Goal: Task Accomplishment & Management: Use online tool/utility

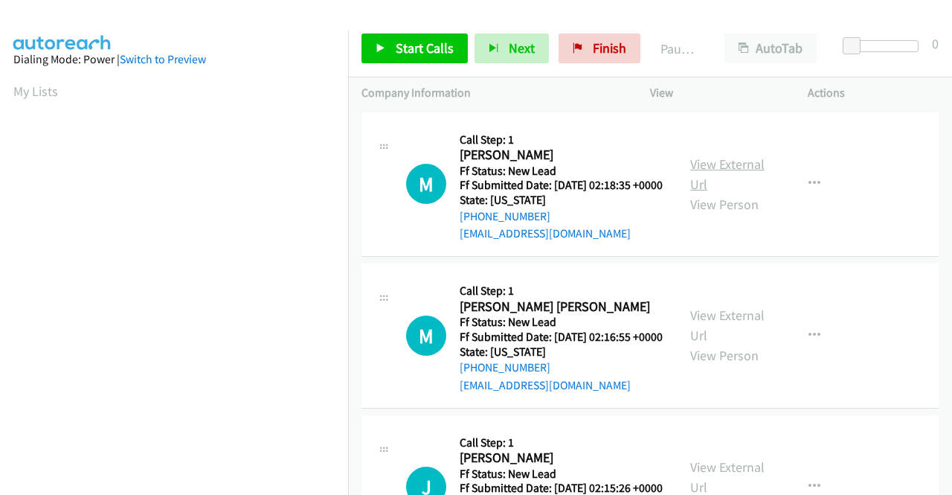
click at [733, 177] on link "View External Url" at bounding box center [727, 173] width 74 height 37
click at [733, 344] on link "View External Url" at bounding box center [727, 324] width 74 height 37
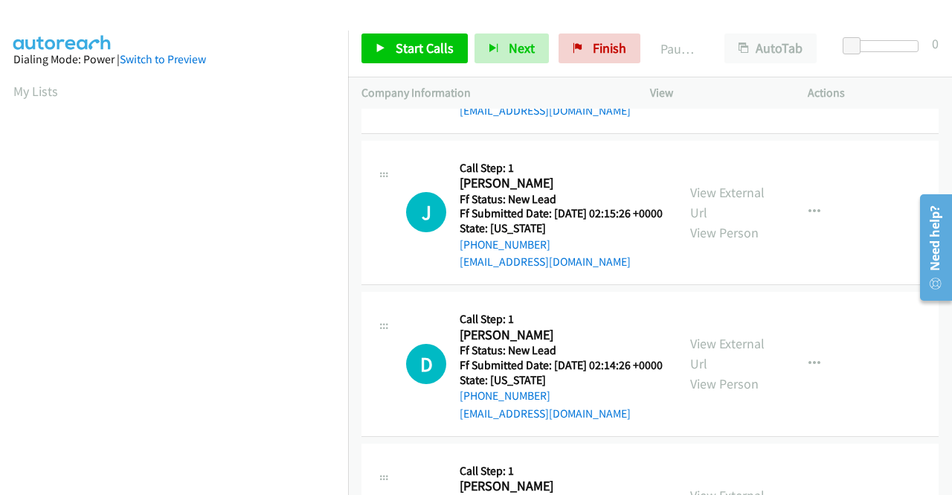
scroll to position [298, 0]
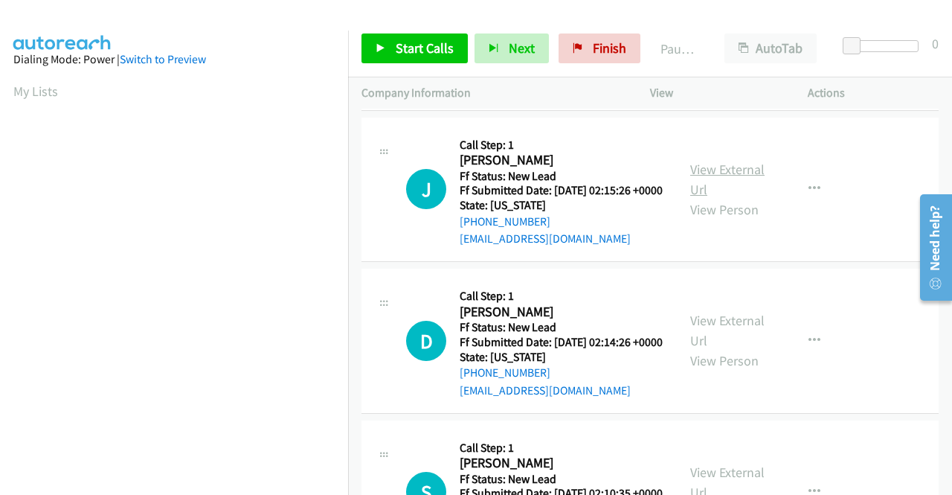
click at [719, 198] on link "View External Url" at bounding box center [727, 179] width 74 height 37
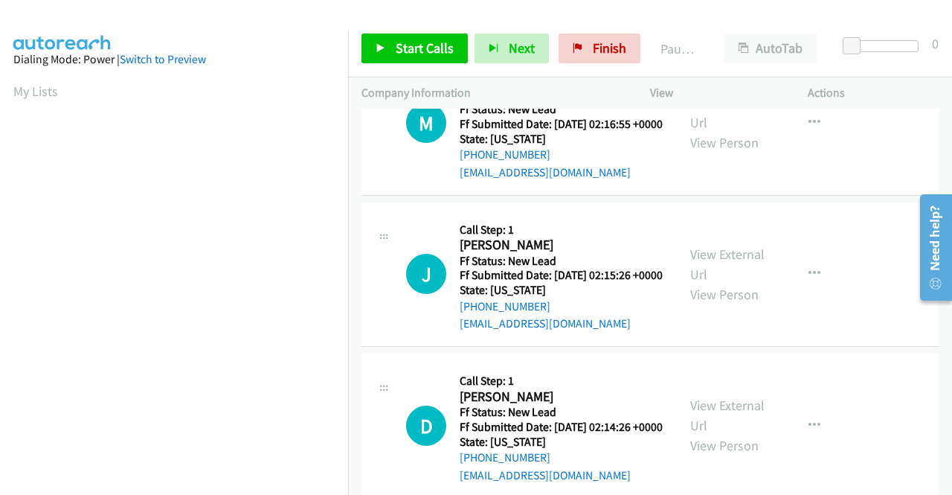
scroll to position [223, 0]
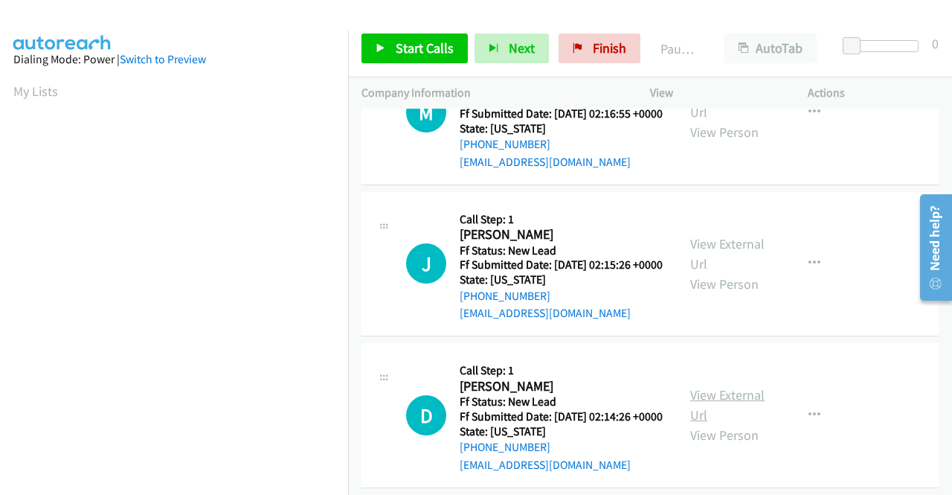
click at [726, 423] on link "View External Url" at bounding box center [727, 404] width 74 height 37
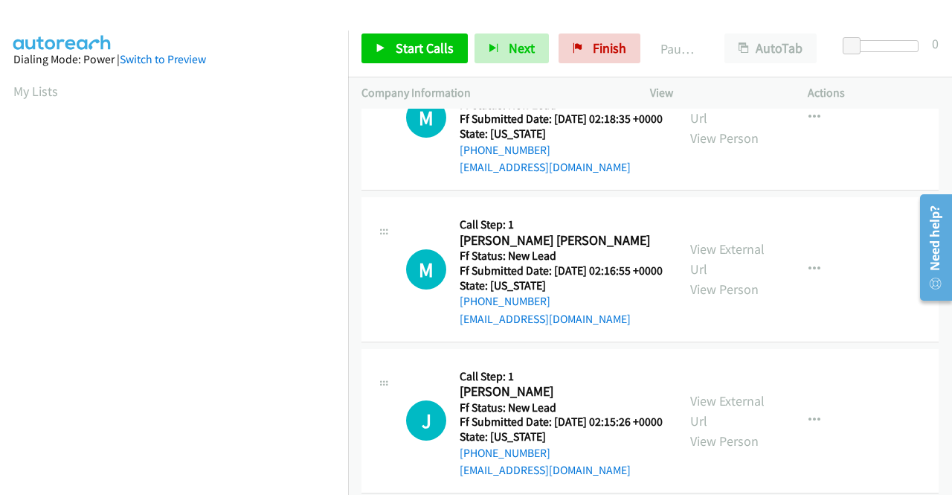
scroll to position [0, 0]
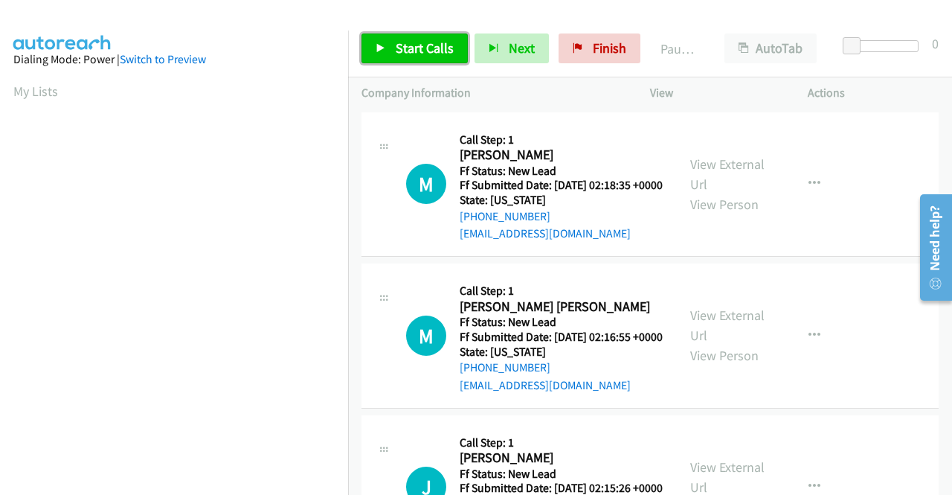
click at [420, 50] on span "Start Calls" at bounding box center [425, 47] width 58 height 17
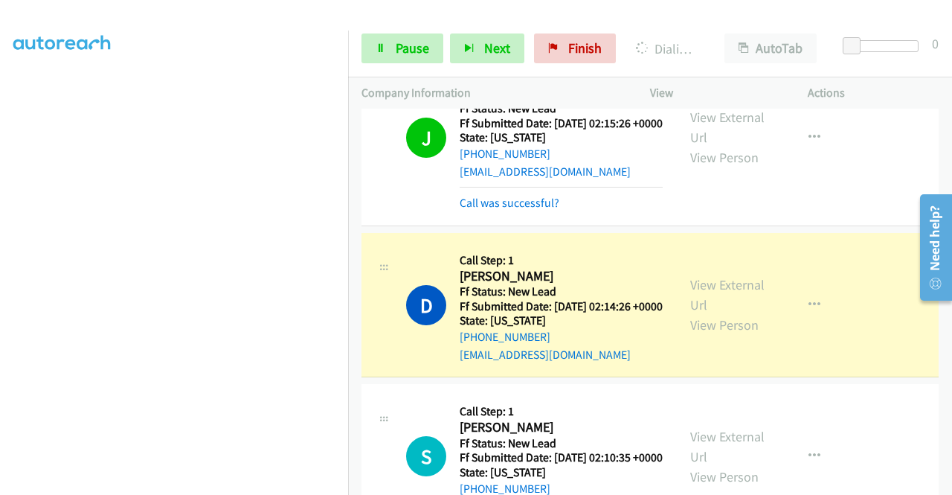
scroll to position [446, 0]
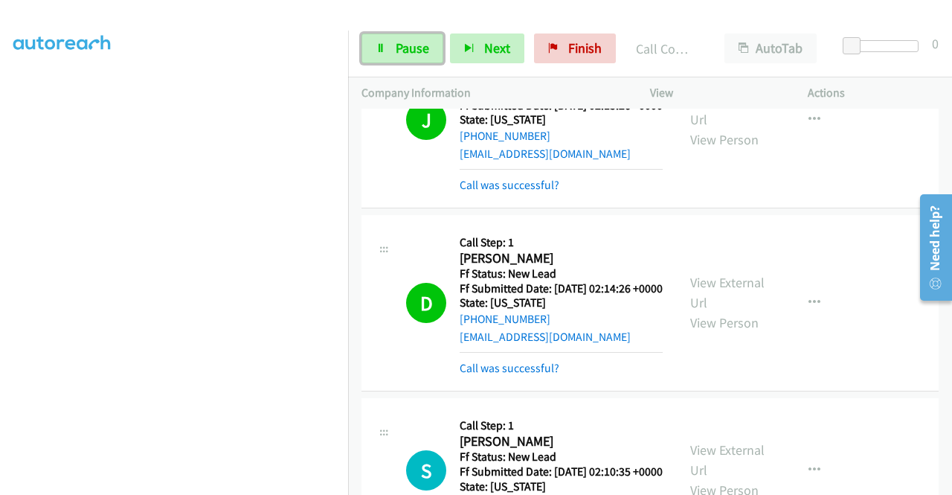
drag, startPoint x: 371, startPoint y: 39, endPoint x: 393, endPoint y: 56, distance: 27.1
click at [372, 39] on link "Pause" at bounding box center [403, 48] width 82 height 30
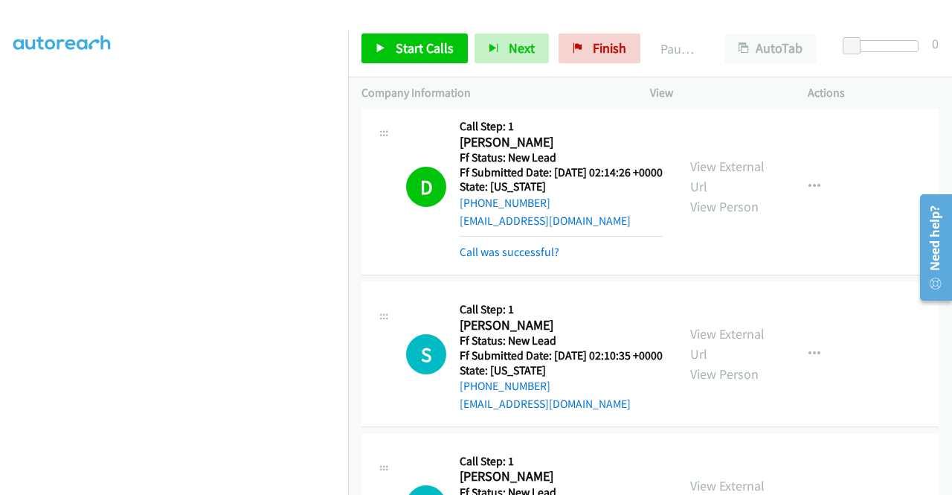
scroll to position [595, 0]
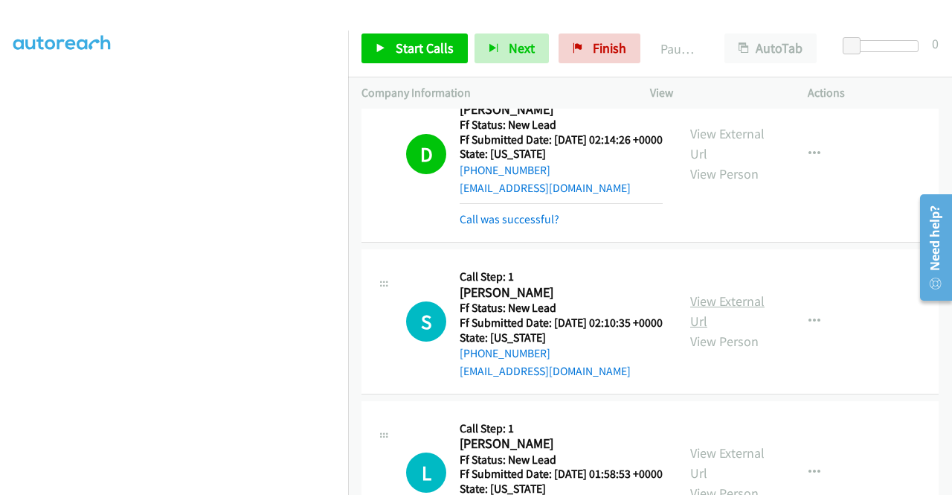
click at [730, 330] on link "View External Url" at bounding box center [727, 310] width 74 height 37
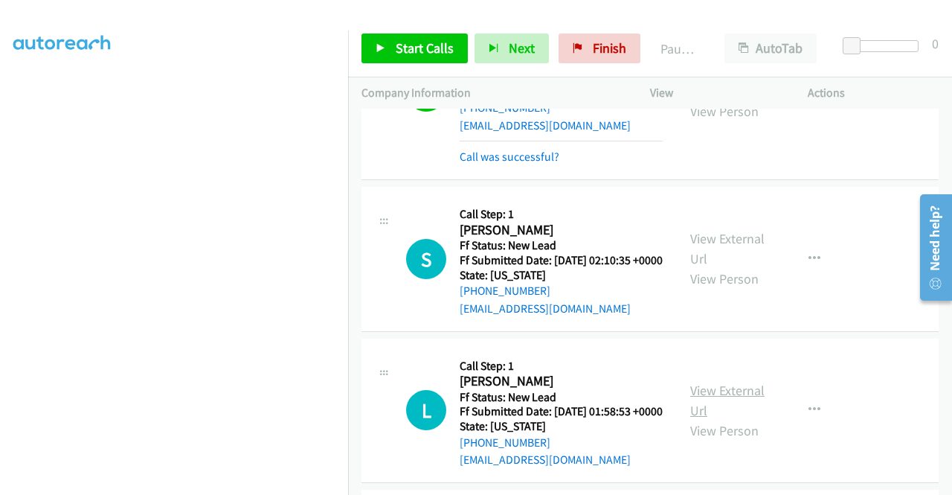
scroll to position [744, 0]
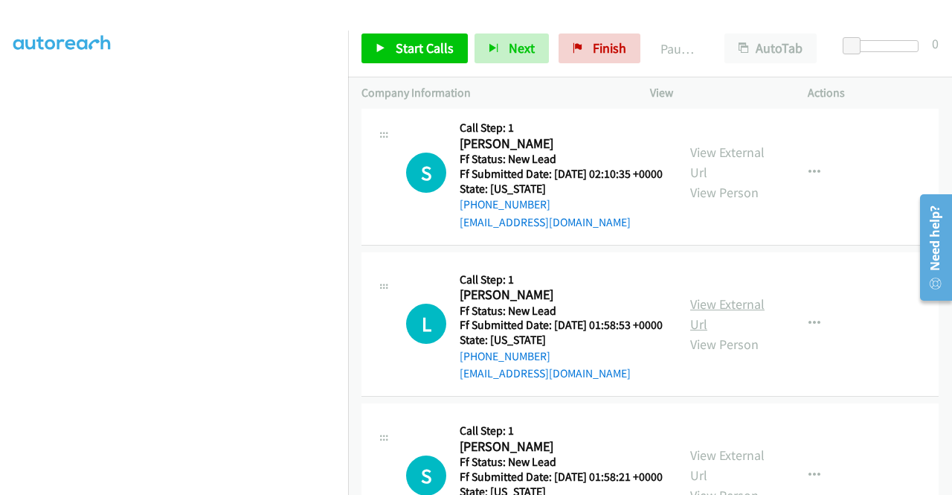
click at [751, 333] on link "View External Url" at bounding box center [727, 313] width 74 height 37
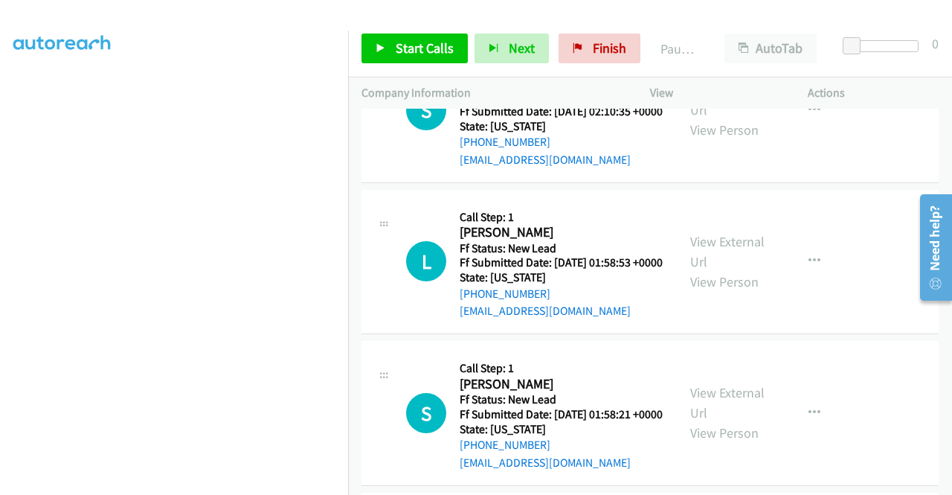
scroll to position [893, 0]
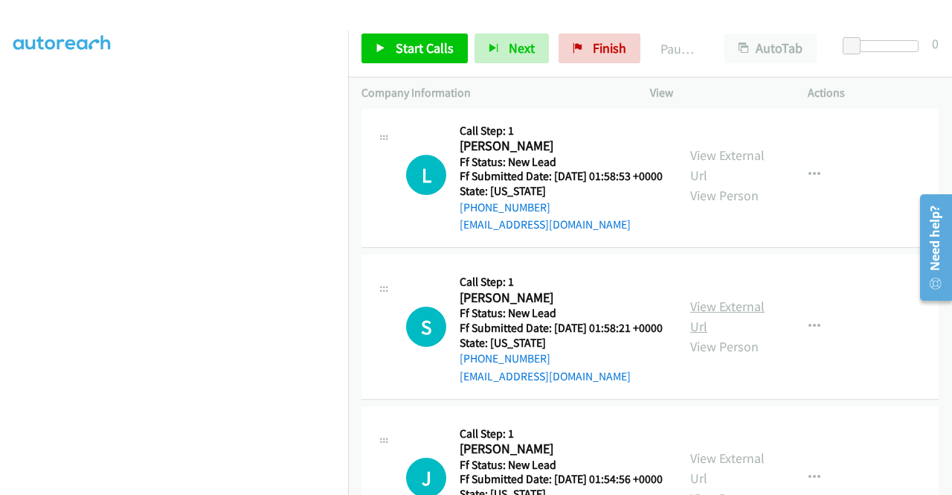
click at [728, 385] on div "View External Url View Person View External Url Email Schedule/Manage Callback …" at bounding box center [762, 327] width 171 height 118
click at [728, 335] on link "View External Url" at bounding box center [727, 316] width 74 height 37
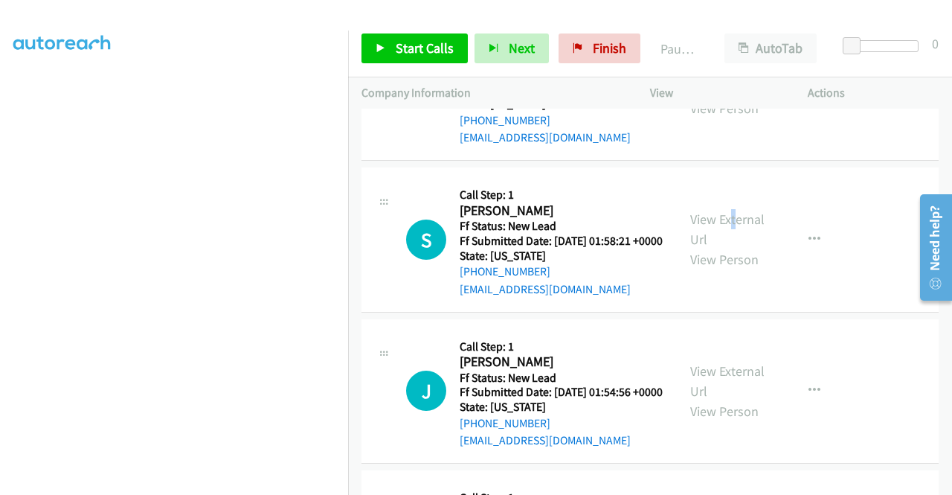
scroll to position [1116, 0]
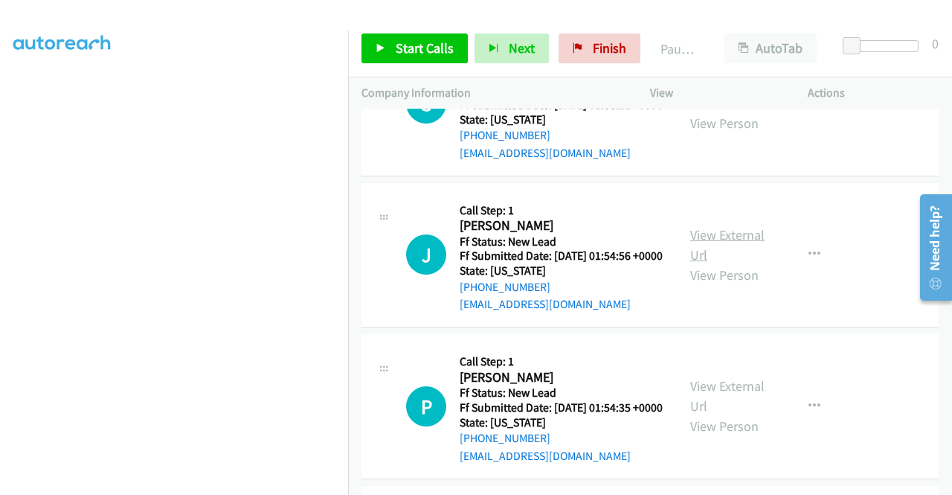
drag, startPoint x: 734, startPoint y: 355, endPoint x: 733, endPoint y: 345, distance: 9.7
click at [733, 285] on div "View External Url View Person" at bounding box center [728, 255] width 77 height 60
click at [733, 263] on link "View External Url" at bounding box center [727, 244] width 74 height 37
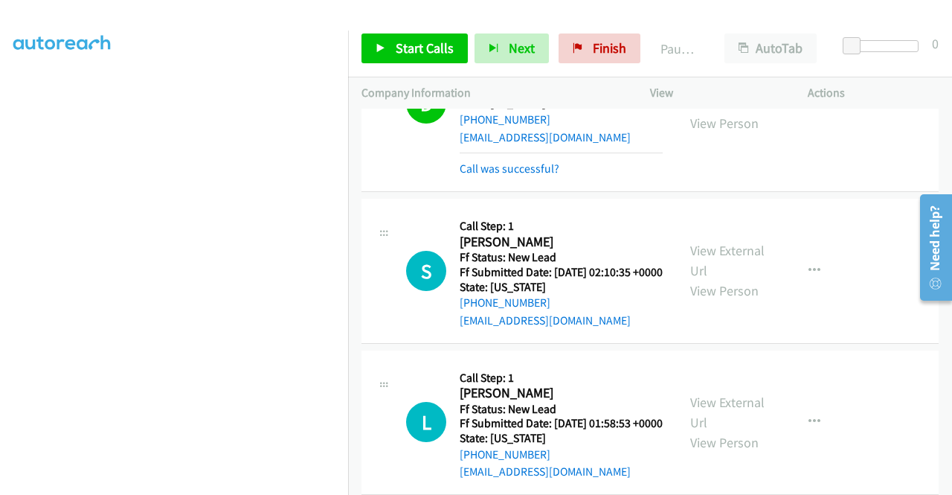
scroll to position [669, 0]
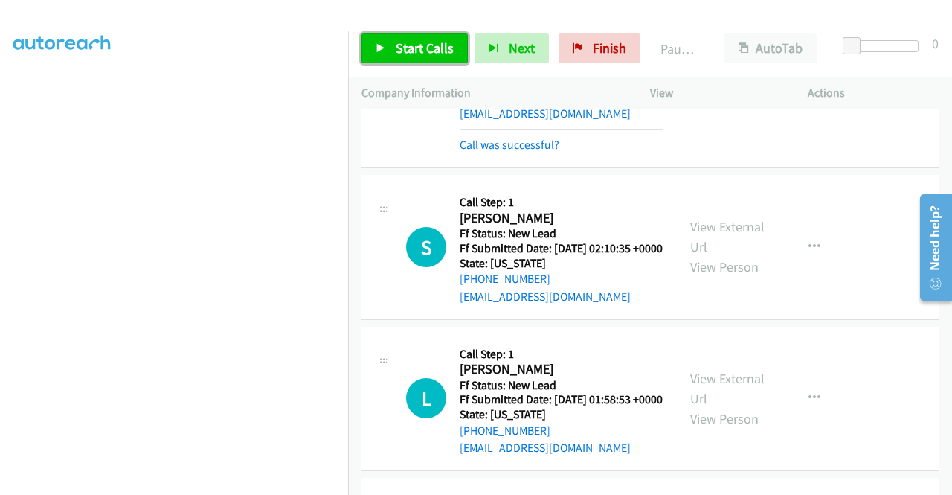
click at [428, 40] on span "Start Calls" at bounding box center [425, 47] width 58 height 17
click at [376, 51] on icon at bounding box center [381, 49] width 10 height 10
click at [354, 443] on td "L Callback Scheduled Call Step: 1 Luz Hines America/Chicago Ff Status: New Lead…" at bounding box center [650, 399] width 604 height 152
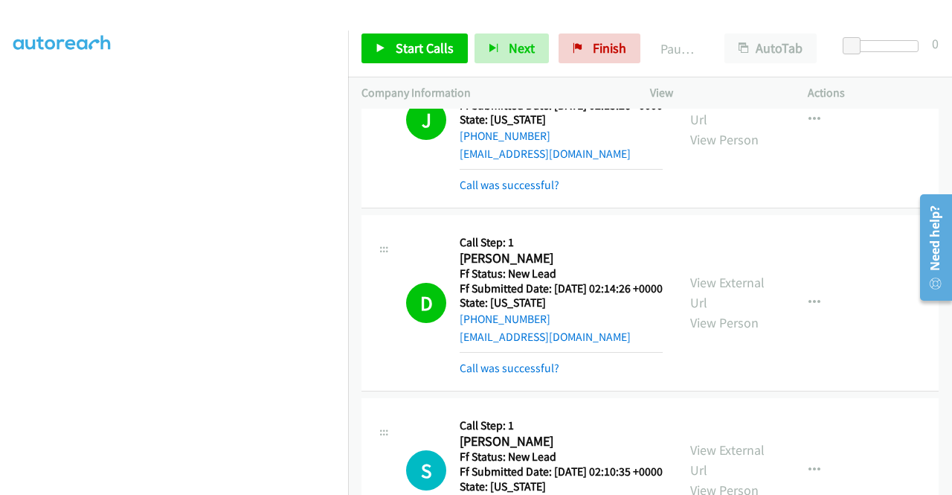
scroll to position [744, 0]
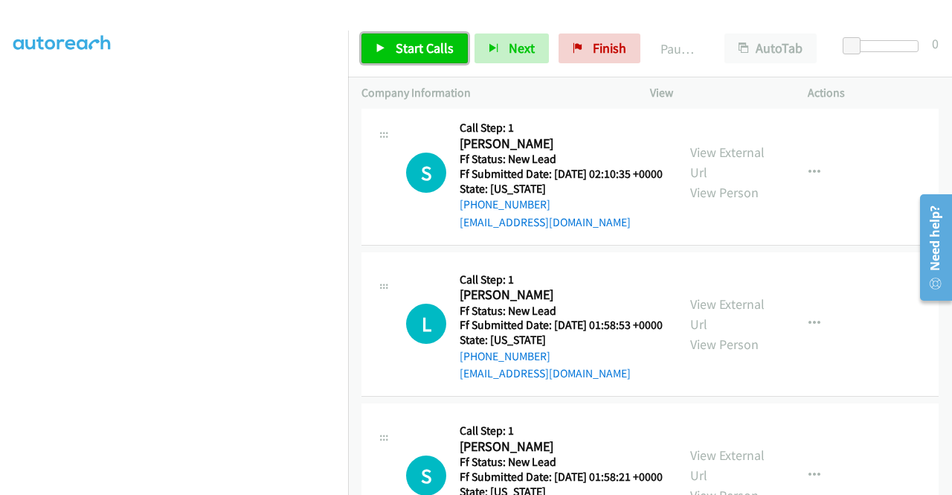
click at [393, 45] on link "Start Calls" at bounding box center [415, 48] width 106 height 30
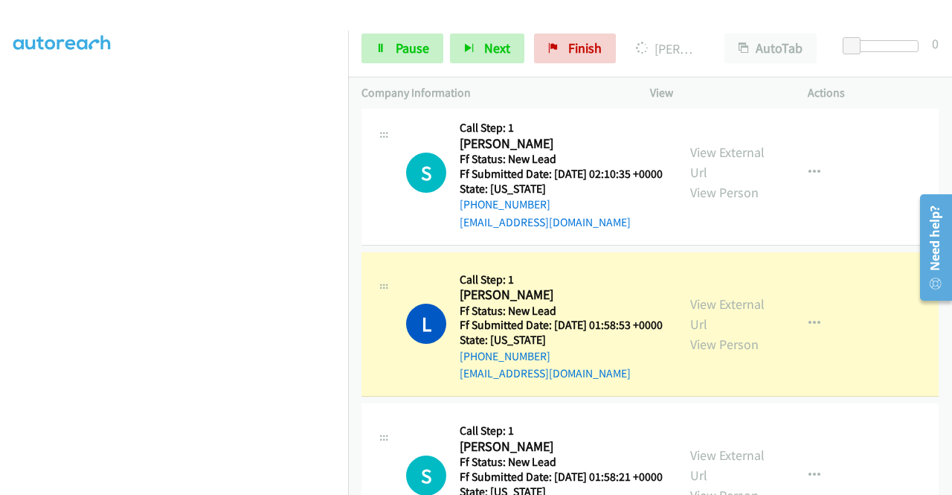
click at [353, 400] on td "L Callback Scheduled Call Step: 1 Luz Hines America/Chicago Ff Status: New Lead…" at bounding box center [650, 324] width 604 height 152
click at [391, 48] on link "Pause" at bounding box center [403, 48] width 82 height 30
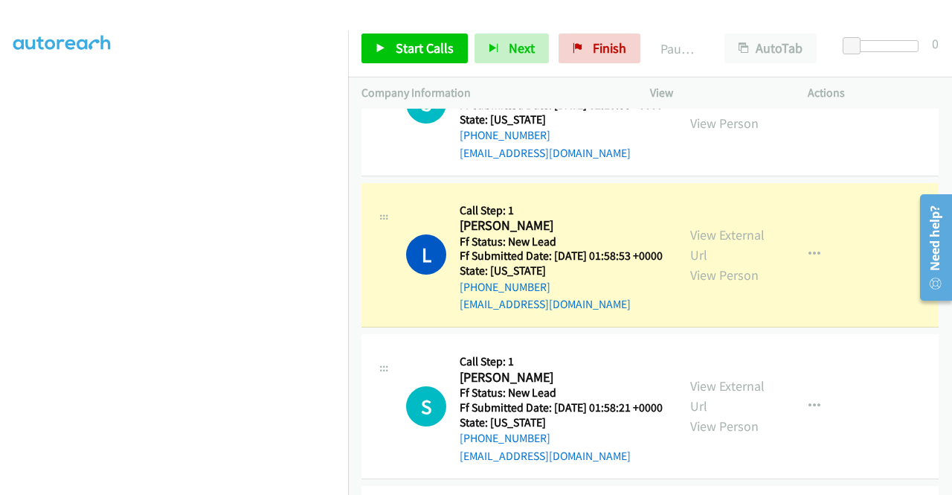
scroll to position [595, 0]
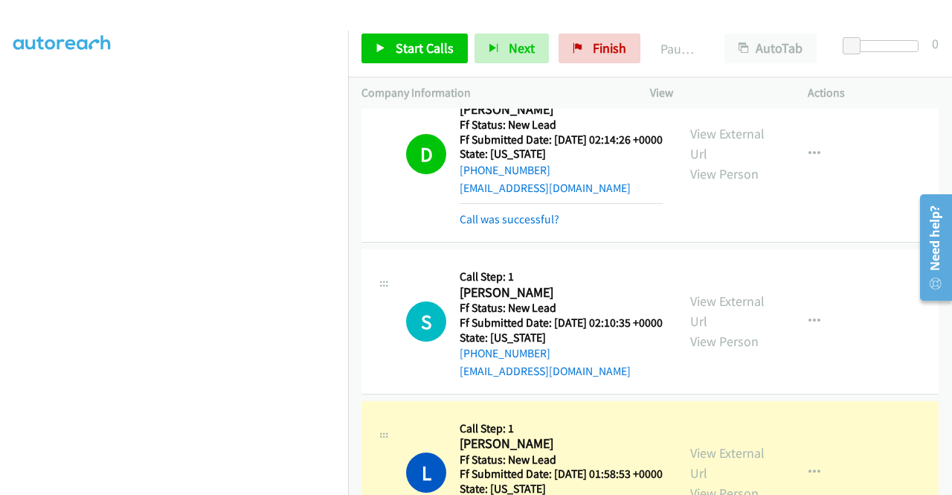
click at [353, 398] on td "S Callback Scheduled Call Step: 1 Samreen Zaman America/Chicago Ff Status: New …" at bounding box center [650, 322] width 604 height 152
click at [396, 56] on span "Start Calls" at bounding box center [425, 47] width 58 height 17
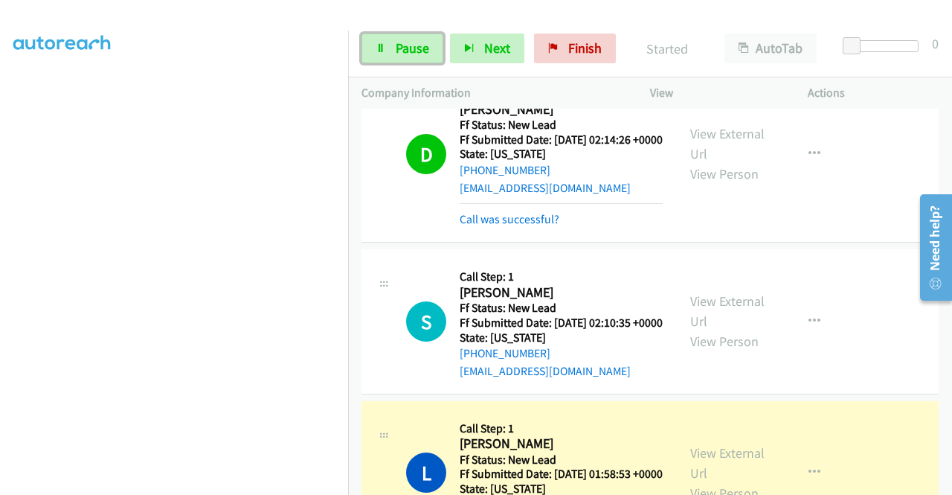
click at [396, 56] on span "Pause" at bounding box center [412, 47] width 33 height 17
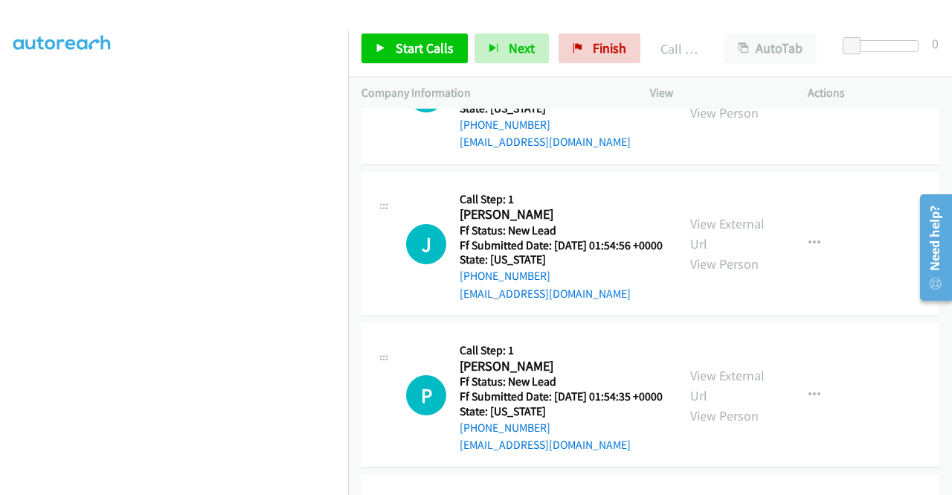
scroll to position [1265, 0]
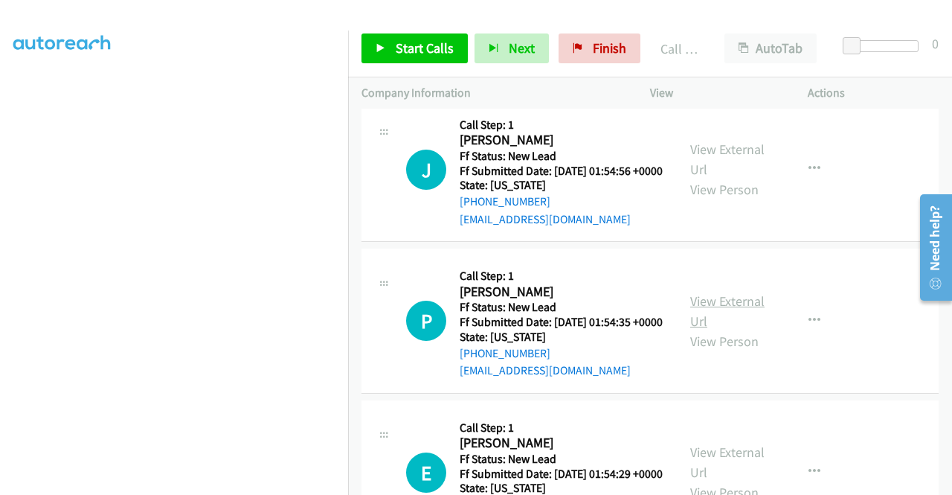
click at [741, 330] on link "View External Url" at bounding box center [727, 310] width 74 height 37
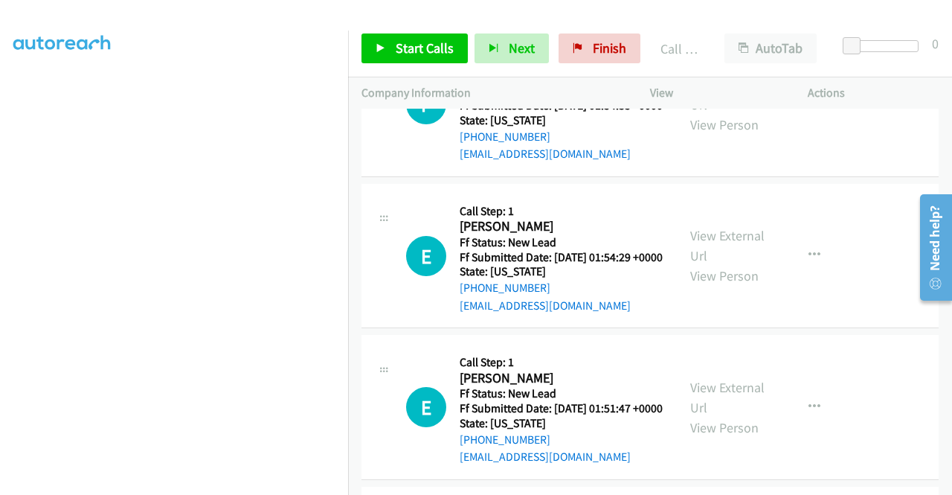
scroll to position [1488, 0]
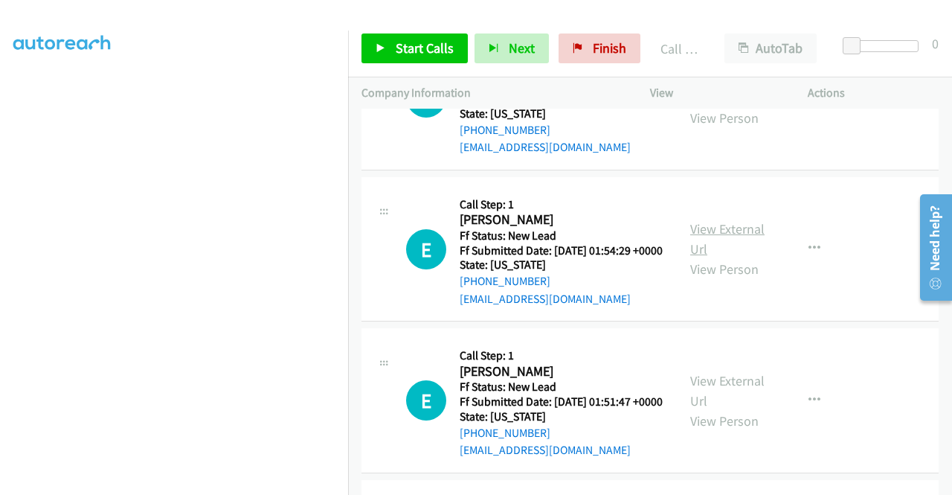
click at [753, 257] on link "View External Url" at bounding box center [727, 238] width 74 height 37
click at [423, 51] on span "Start Calls" at bounding box center [425, 47] width 58 height 17
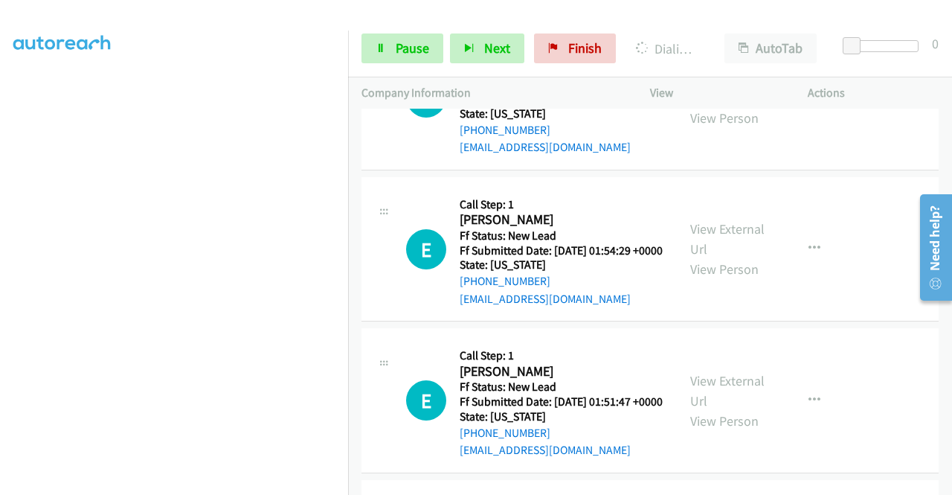
scroll to position [1190, 0]
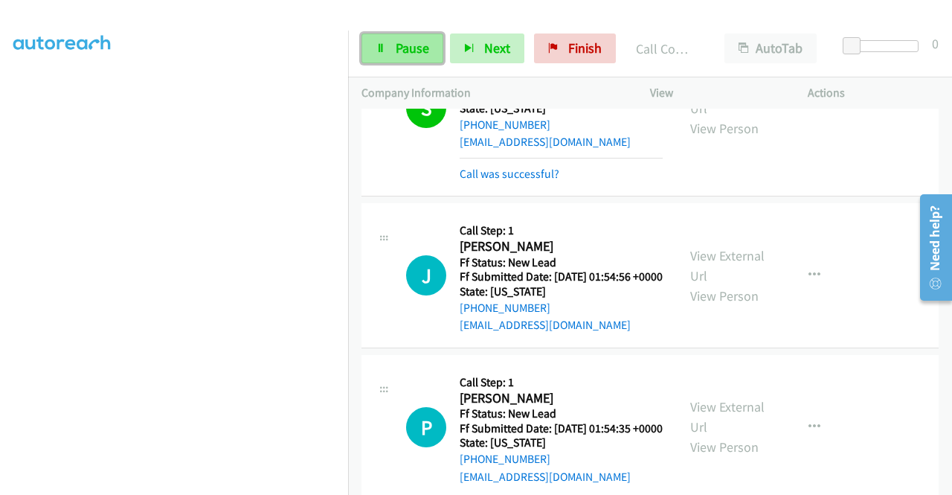
click at [404, 57] on link "Pause" at bounding box center [403, 48] width 82 height 30
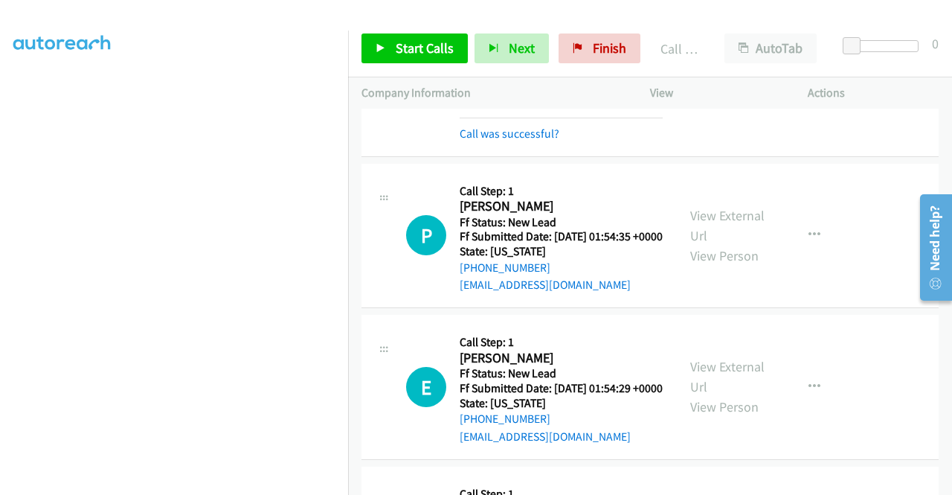
scroll to position [1636, 0]
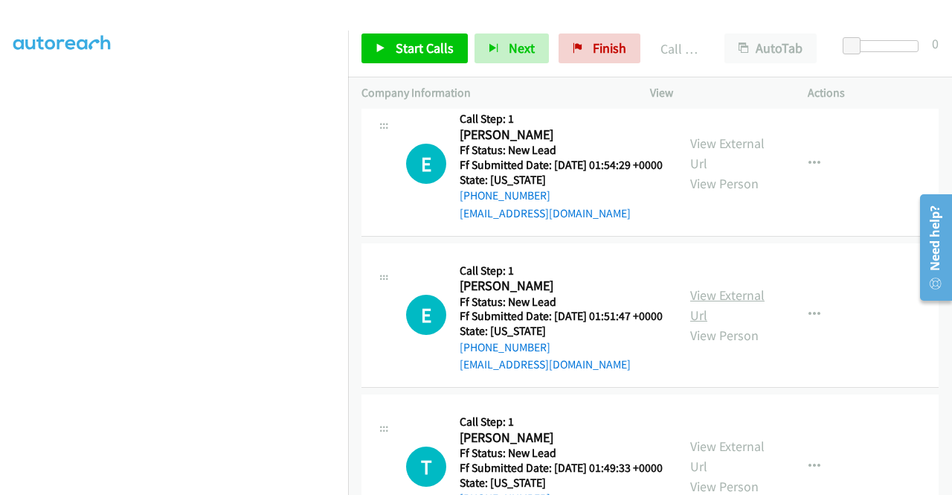
click at [730, 324] on link "View External Url" at bounding box center [727, 304] width 74 height 37
click at [445, 48] on span "Start Calls" at bounding box center [425, 47] width 58 height 17
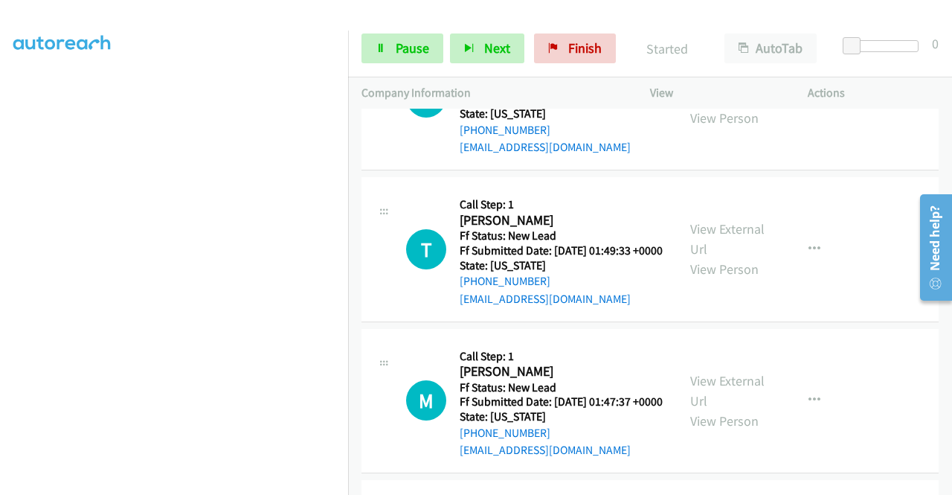
scroll to position [1860, 0]
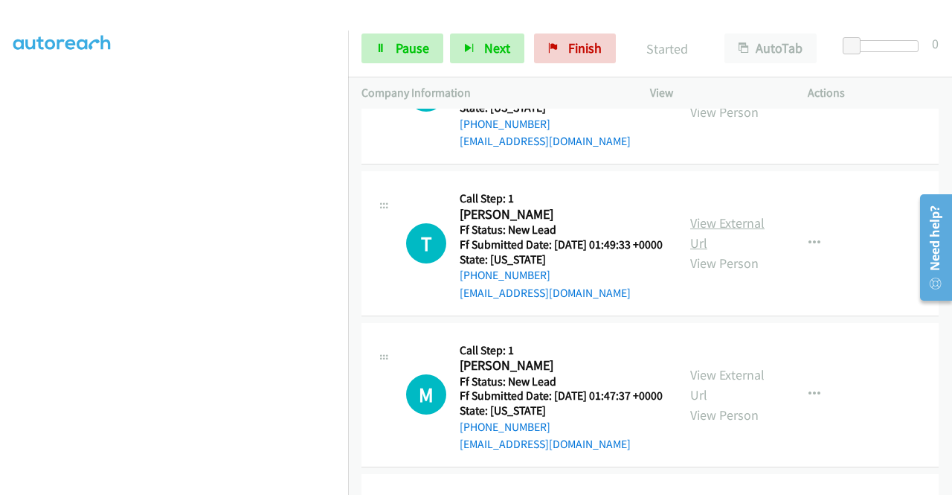
click at [715, 251] on link "View External Url" at bounding box center [727, 232] width 74 height 37
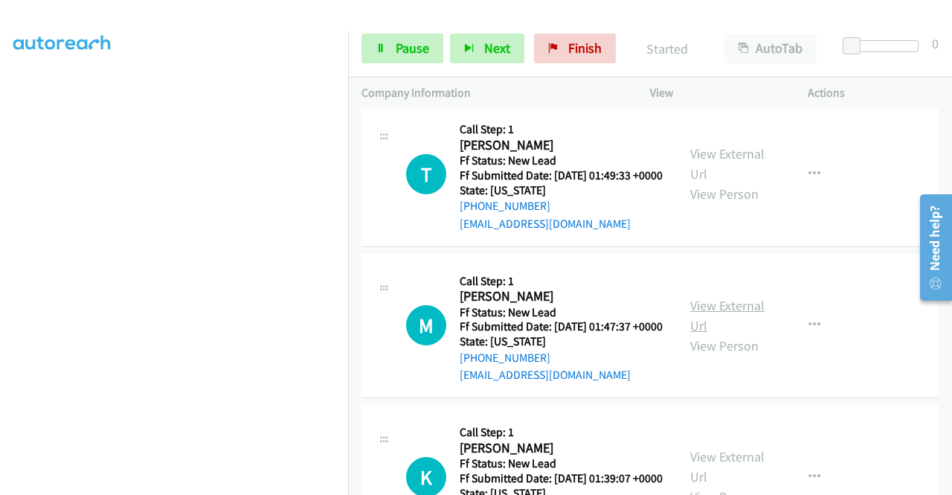
scroll to position [2008, 0]
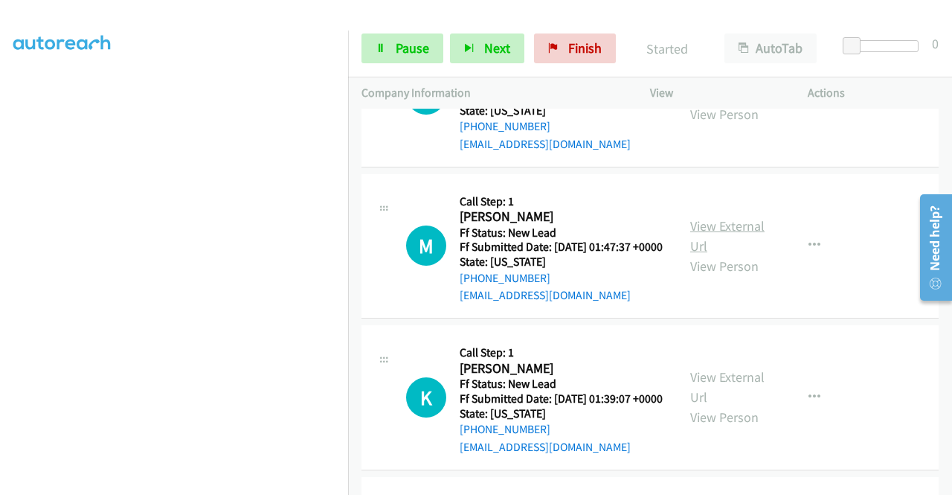
click at [727, 254] on link "View External Url" at bounding box center [727, 235] width 74 height 37
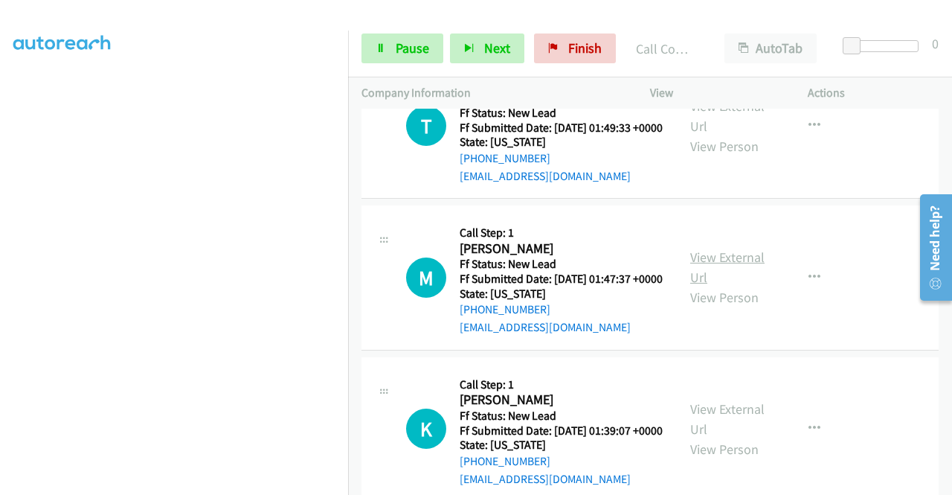
scroll to position [2040, 0]
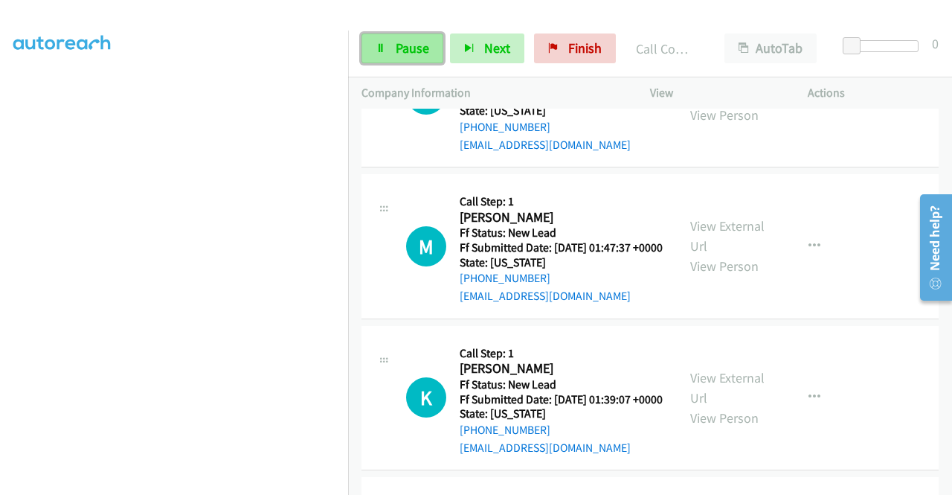
click at [424, 54] on span "Pause" at bounding box center [412, 47] width 33 height 17
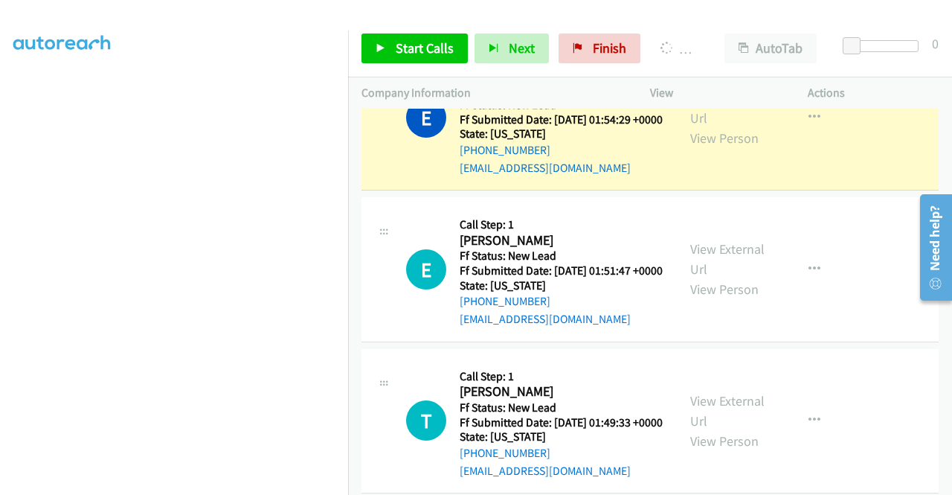
scroll to position [1668, 0]
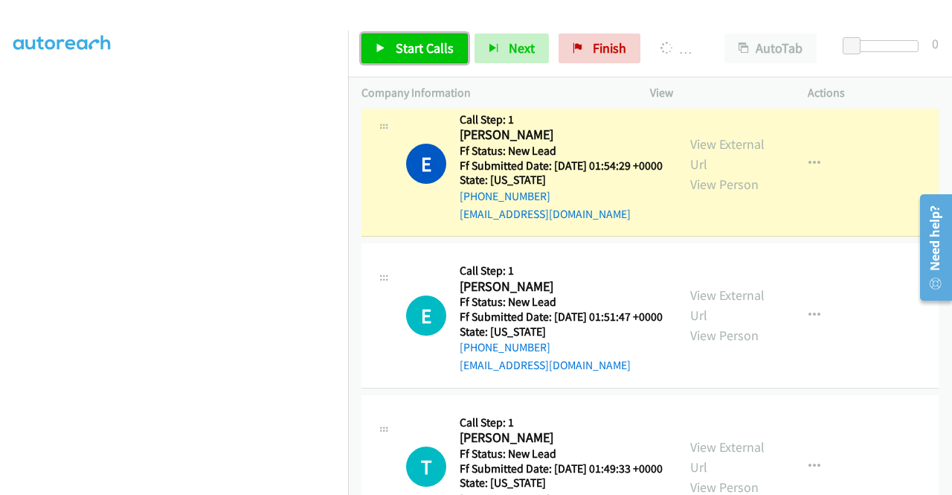
click at [439, 50] on span "Start Calls" at bounding box center [425, 47] width 58 height 17
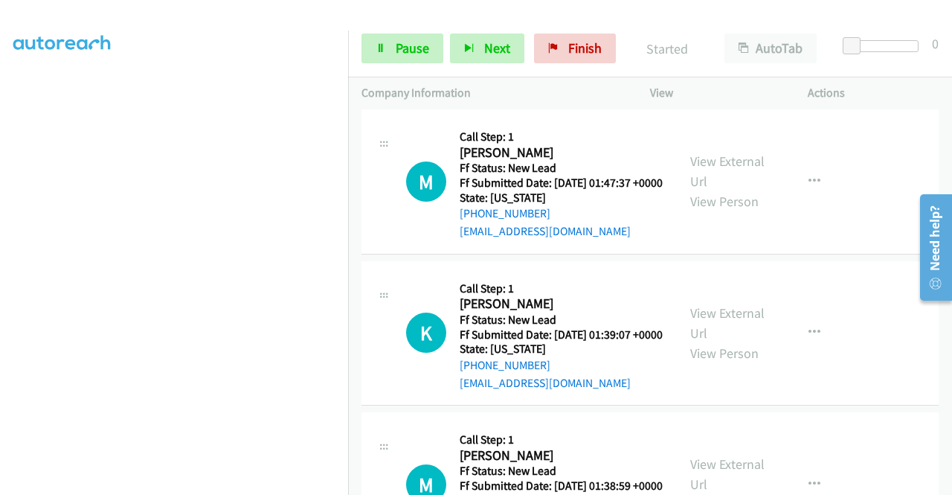
scroll to position [2188, 0]
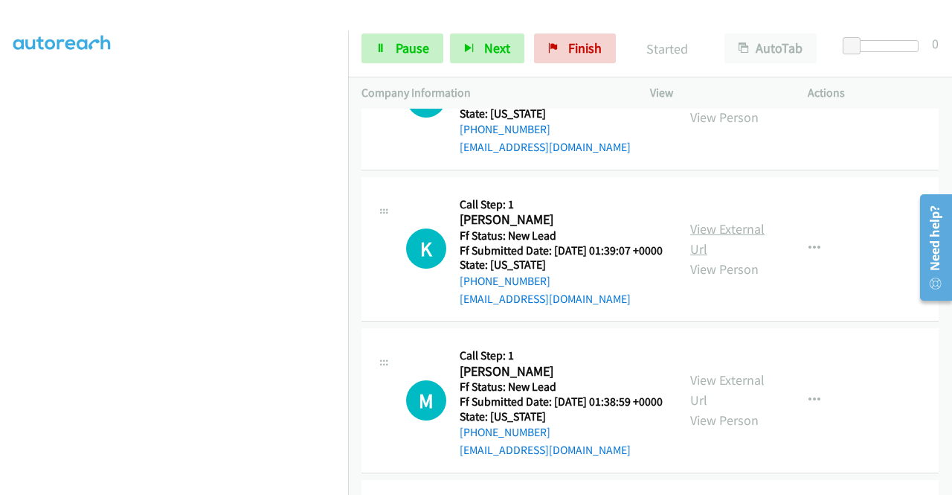
click at [722, 257] on link "View External Url" at bounding box center [727, 238] width 74 height 37
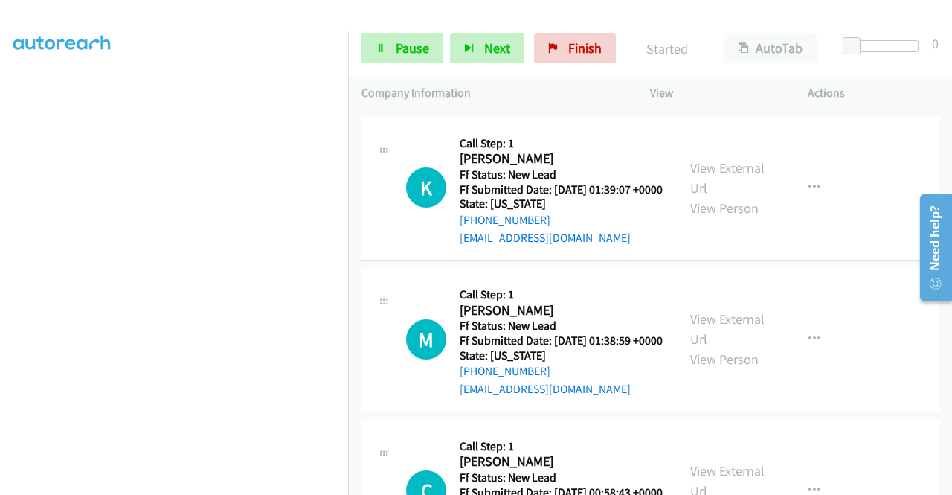
scroll to position [2337, 0]
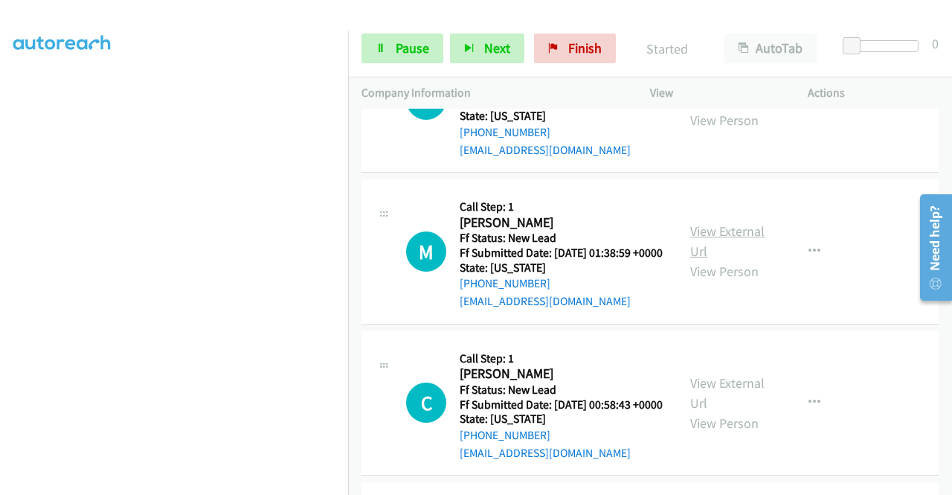
click at [716, 260] on link "View External Url" at bounding box center [727, 240] width 74 height 37
click at [393, 48] on link "Pause" at bounding box center [403, 48] width 82 height 30
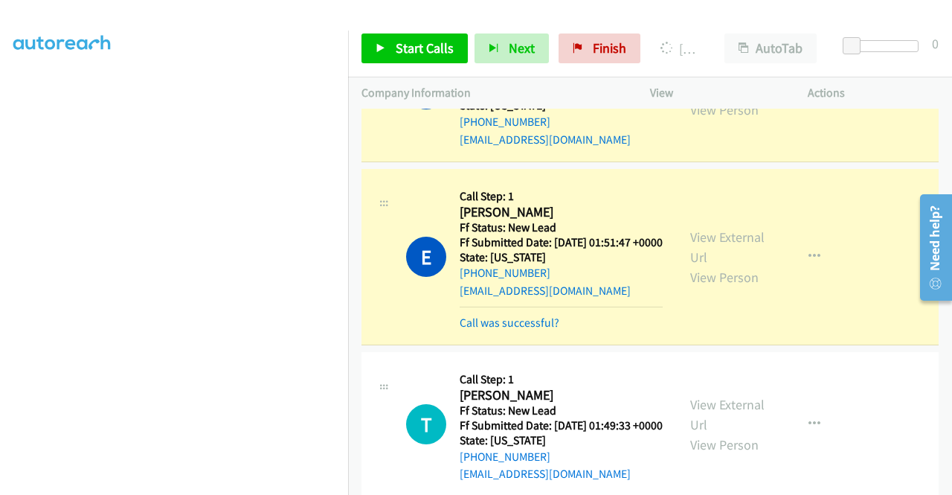
scroll to position [339, 0]
click at [600, 47] on span "Finish" at bounding box center [609, 47] width 33 height 17
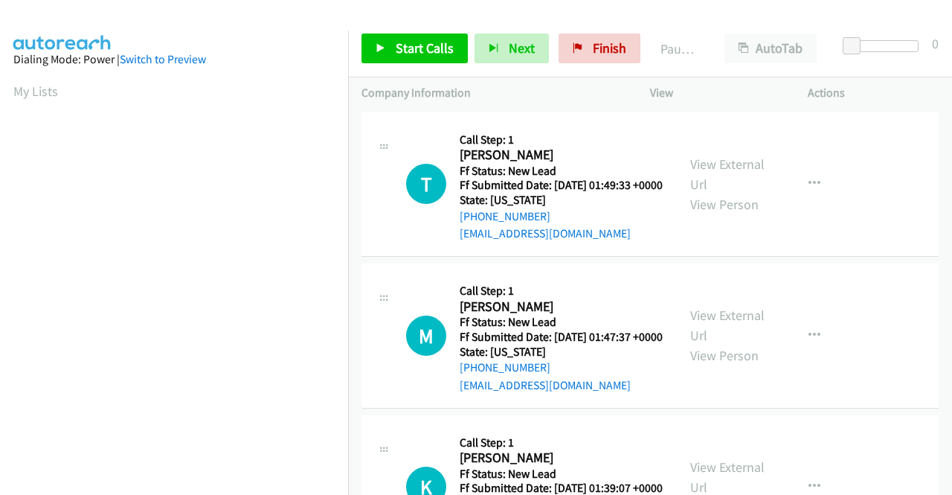
click at [730, 181] on div "View External Url View Person" at bounding box center [728, 184] width 77 height 60
click at [730, 168] on link "View External Url" at bounding box center [727, 173] width 74 height 37
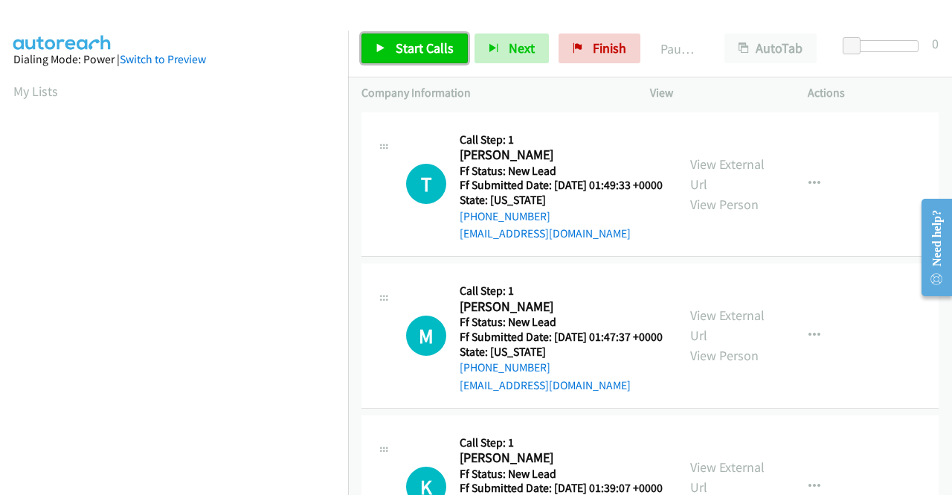
click at [399, 59] on link "Start Calls" at bounding box center [415, 48] width 106 height 30
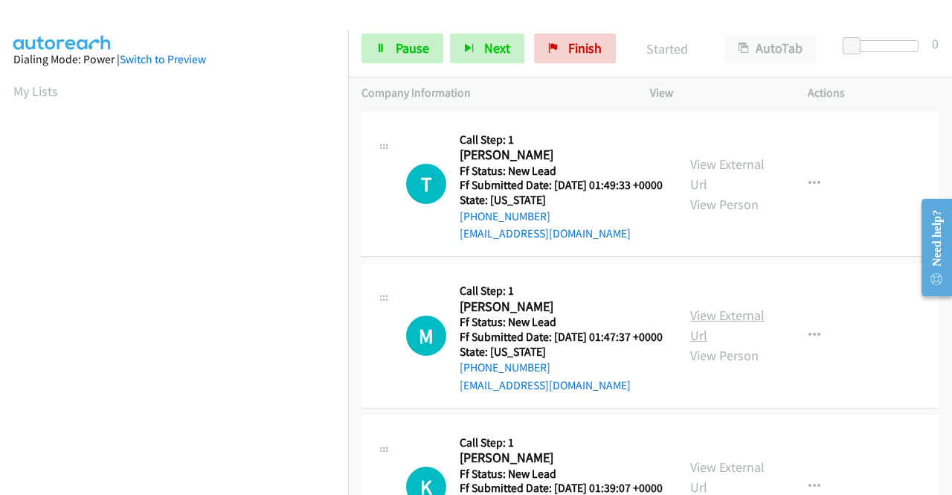
click at [713, 331] on link "View External Url" at bounding box center [727, 324] width 74 height 37
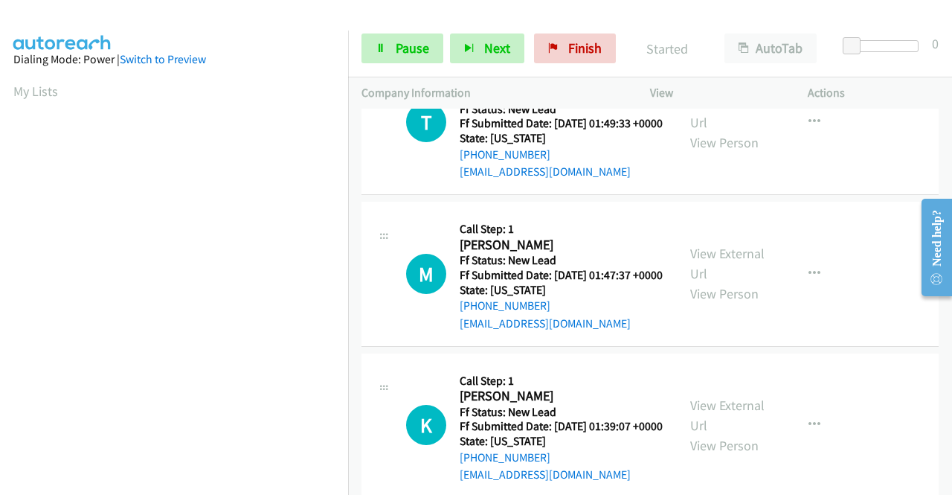
scroll to position [223, 0]
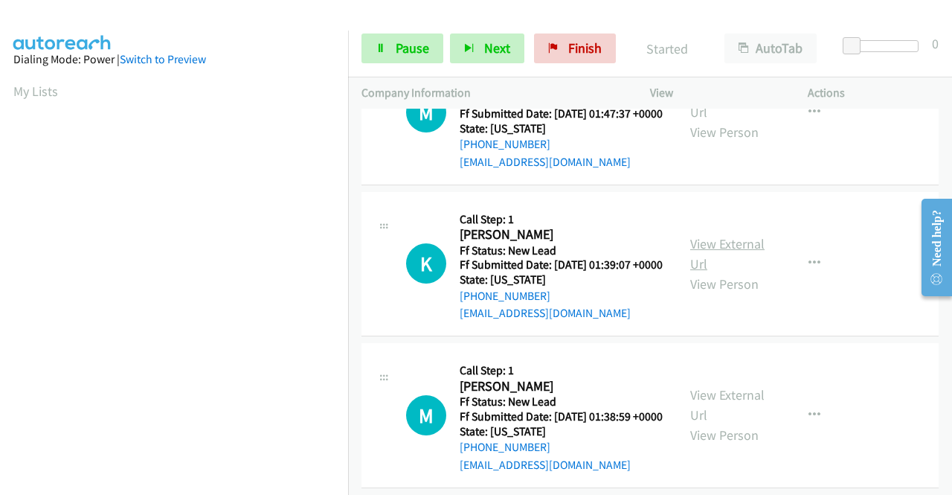
click at [720, 272] on link "View External Url" at bounding box center [727, 253] width 74 height 37
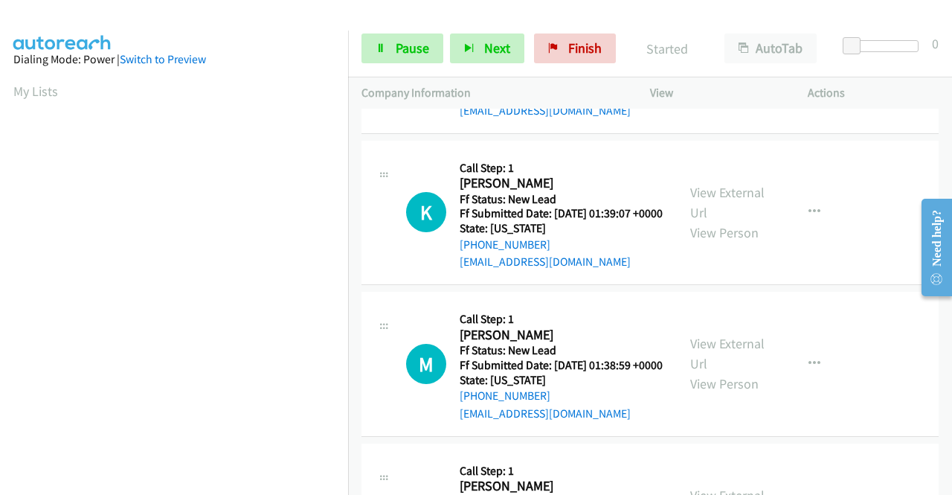
scroll to position [298, 0]
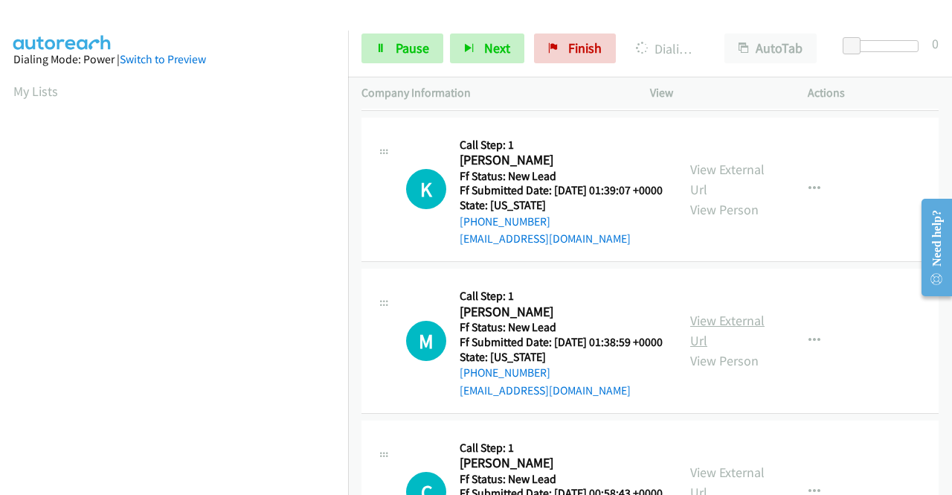
click at [739, 349] on link "View External Url" at bounding box center [727, 330] width 74 height 37
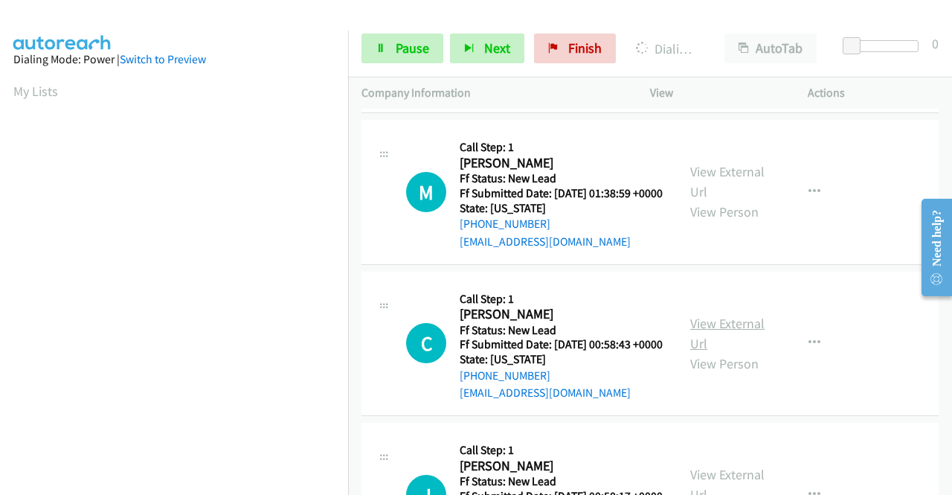
click at [739, 352] on link "View External Url" at bounding box center [727, 333] width 74 height 37
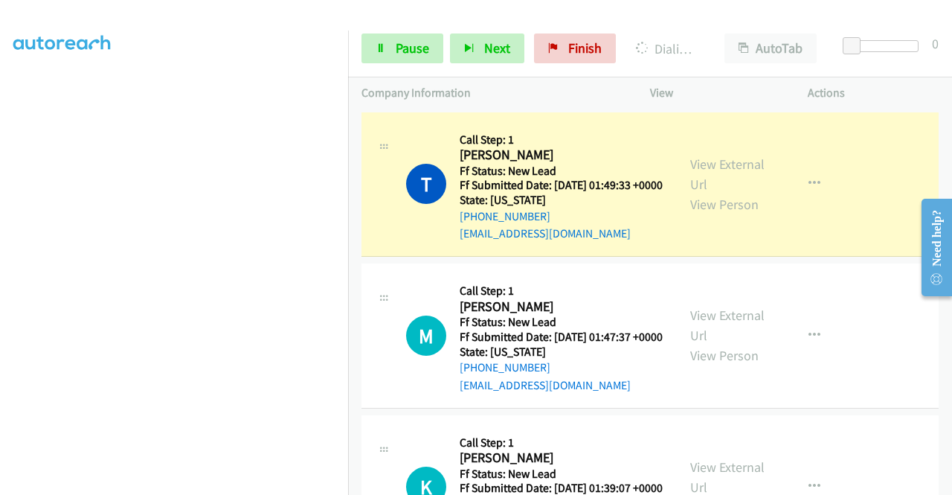
scroll to position [339, 0]
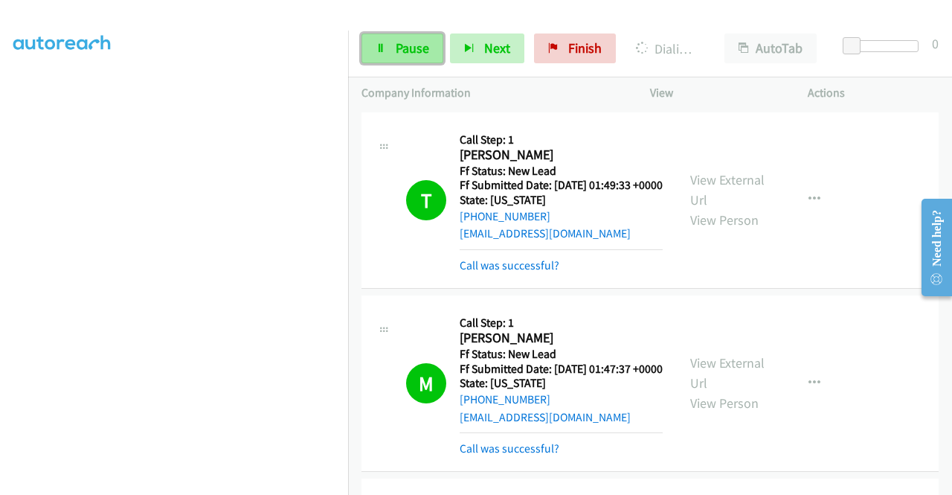
click at [406, 50] on span "Pause" at bounding box center [412, 47] width 33 height 17
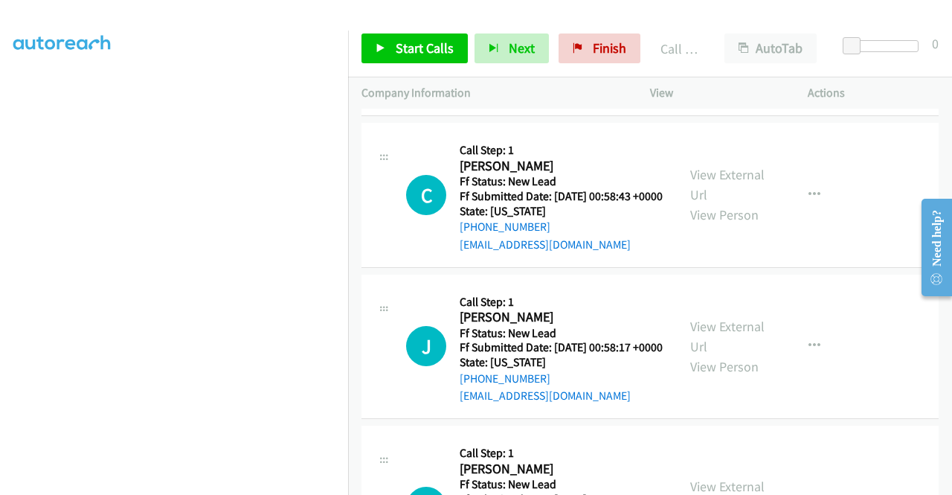
scroll to position [744, 0]
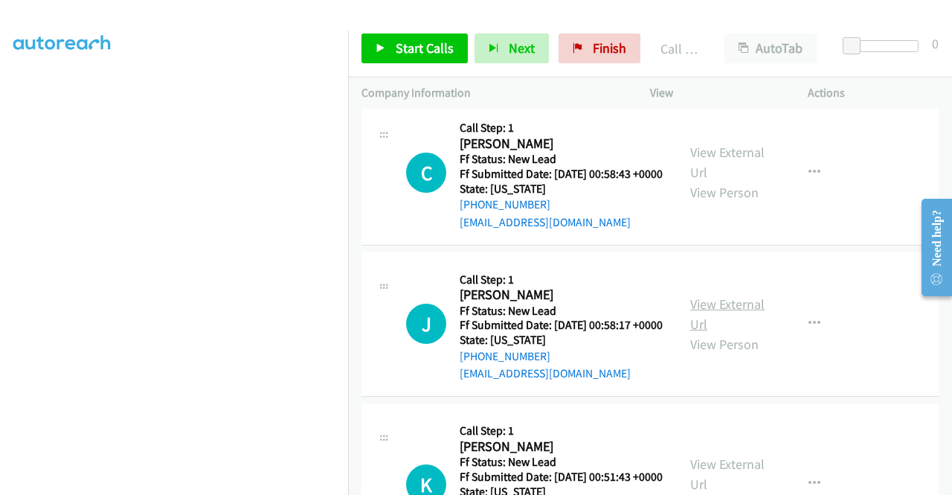
click at [721, 333] on link "View External Url" at bounding box center [727, 313] width 74 height 37
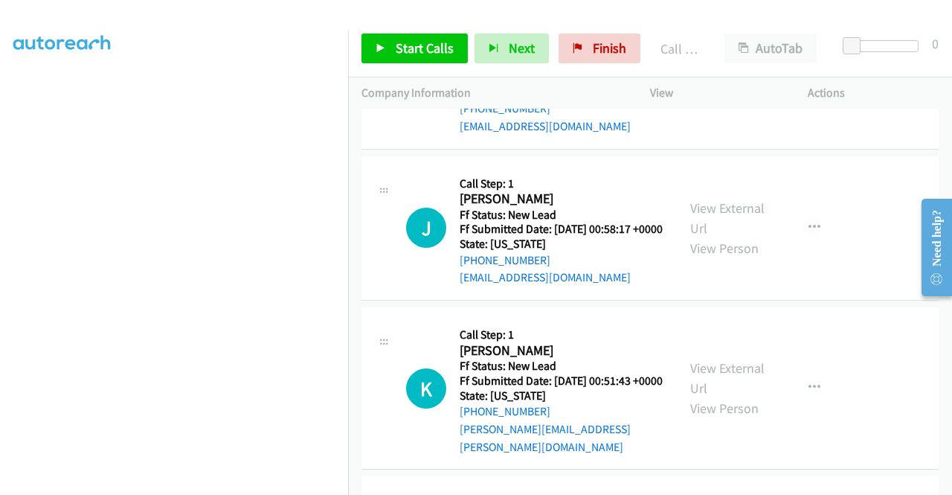
scroll to position [893, 0]
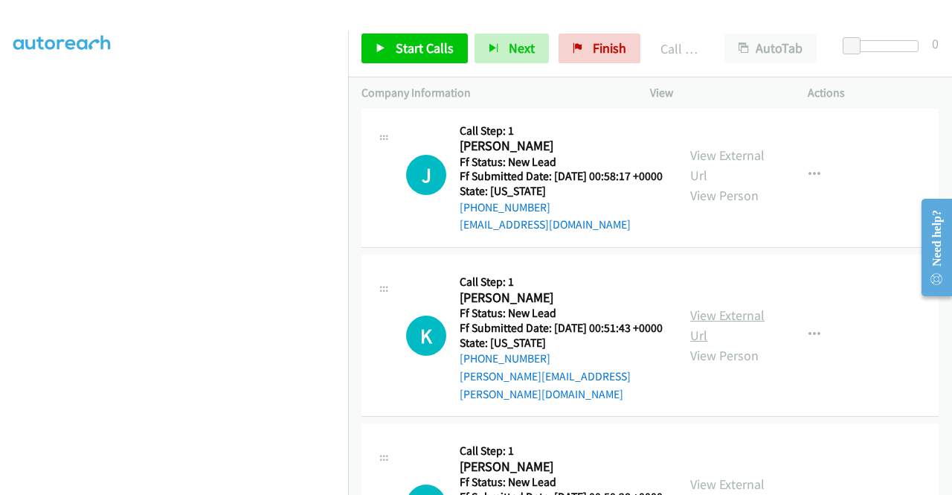
click at [741, 344] on link "View External Url" at bounding box center [727, 324] width 74 height 37
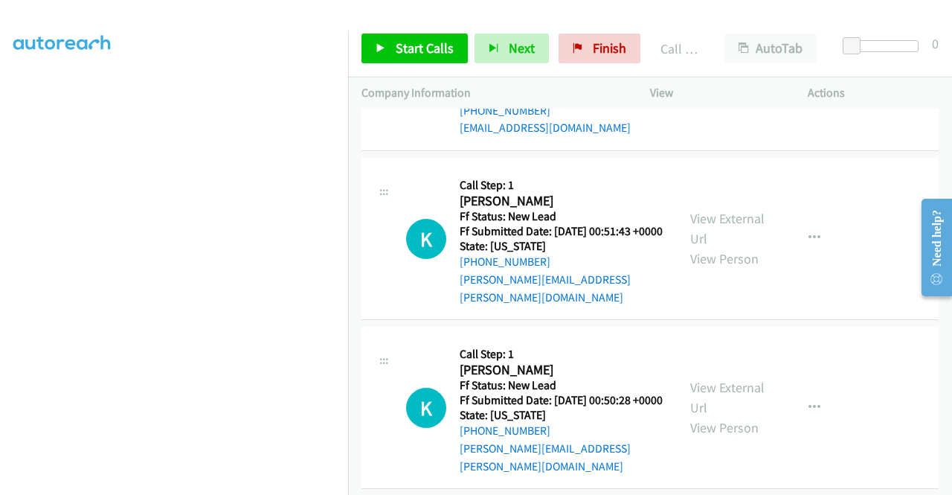
scroll to position [1041, 0]
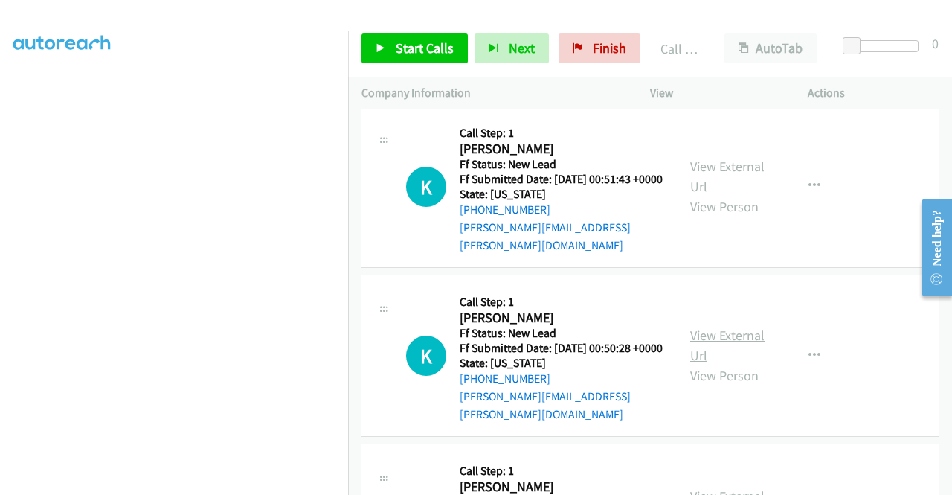
click at [736, 364] on link "View External Url" at bounding box center [727, 345] width 74 height 37
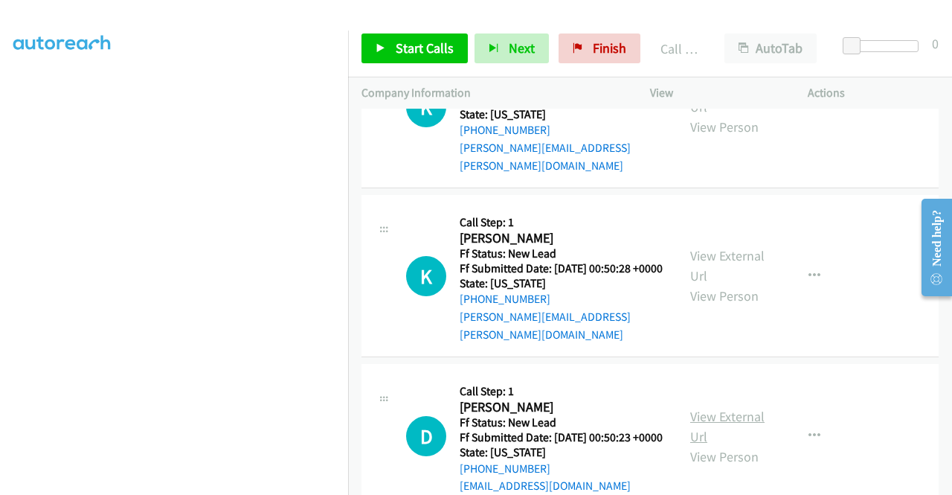
scroll to position [1265, 0]
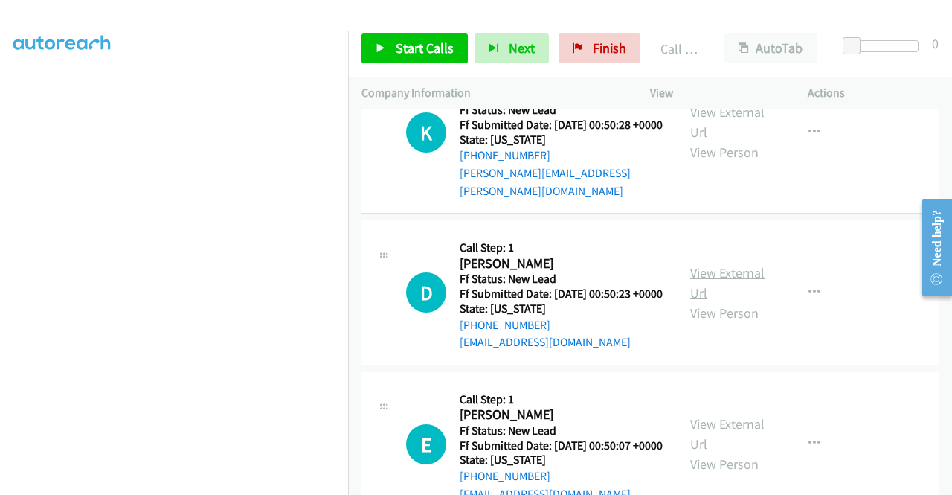
click at [716, 301] on link "View External Url" at bounding box center [727, 282] width 74 height 37
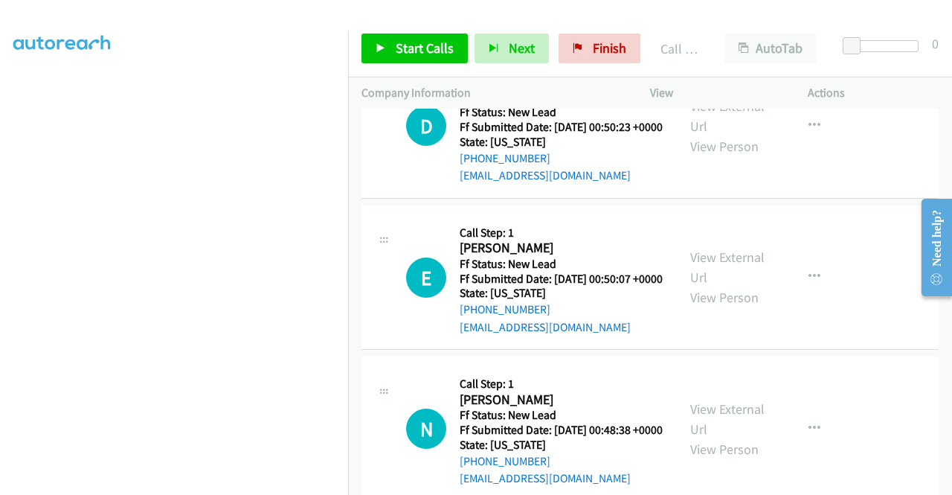
scroll to position [1488, 0]
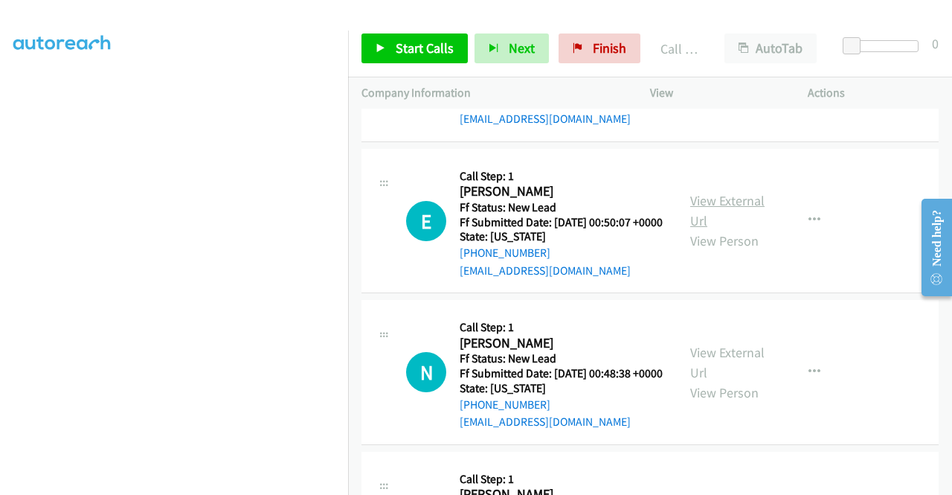
click at [725, 229] on link "View External Url" at bounding box center [727, 210] width 74 height 37
click at [392, 42] on link "Start Calls" at bounding box center [415, 48] width 106 height 30
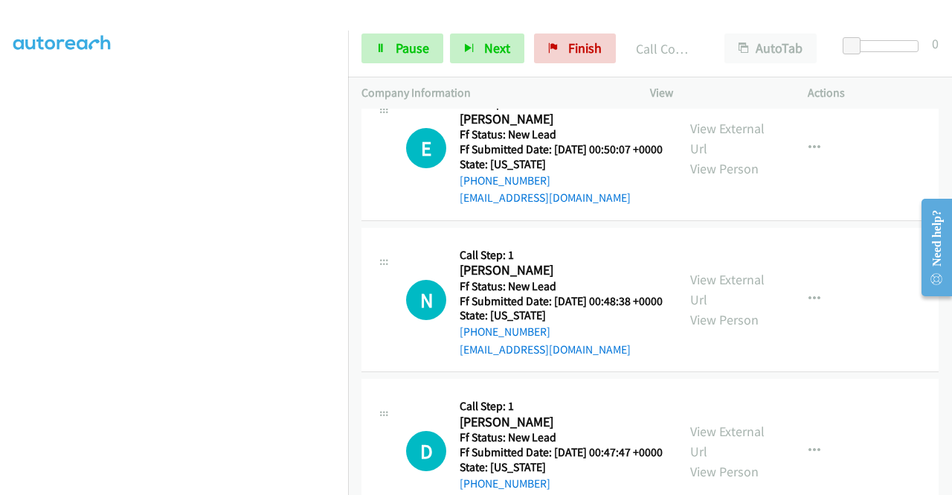
scroll to position [1711, 0]
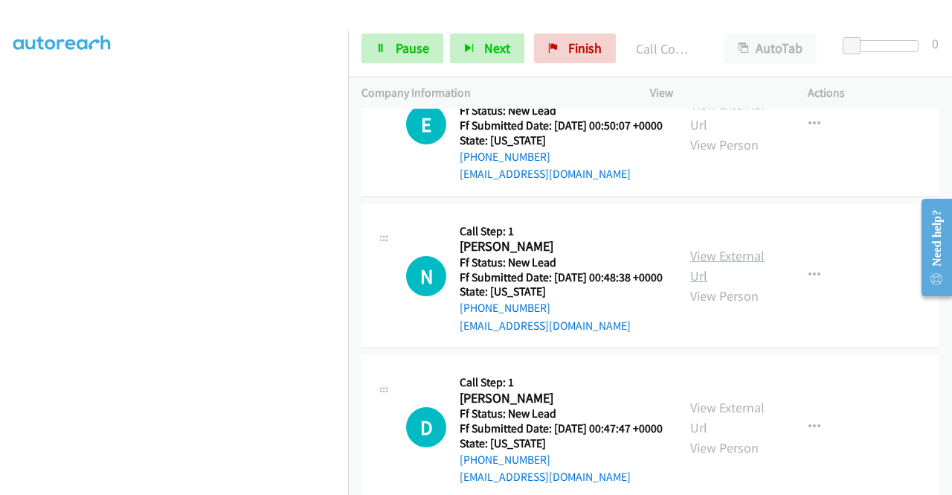
click at [730, 284] on link "View External Url" at bounding box center [727, 265] width 74 height 37
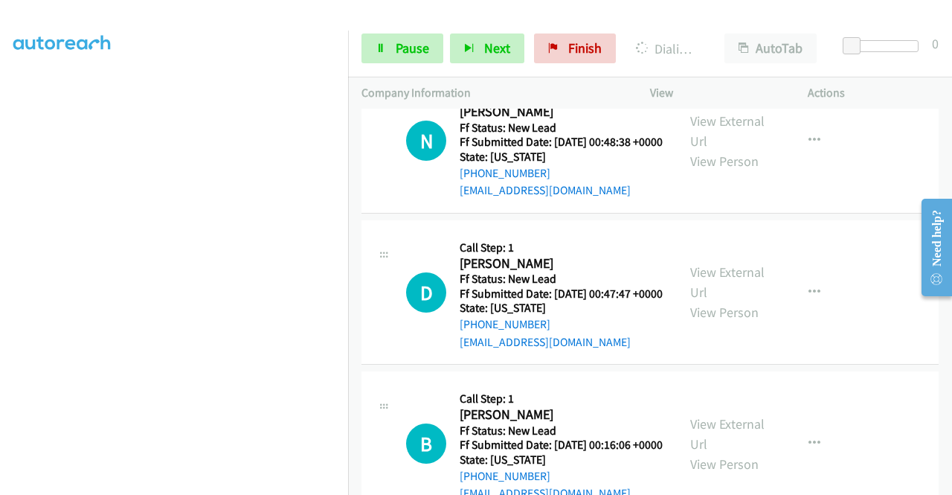
scroll to position [1891, 0]
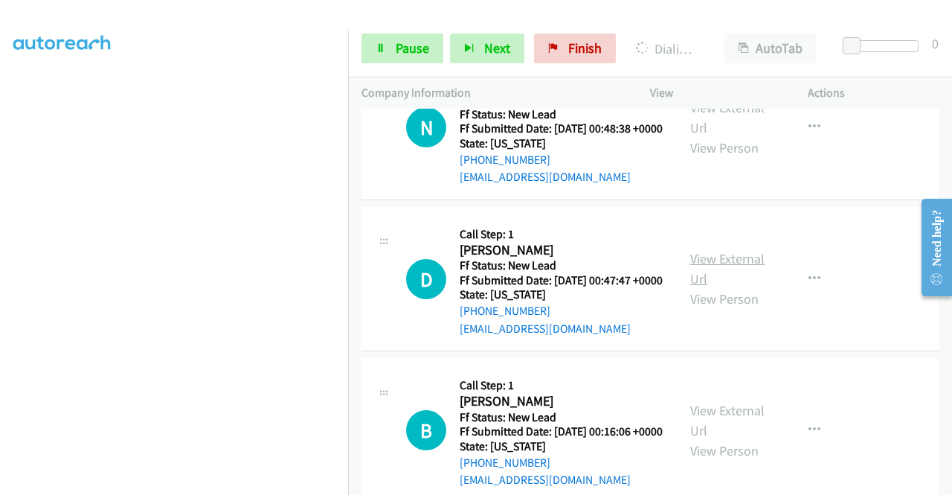
click at [738, 287] on link "View External Url" at bounding box center [727, 268] width 74 height 37
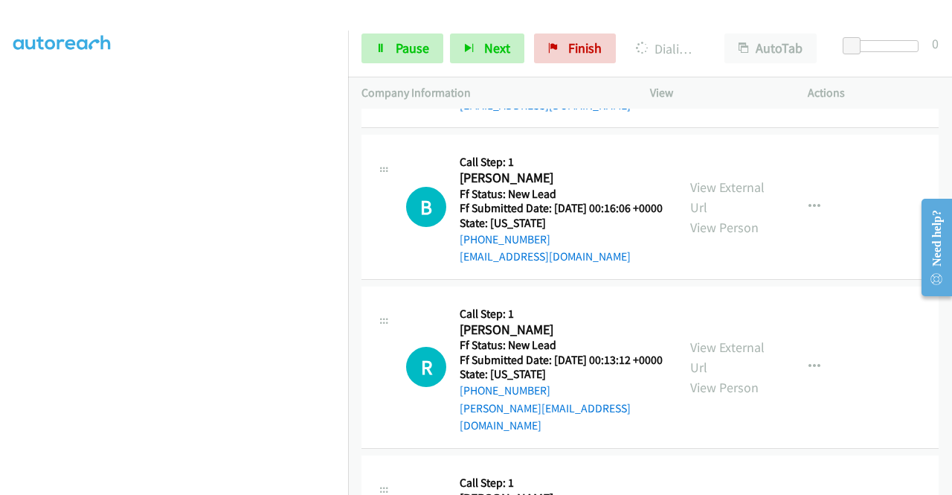
scroll to position [2188, 0]
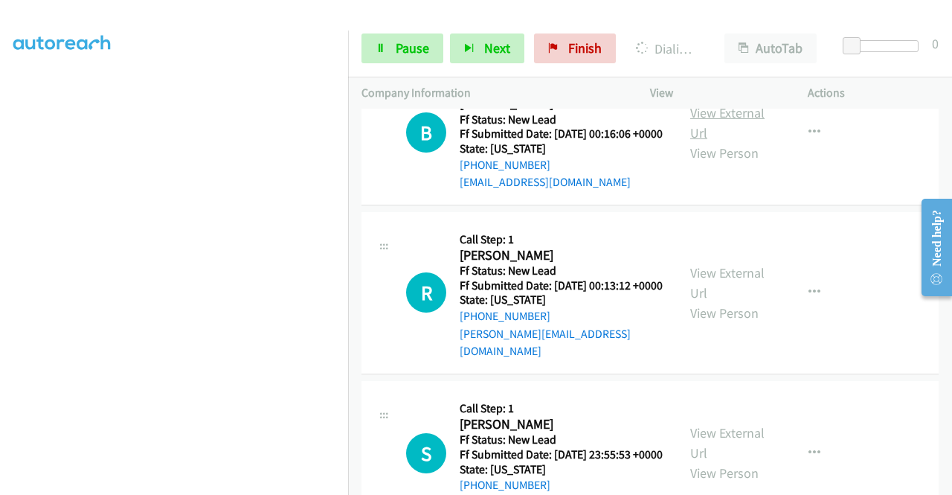
click at [713, 141] on link "View External Url" at bounding box center [727, 122] width 74 height 37
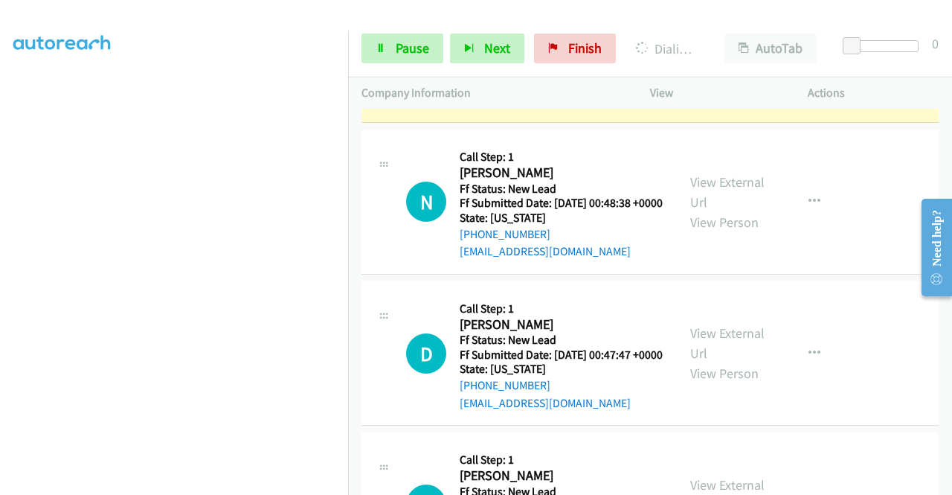
scroll to position [1742, 0]
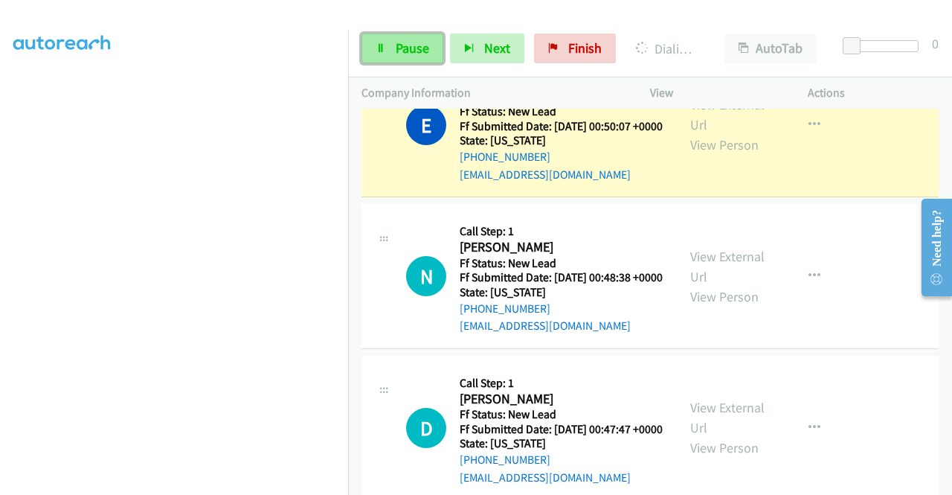
click at [405, 55] on span "Pause" at bounding box center [412, 47] width 33 height 17
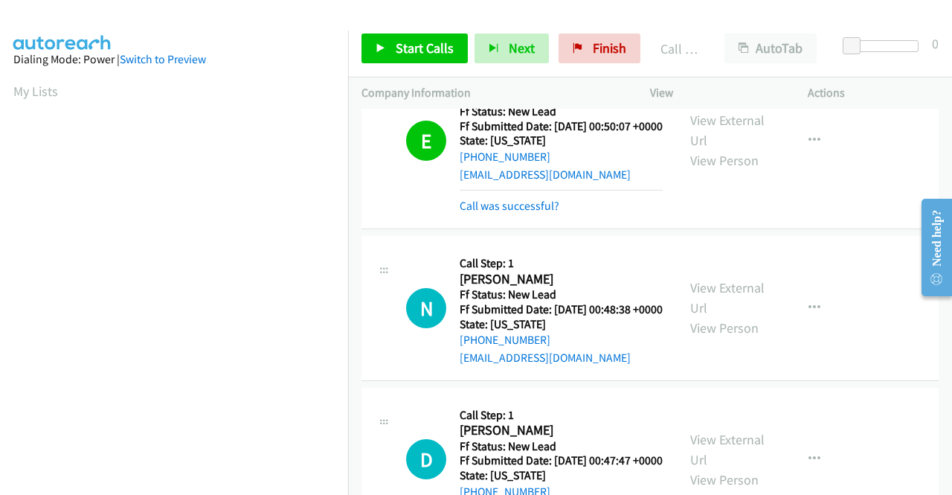
scroll to position [339, 0]
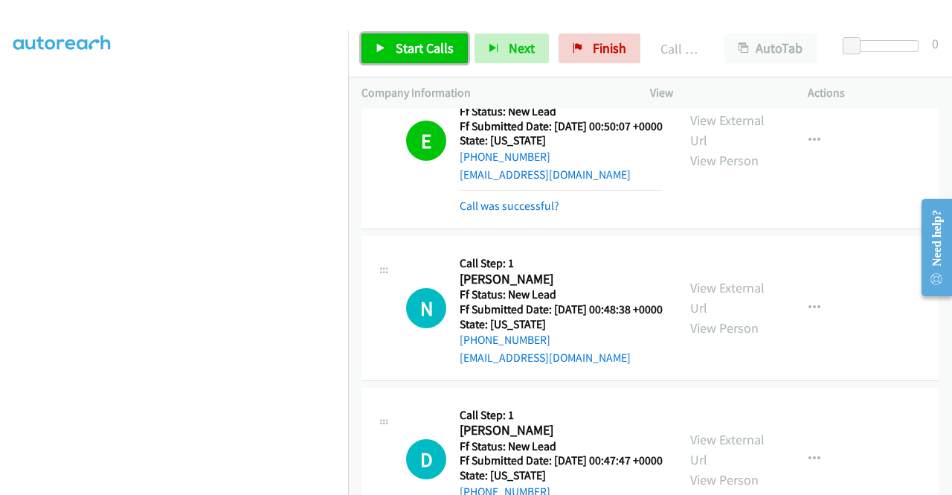
click at [437, 50] on span "Start Calls" at bounding box center [425, 47] width 58 height 17
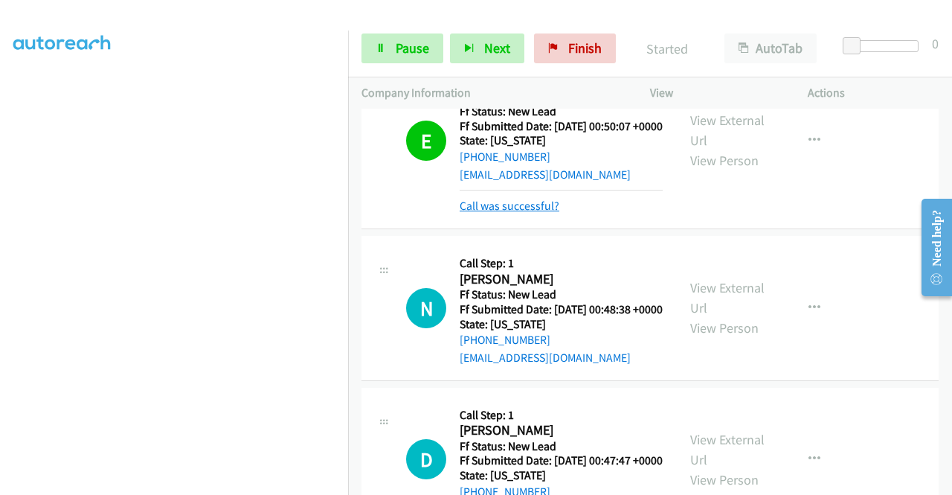
click at [533, 213] on link "Call was successful?" at bounding box center [510, 206] width 100 height 14
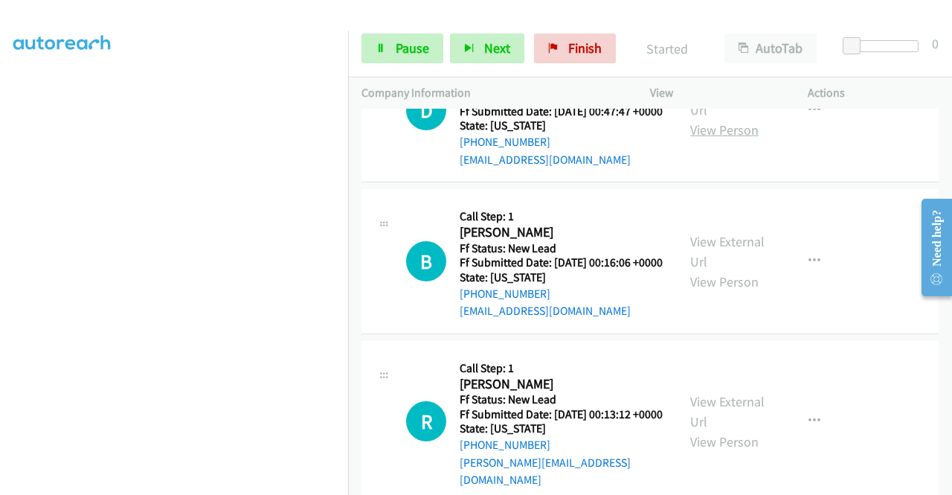
scroll to position [2188, 0]
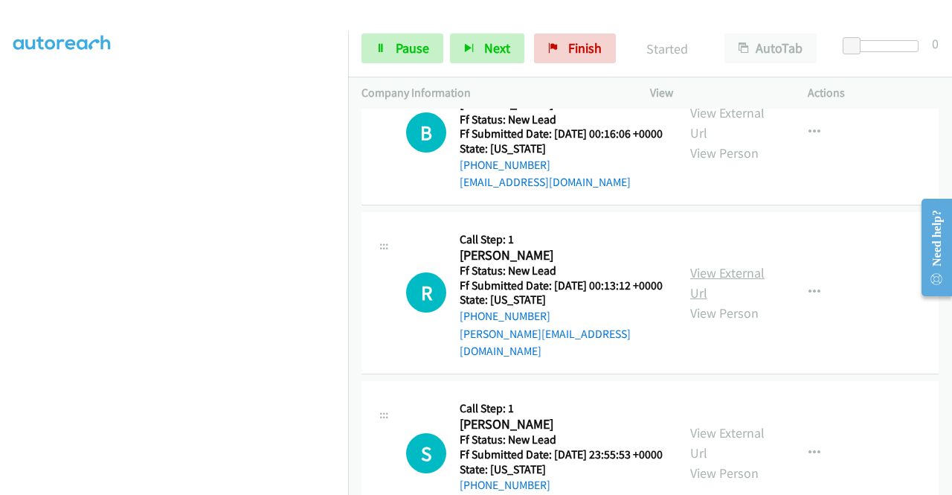
click at [732, 301] on link "View External Url" at bounding box center [727, 282] width 74 height 37
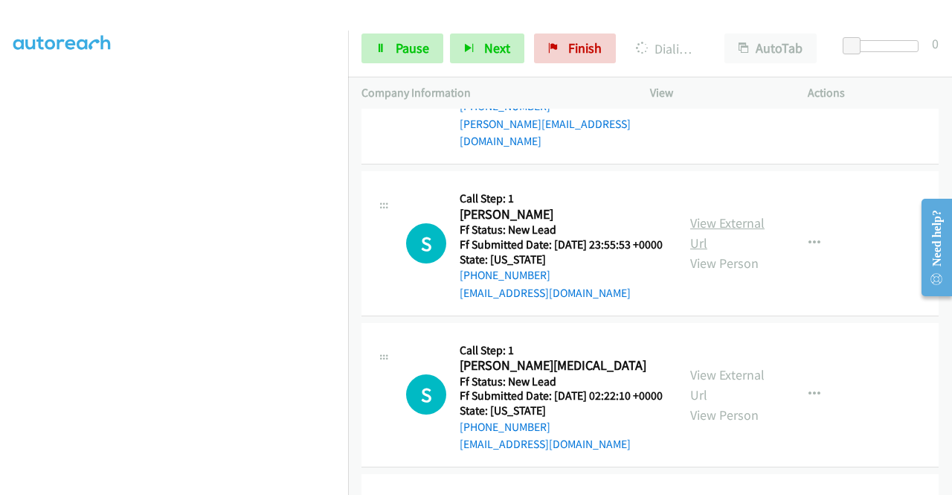
scroll to position [2412, 0]
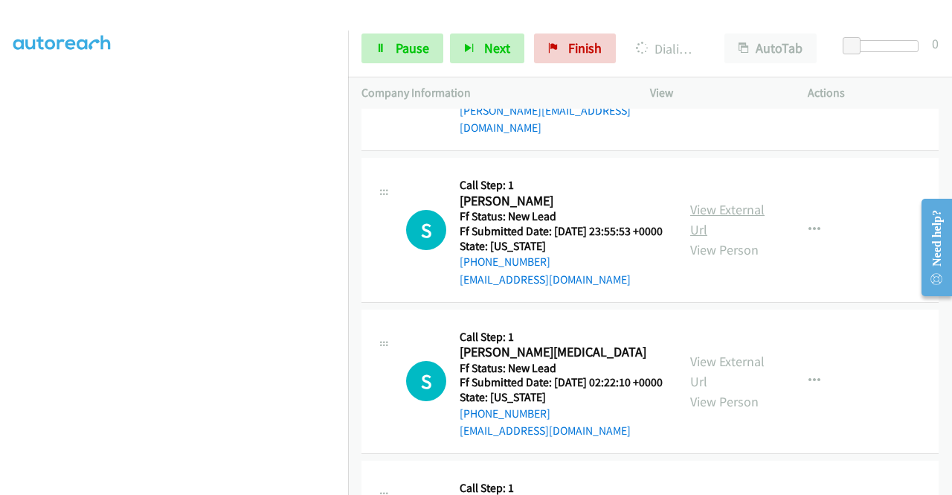
click at [710, 238] on link "View External Url" at bounding box center [727, 219] width 74 height 37
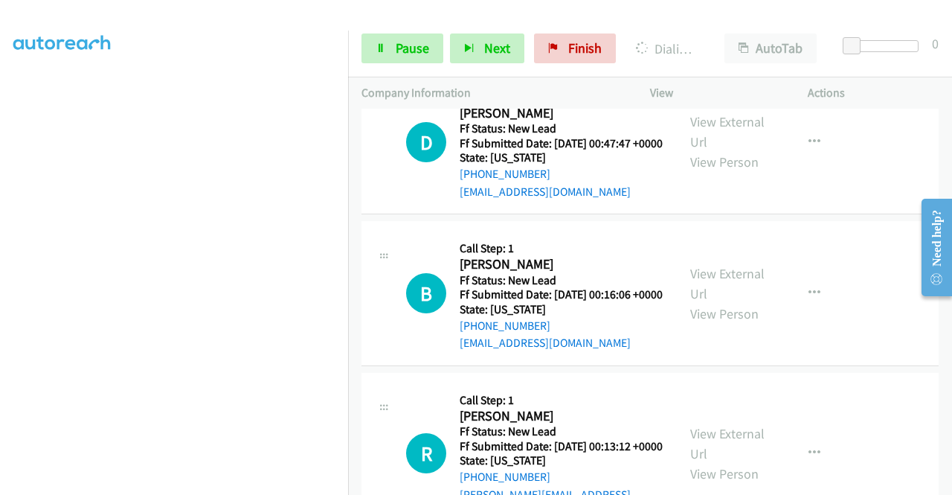
scroll to position [1891, 0]
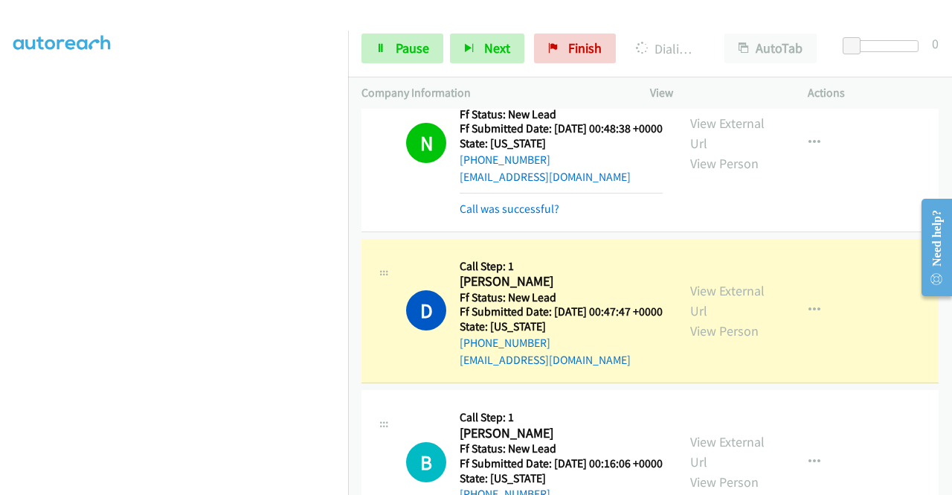
click at [930, 235] on td "N Callback Scheduled Call Step: 1 Noelle Collins America/Chicago Ff Status: New…" at bounding box center [650, 143] width 604 height 183
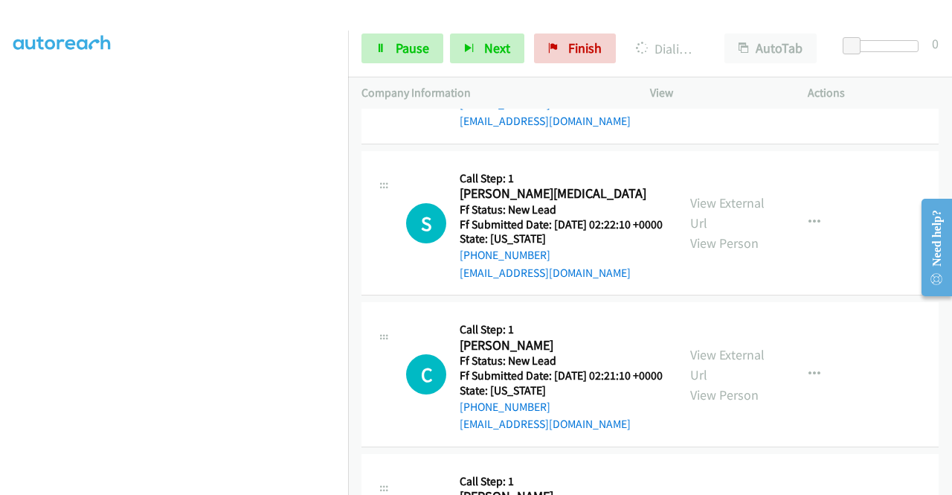
scroll to position [2635, 0]
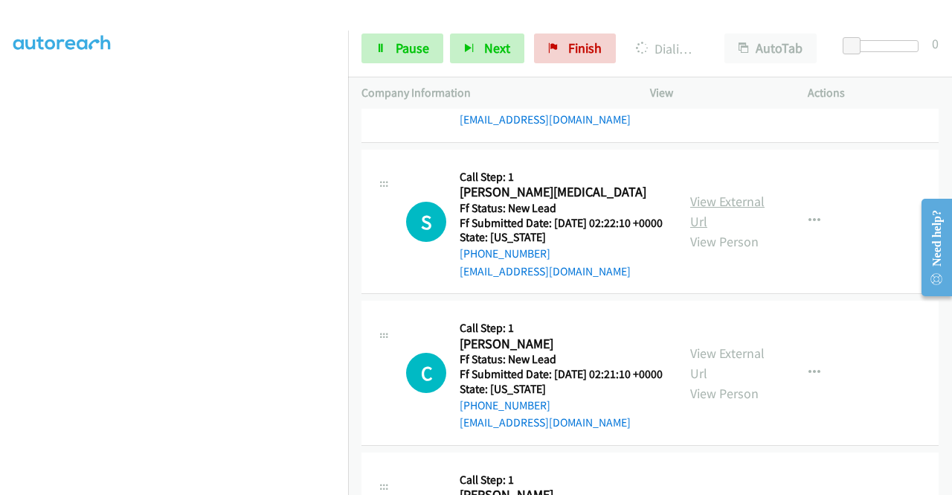
click at [727, 230] on link "View External Url" at bounding box center [727, 211] width 74 height 37
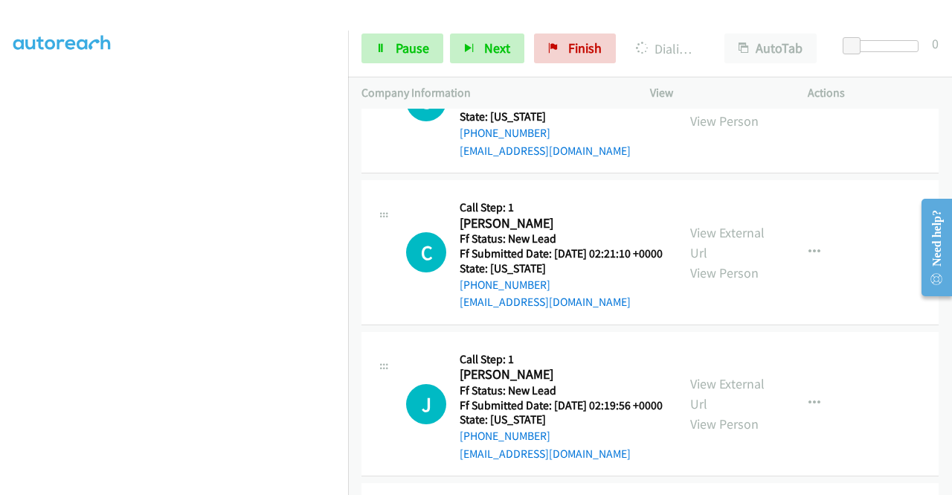
scroll to position [2784, 0]
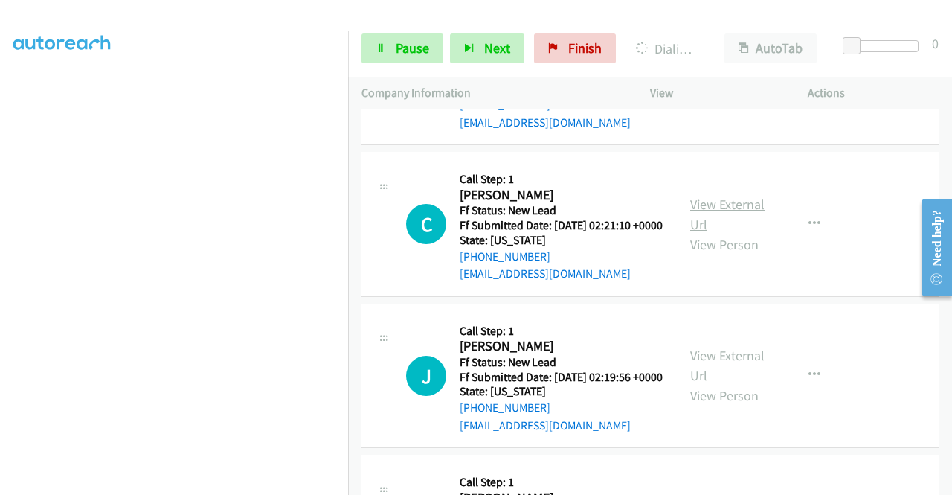
click at [736, 233] on link "View External Url" at bounding box center [727, 214] width 74 height 37
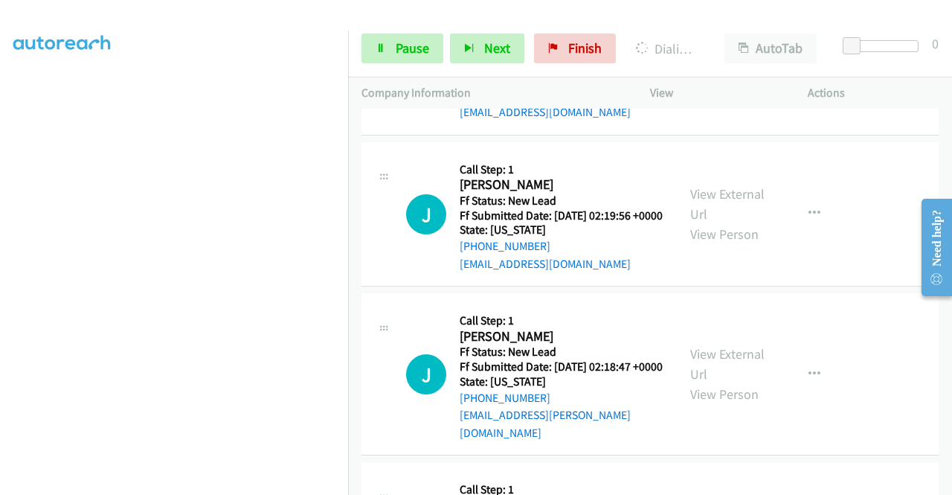
scroll to position [3007, 0]
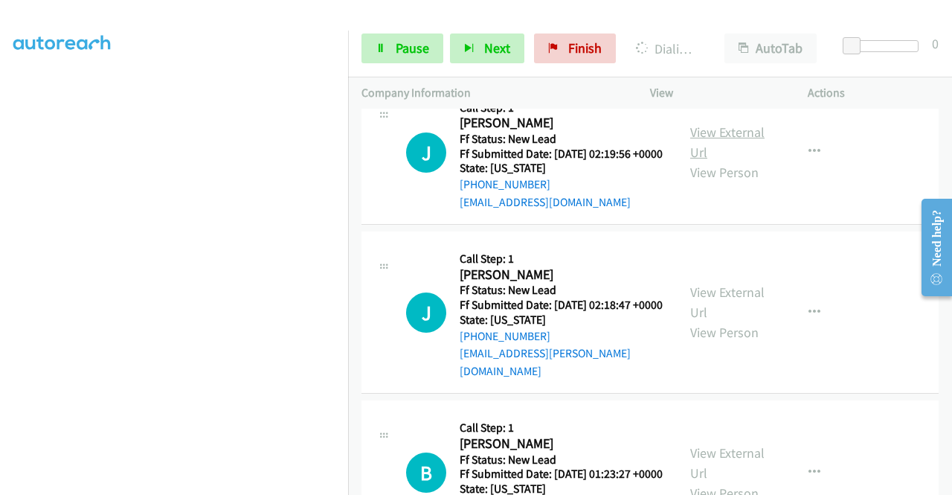
click at [725, 161] on link "View External Url" at bounding box center [727, 141] width 74 height 37
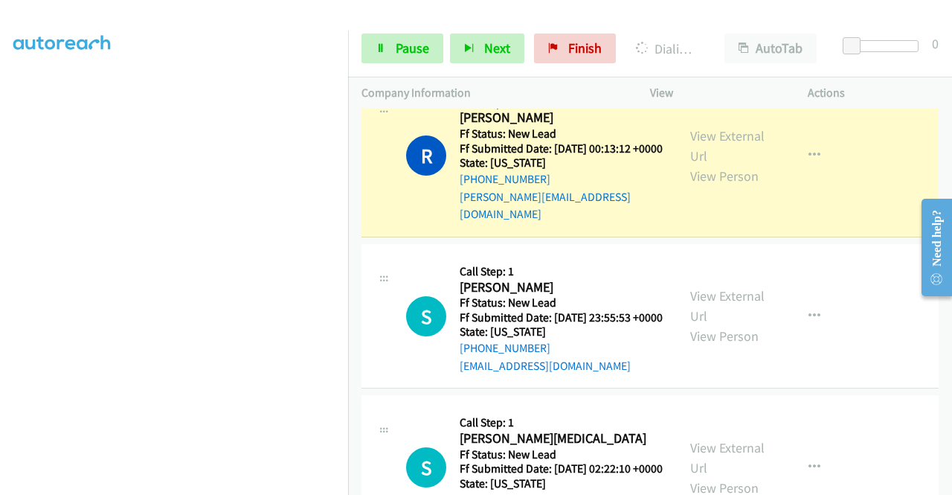
scroll to position [2263, 0]
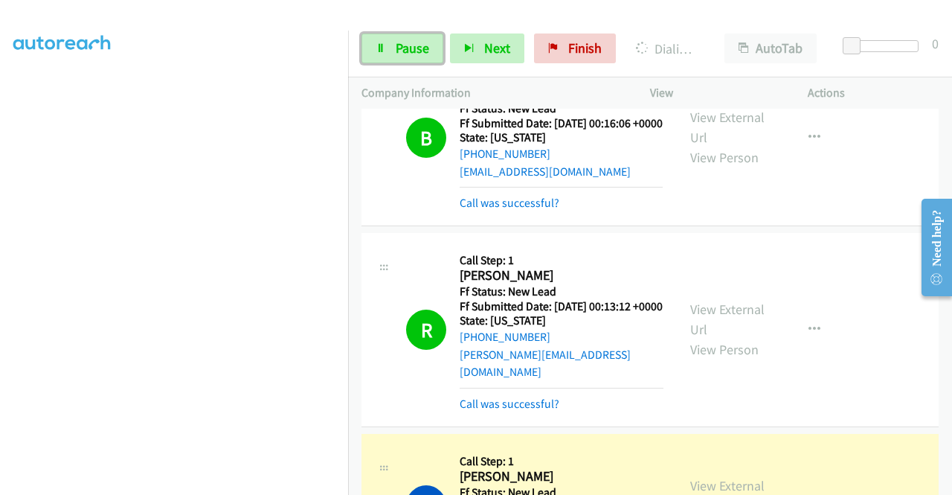
click at [399, 48] on span "Pause" at bounding box center [412, 47] width 33 height 17
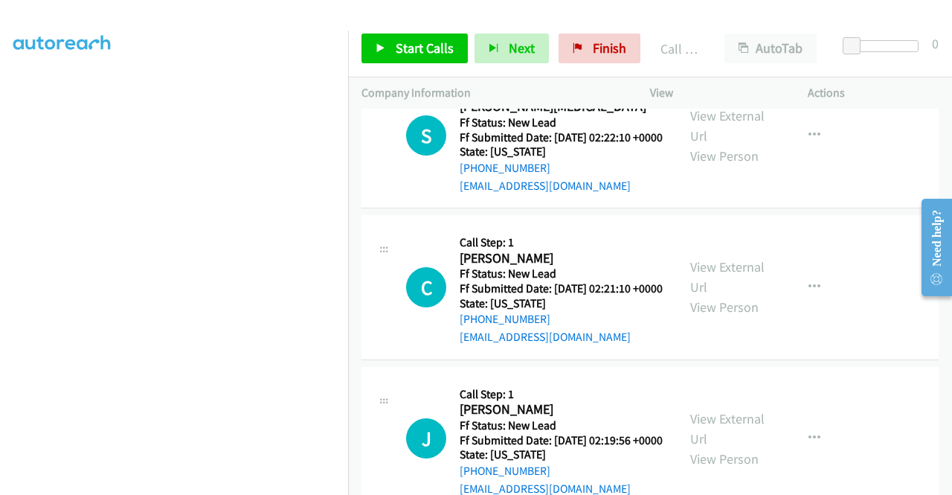
scroll to position [2858, 0]
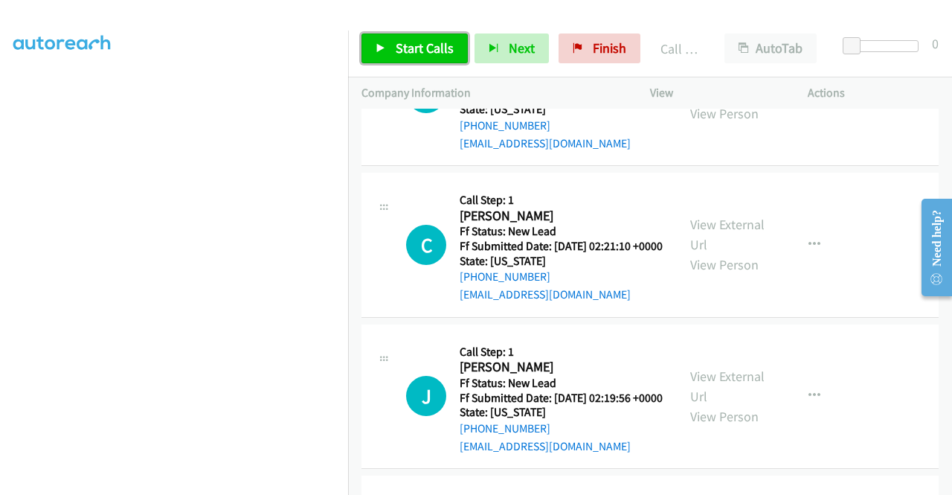
click at [440, 55] on span "Start Calls" at bounding box center [425, 47] width 58 height 17
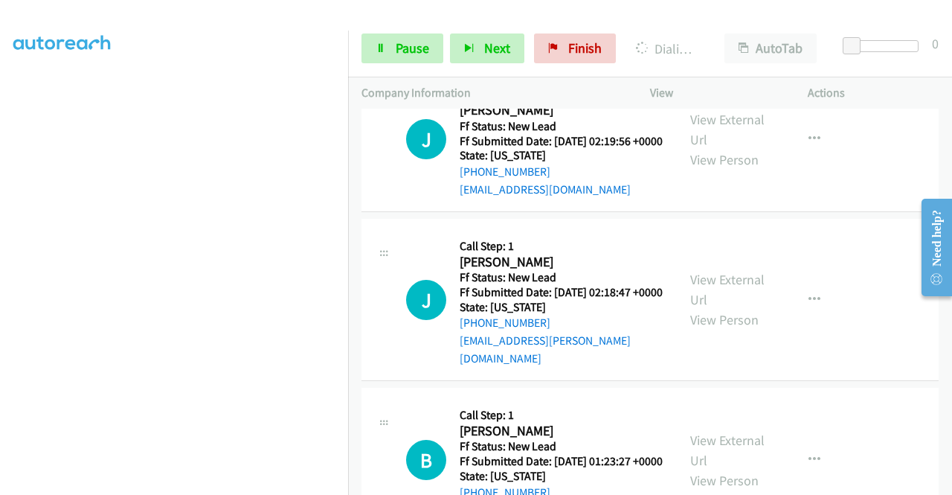
scroll to position [3230, 0]
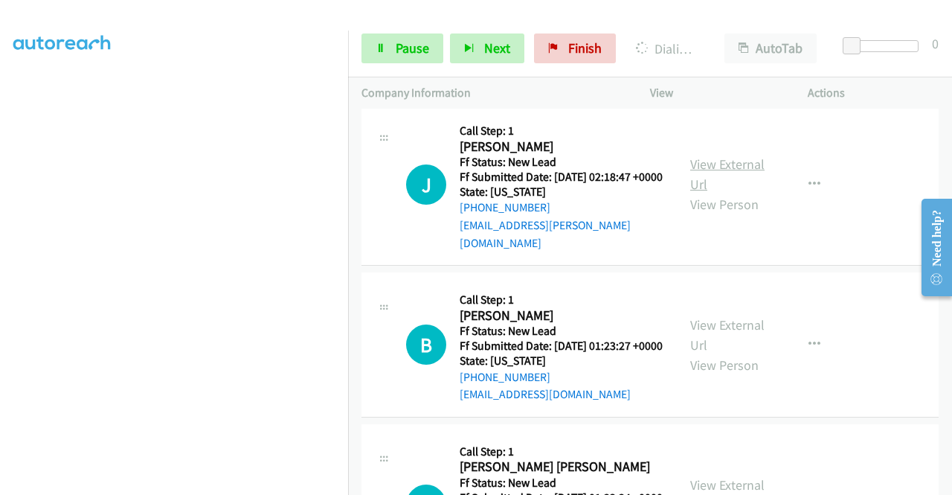
click at [730, 193] on link "View External Url" at bounding box center [727, 173] width 74 height 37
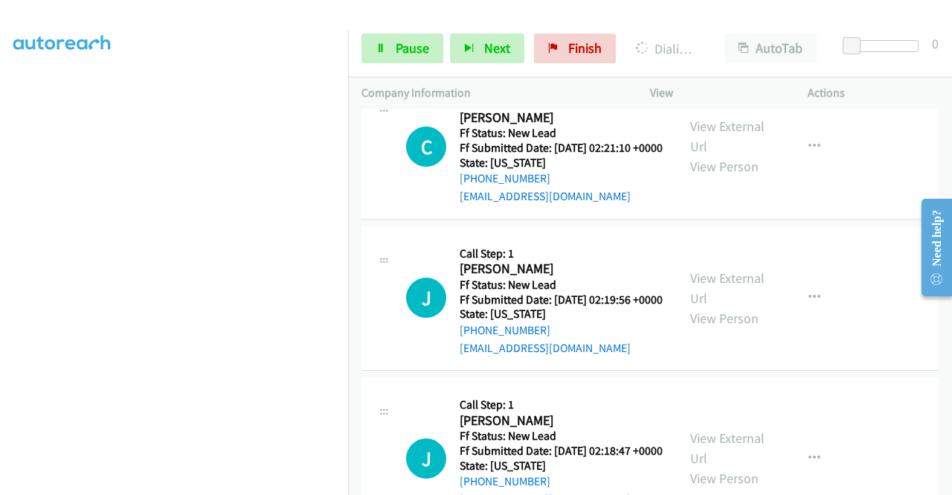
scroll to position [2932, 0]
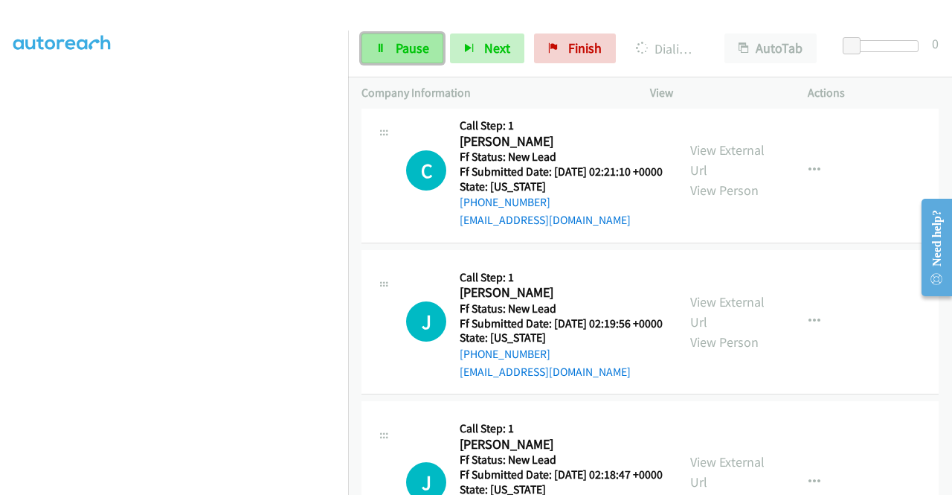
click at [400, 52] on span "Pause" at bounding box center [412, 47] width 33 height 17
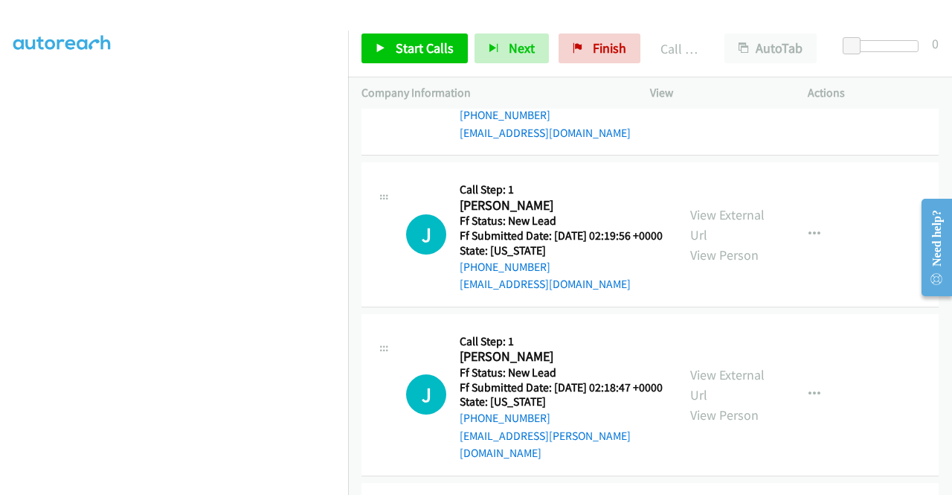
scroll to position [3081, 0]
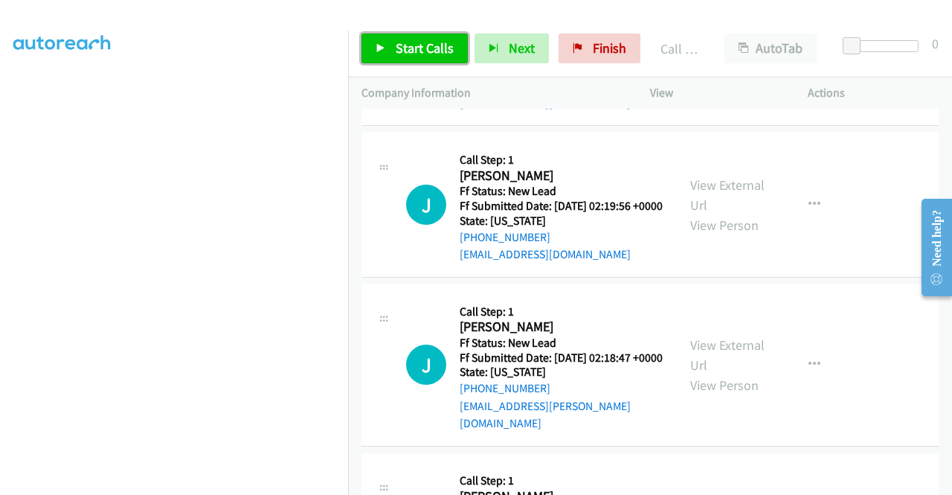
click at [414, 44] on span "Start Calls" at bounding box center [425, 47] width 58 height 17
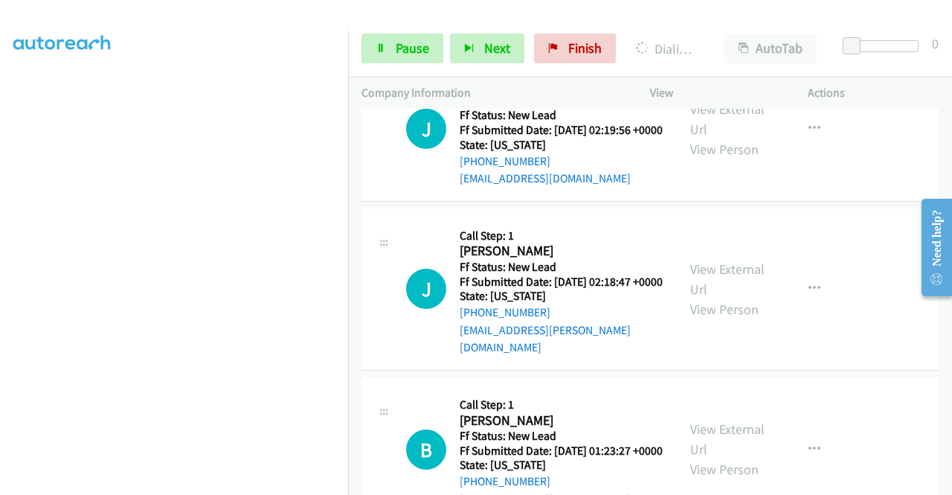
scroll to position [3379, 0]
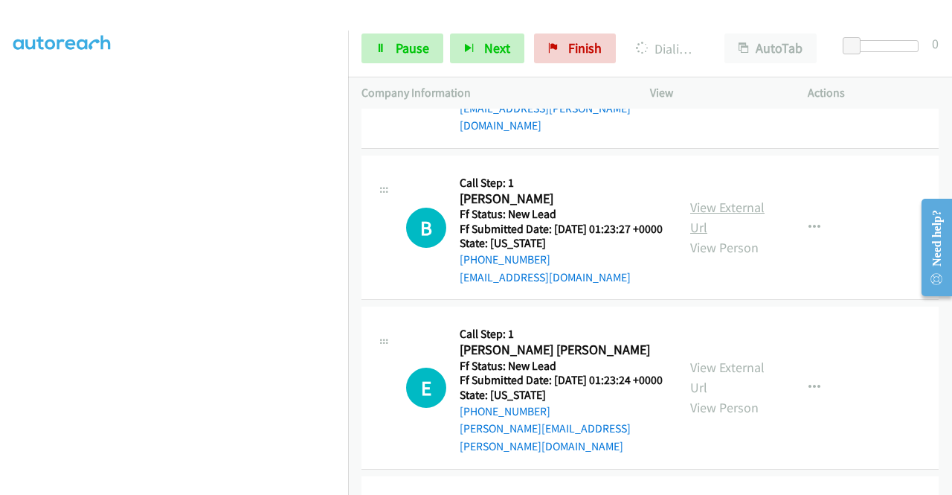
click at [730, 236] on link "View External Url" at bounding box center [727, 217] width 74 height 37
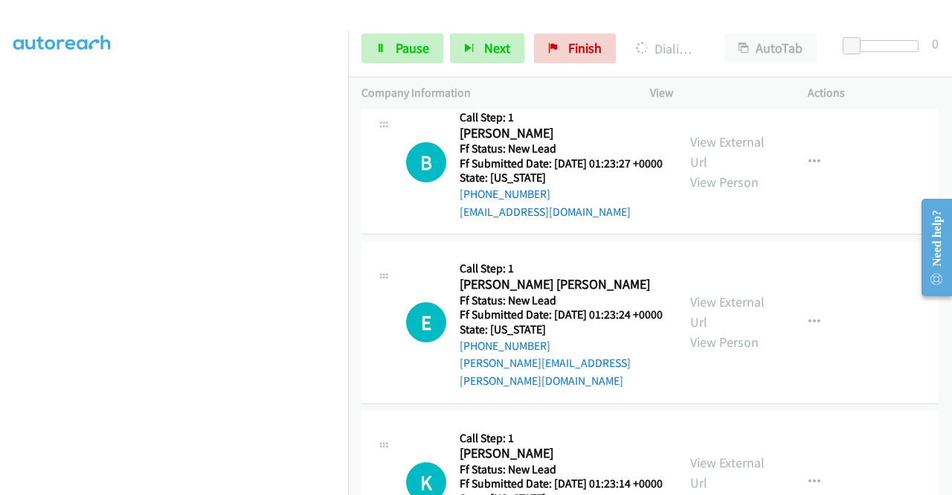
scroll to position [3527, 0]
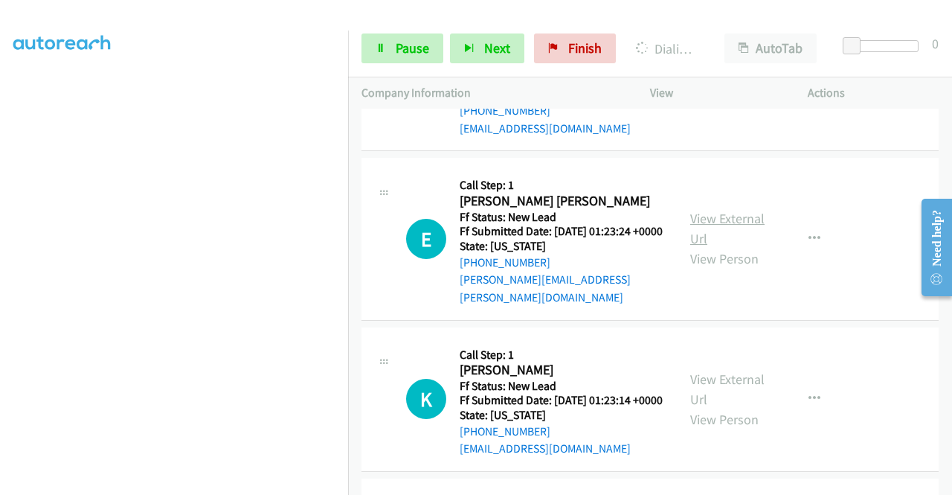
click at [730, 247] on link "View External Url" at bounding box center [727, 228] width 74 height 37
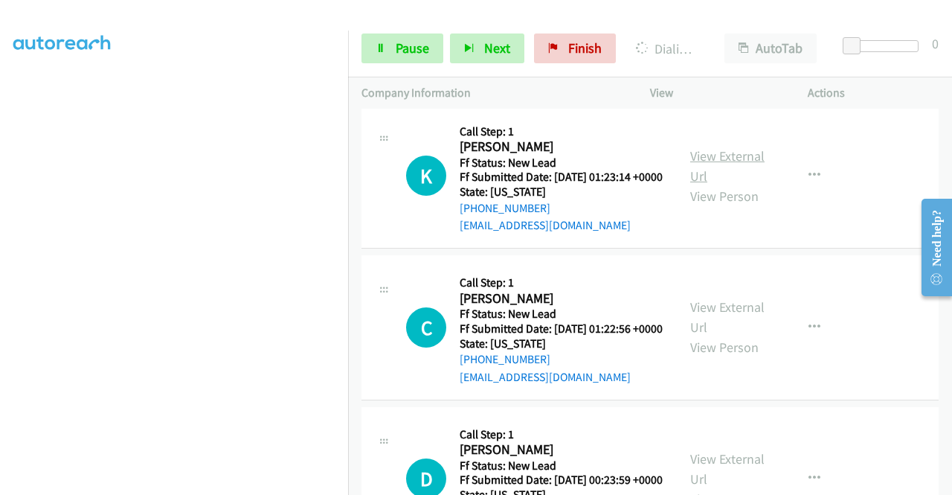
click at [699, 184] on link "View External Url" at bounding box center [727, 165] width 74 height 37
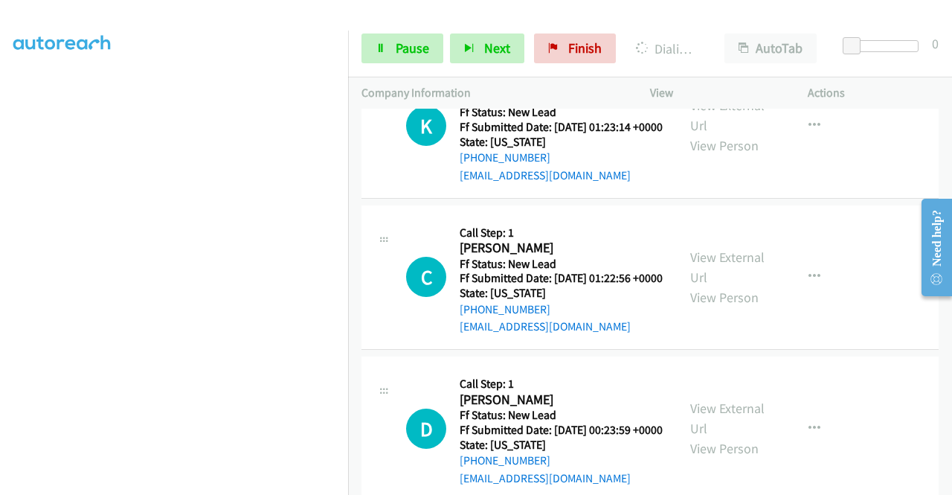
scroll to position [4005, 0]
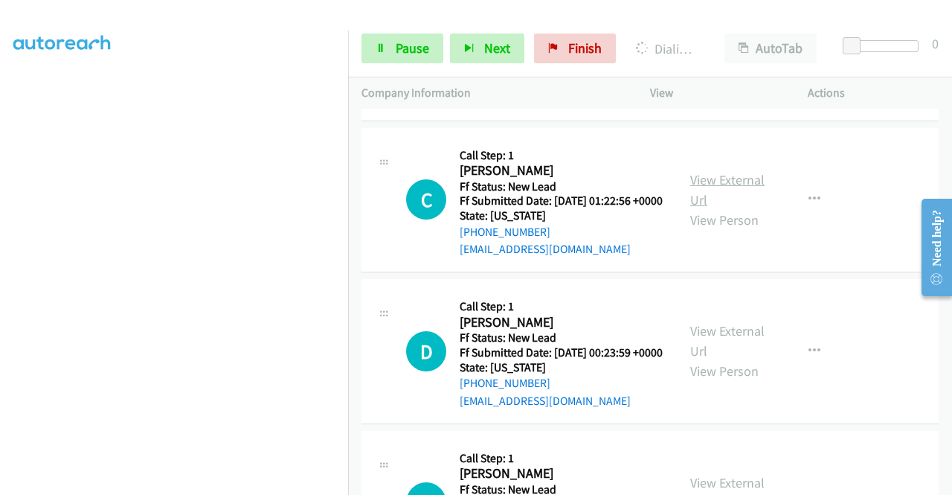
click at [723, 208] on link "View External Url" at bounding box center [727, 189] width 74 height 37
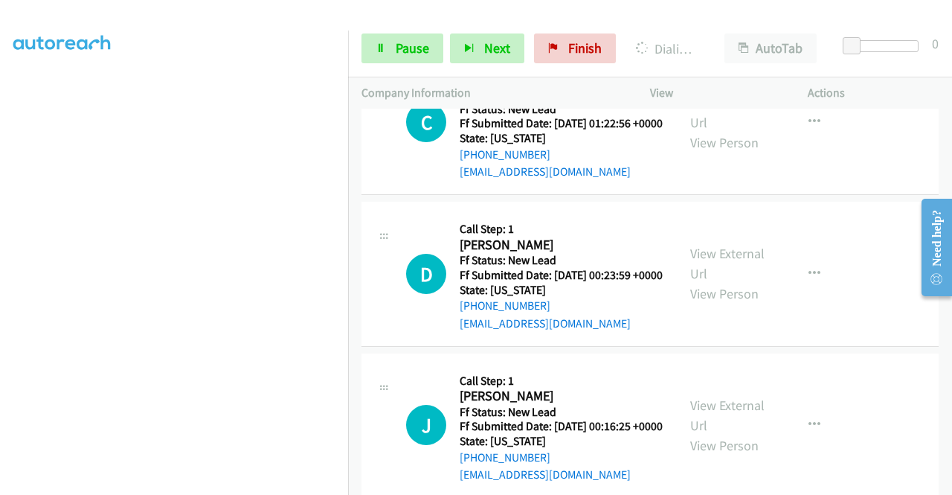
scroll to position [4228, 0]
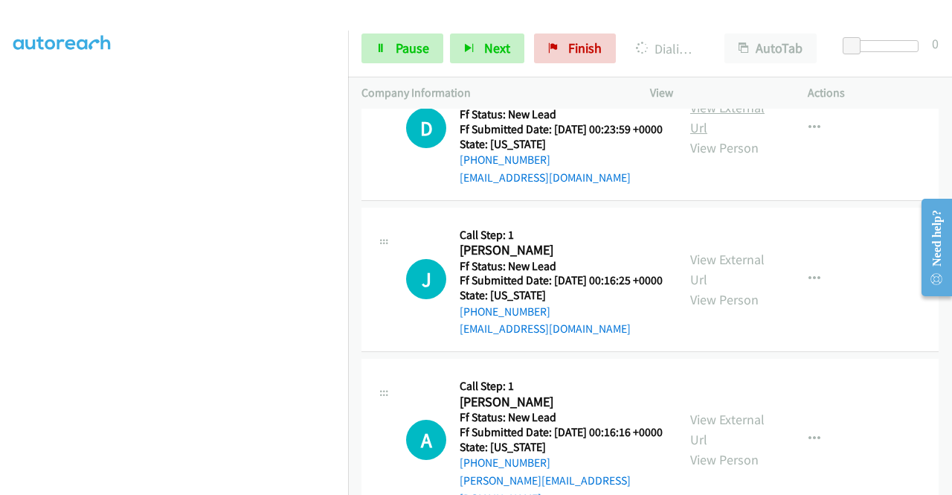
click at [732, 136] on link "View External Url" at bounding box center [727, 117] width 74 height 37
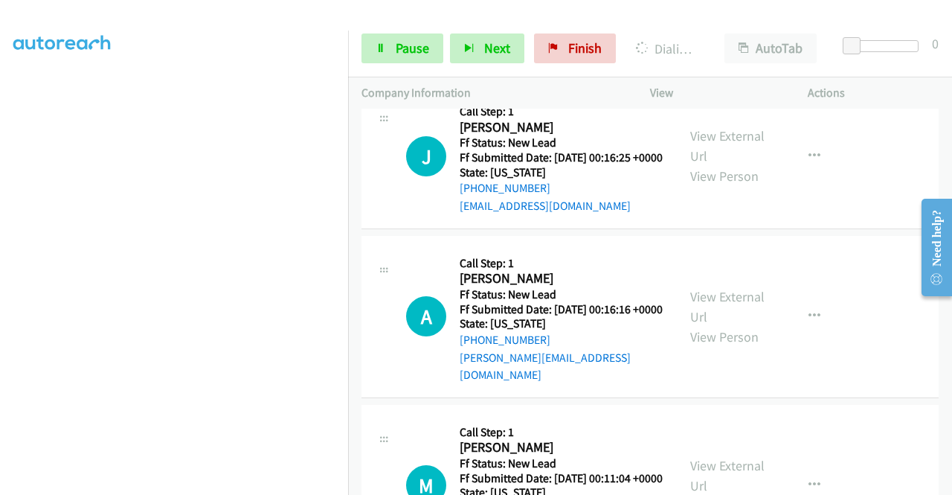
scroll to position [4483, 0]
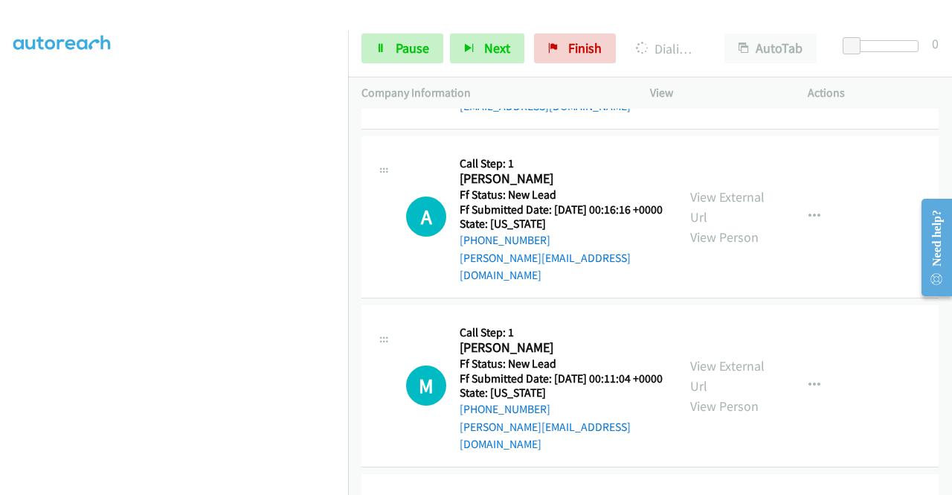
click at [739, 65] on link "View External Url" at bounding box center [727, 46] width 74 height 37
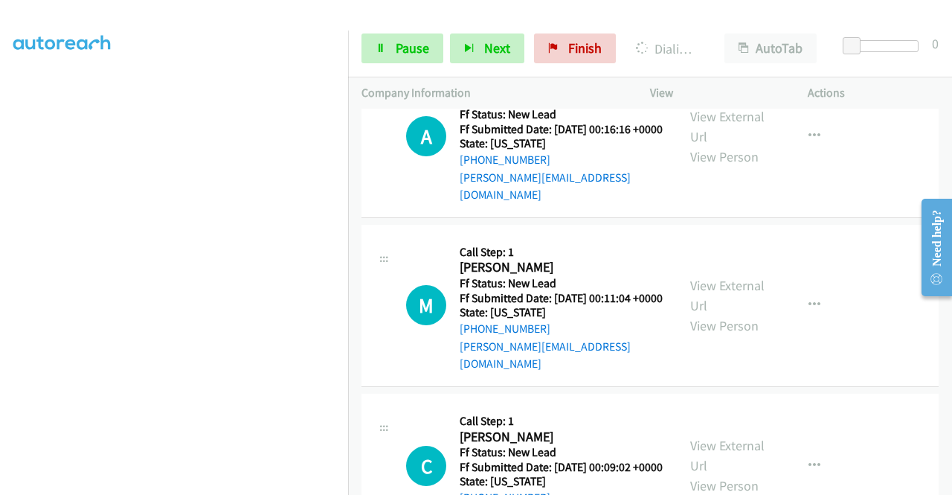
scroll to position [4631, 0]
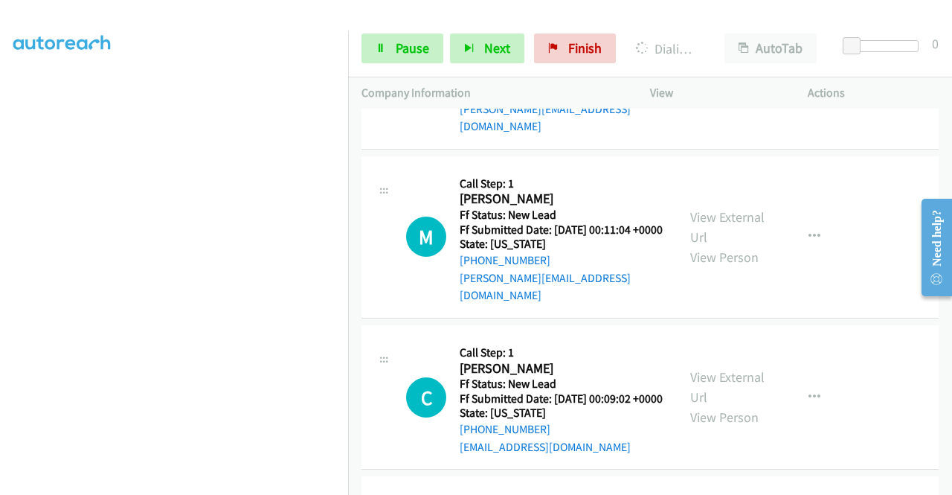
click at [748, 77] on link "View External Url" at bounding box center [727, 57] width 74 height 37
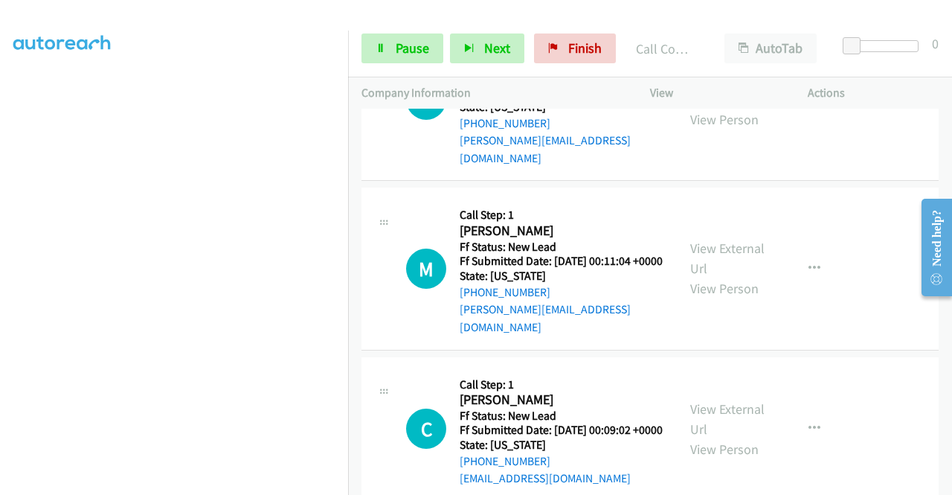
scroll to position [4663, 0]
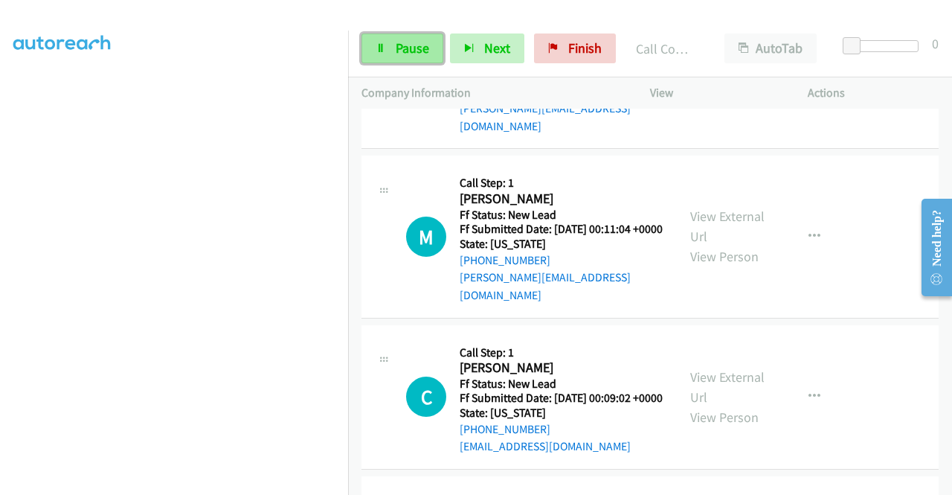
click at [383, 51] on icon at bounding box center [381, 49] width 10 height 10
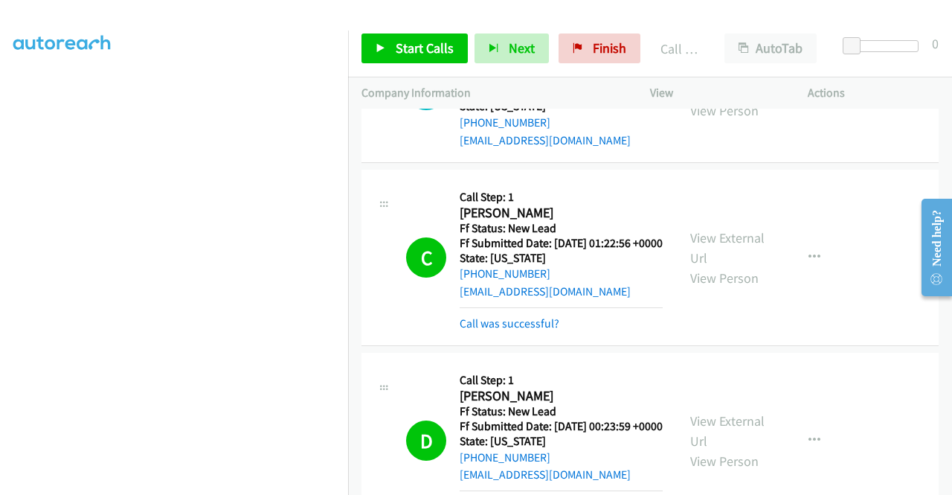
scroll to position [3994, 0]
click at [702, 100] on link "View External Url" at bounding box center [727, 80] width 74 height 37
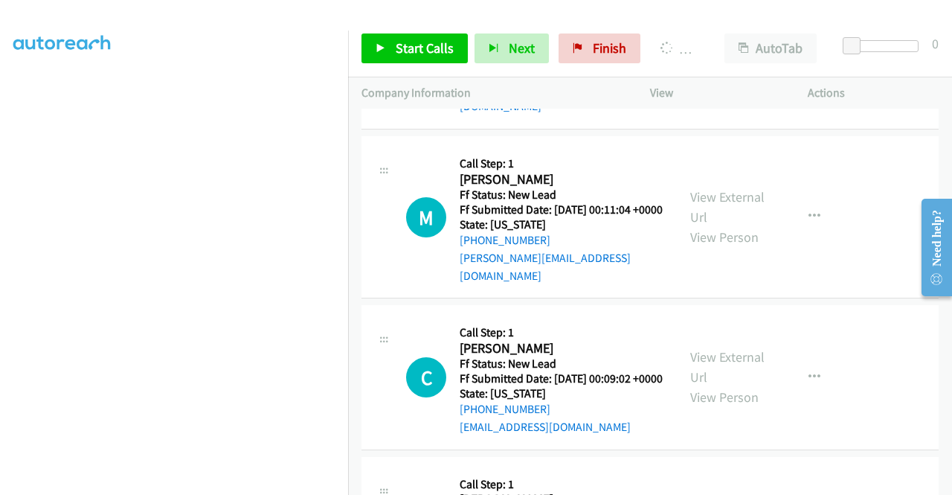
scroll to position [4738, 0]
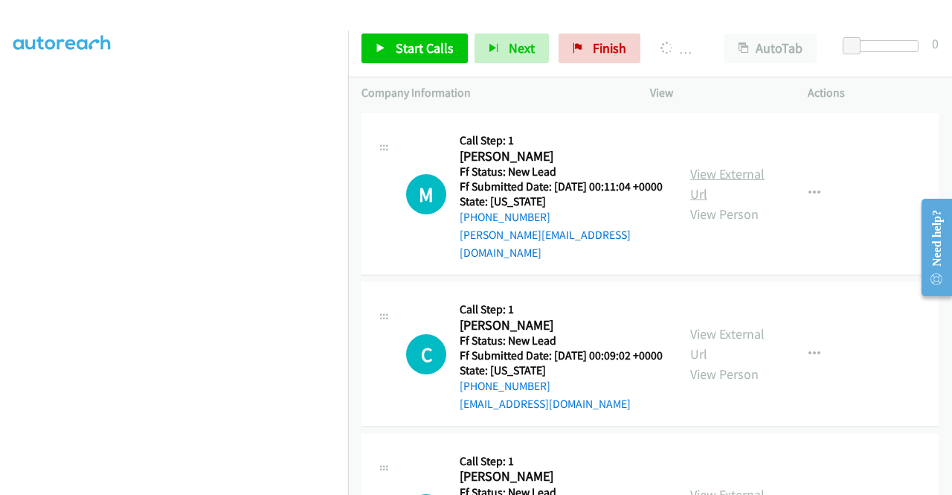
click at [704, 202] on link "View External Url" at bounding box center [727, 183] width 74 height 37
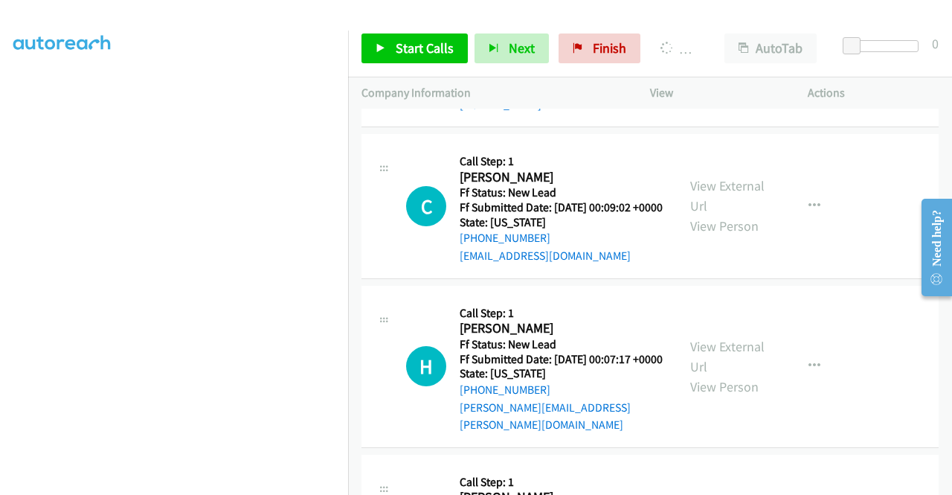
scroll to position [4886, 0]
click at [733, 213] on link "View External Url" at bounding box center [727, 194] width 74 height 37
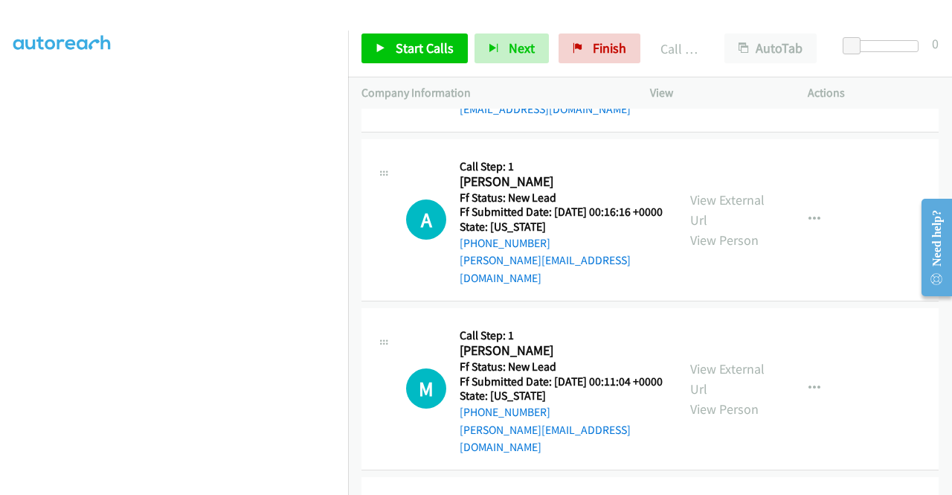
scroll to position [4663, 0]
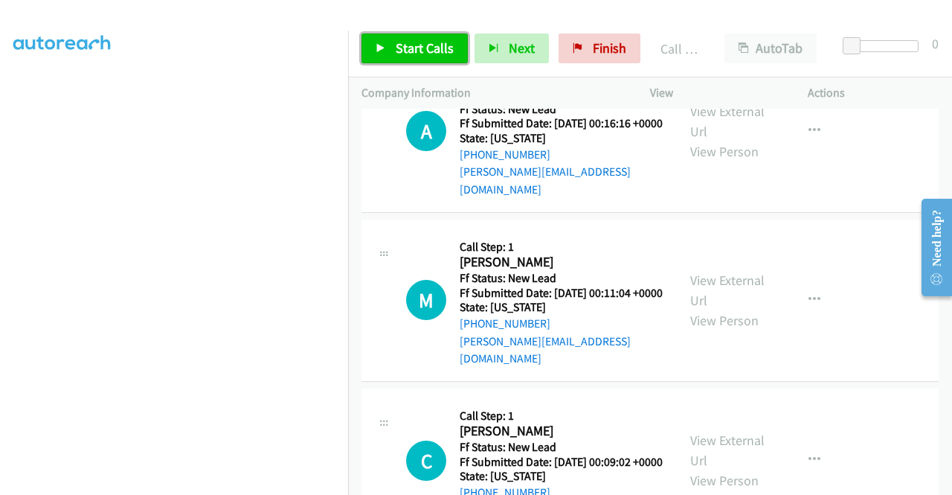
click at [390, 47] on link "Start Calls" at bounding box center [415, 48] width 106 height 30
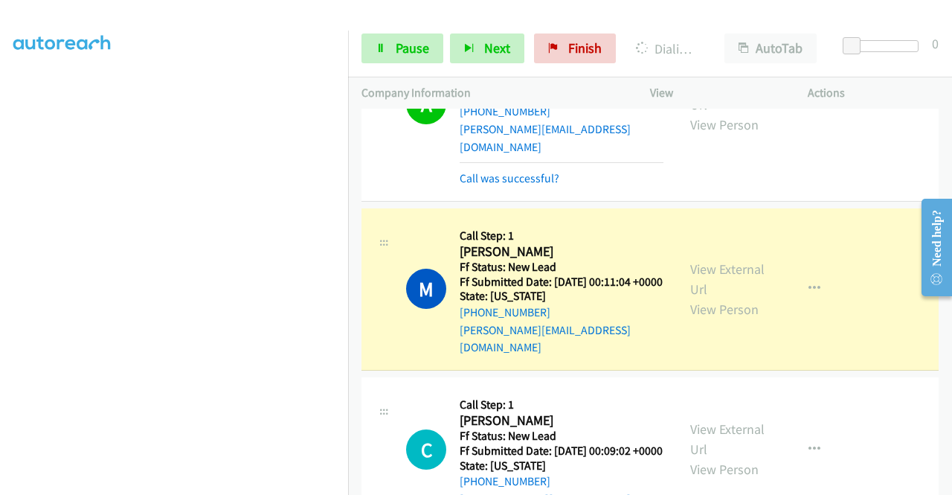
scroll to position [4961, 0]
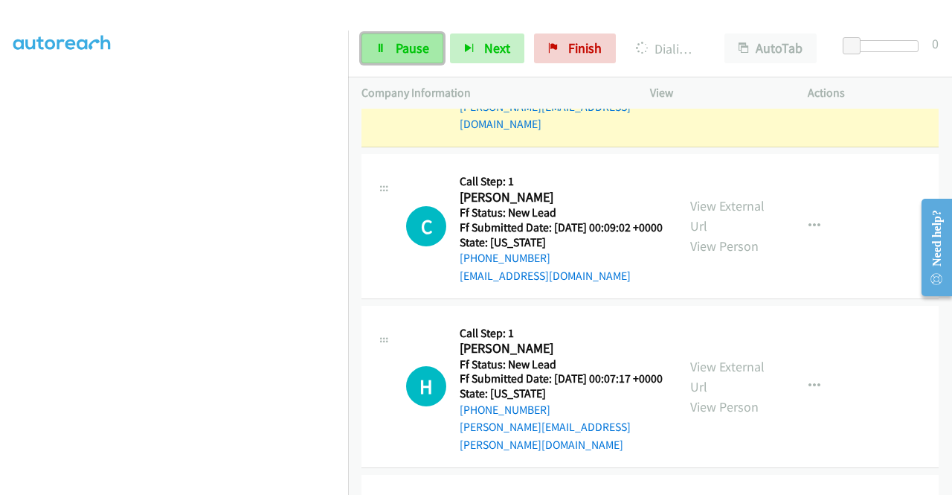
click at [423, 48] on span "Pause" at bounding box center [412, 47] width 33 height 17
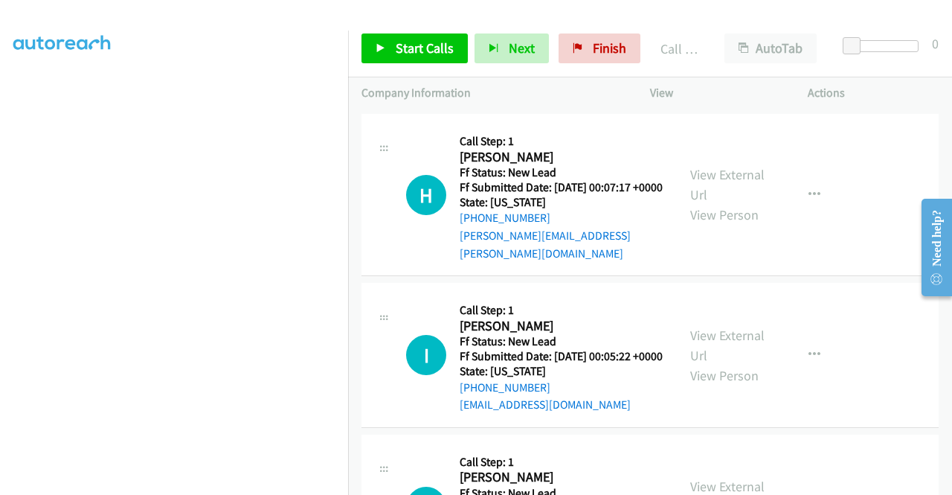
scroll to position [5333, 0]
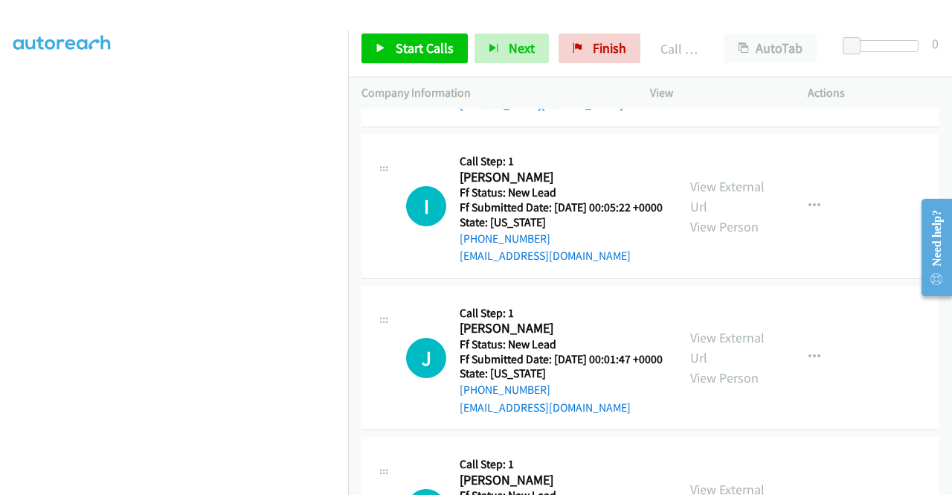
click at [716, 54] on link "View External Url" at bounding box center [727, 35] width 74 height 37
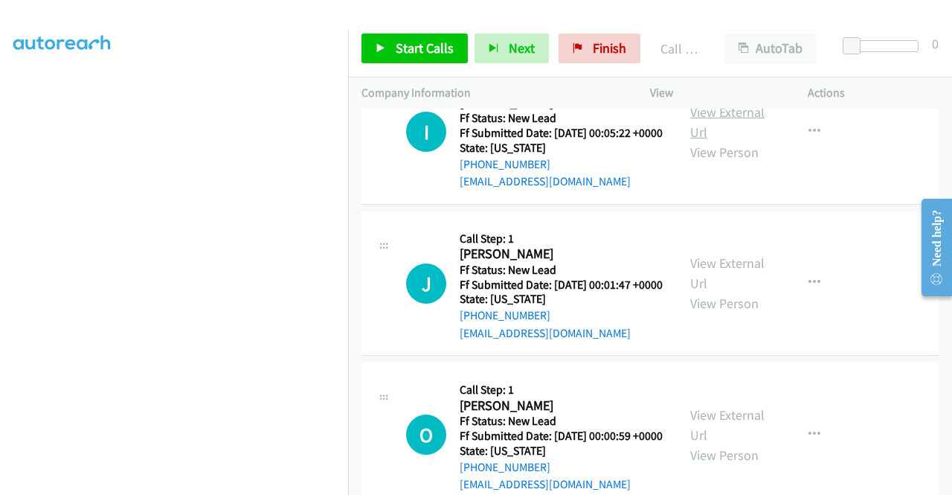
click at [710, 141] on link "View External Url" at bounding box center [727, 121] width 74 height 37
click at [394, 71] on div "Start Calls Pause Next Finish Call Completed AutoTab AutoTab 0" at bounding box center [650, 48] width 604 height 57
click at [393, 55] on link "Start Calls" at bounding box center [415, 48] width 106 height 30
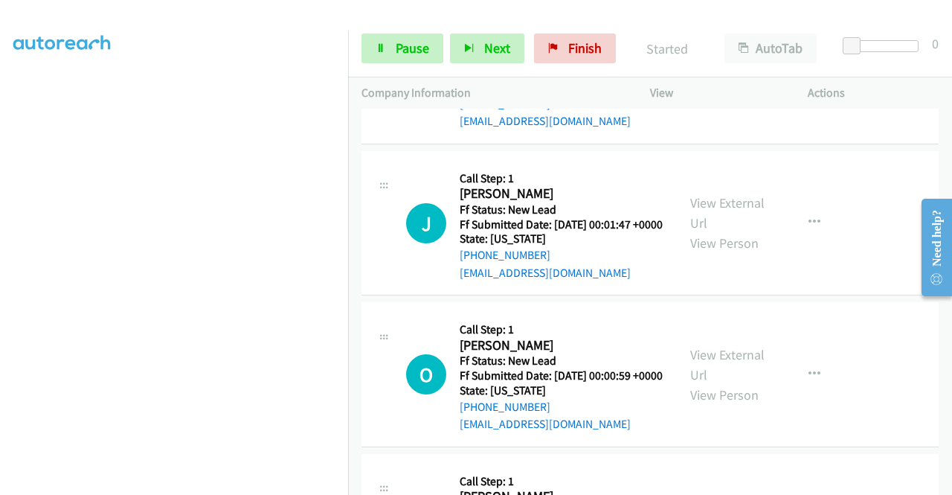
scroll to position [5556, 0]
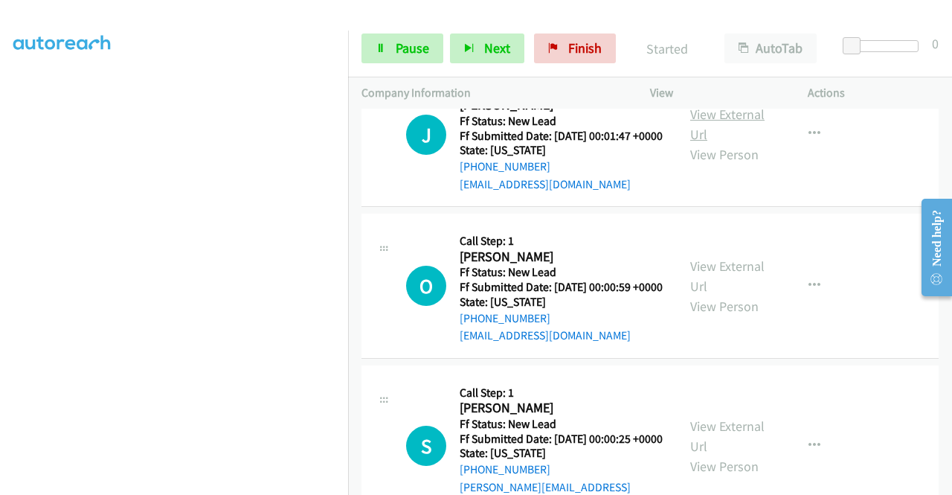
click at [741, 143] on link "View External Url" at bounding box center [727, 124] width 74 height 37
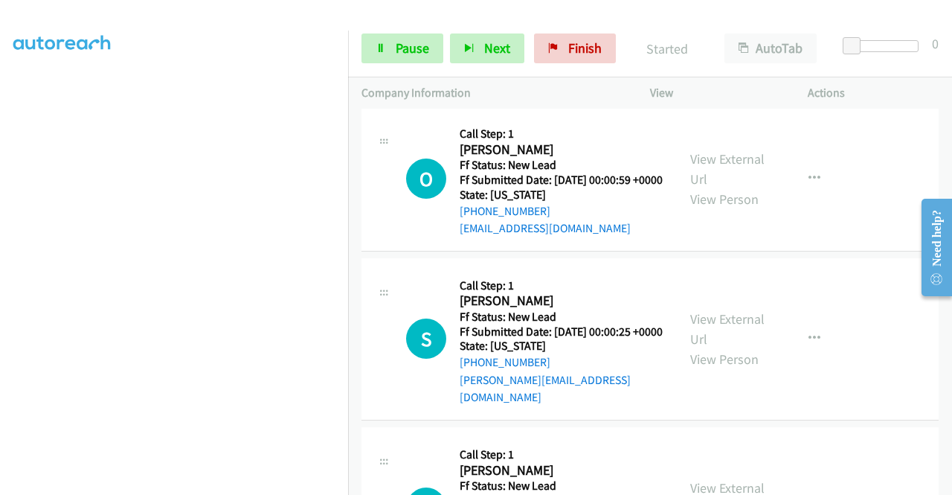
scroll to position [5705, 0]
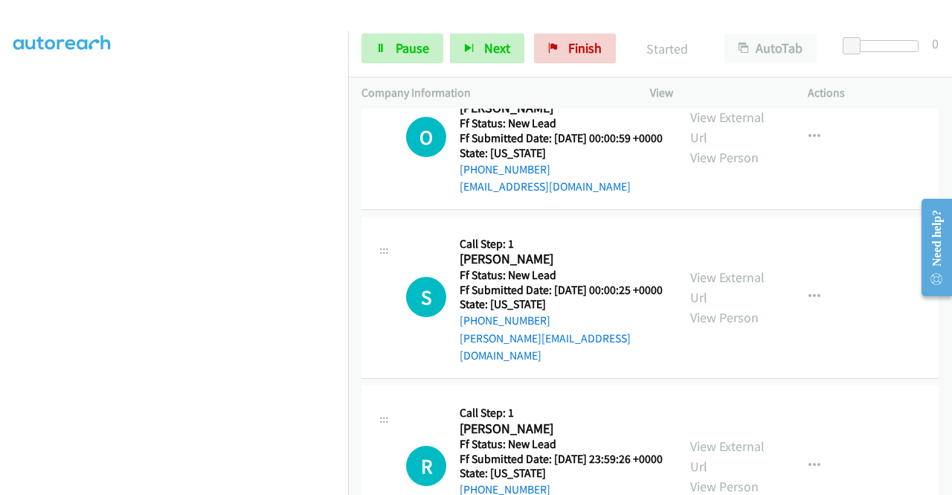
click at [720, 167] on div "View External Url View Person" at bounding box center [728, 137] width 77 height 60
click at [717, 146] on link "View External Url" at bounding box center [727, 127] width 74 height 37
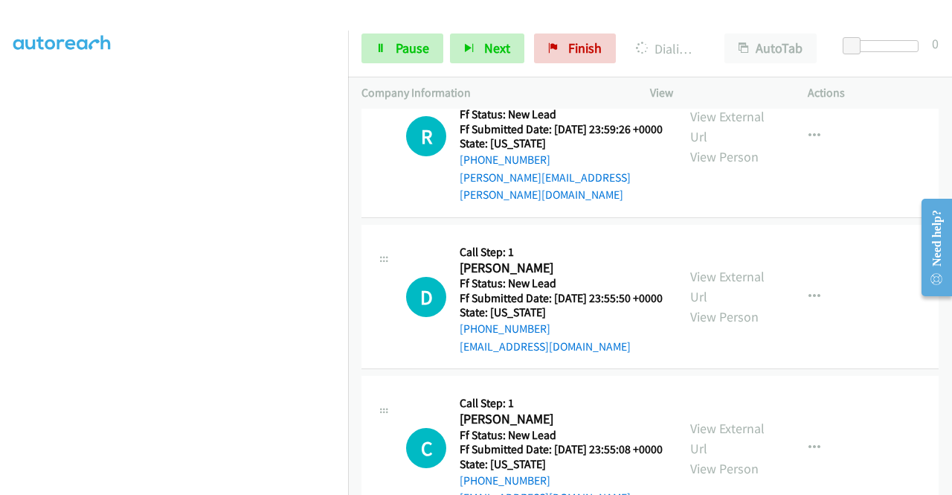
scroll to position [6151, 0]
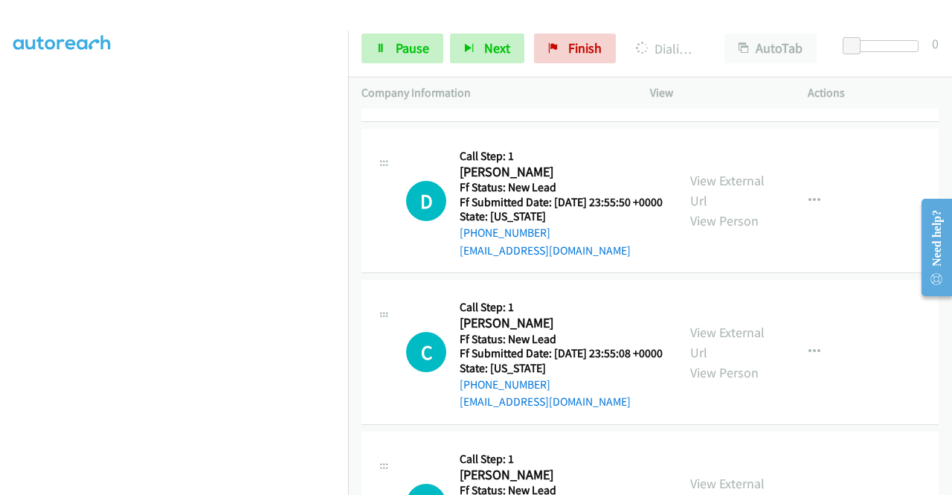
click at [713, 71] on div "View External Url View Person" at bounding box center [728, 40] width 77 height 60
click at [716, 49] on link "View External Url" at bounding box center [727, 30] width 74 height 37
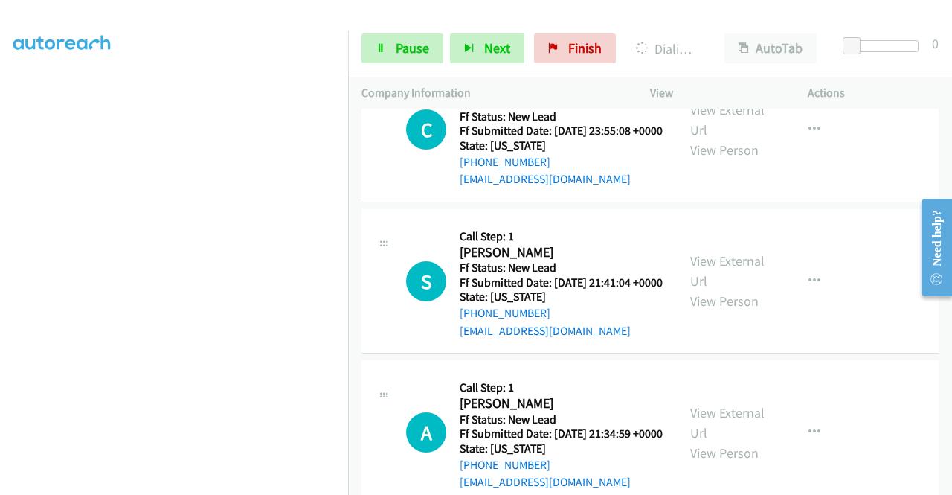
scroll to position [6449, 0]
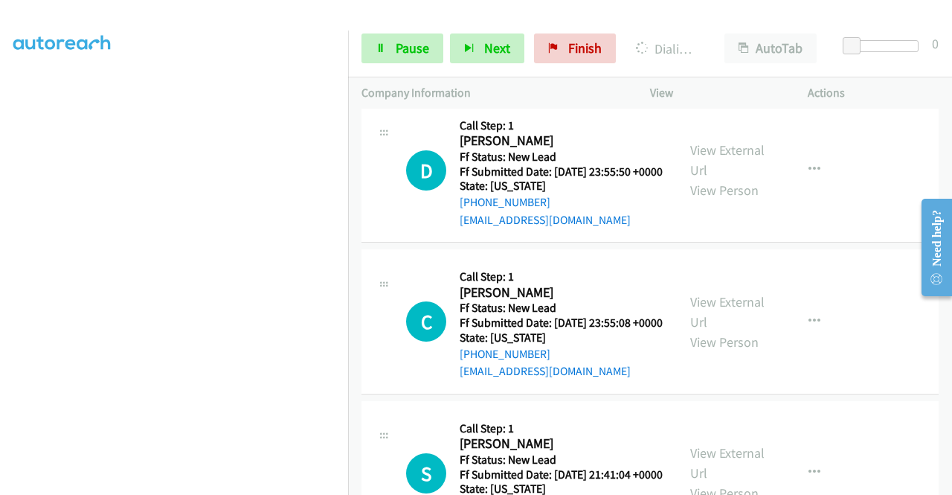
scroll to position [6374, 0]
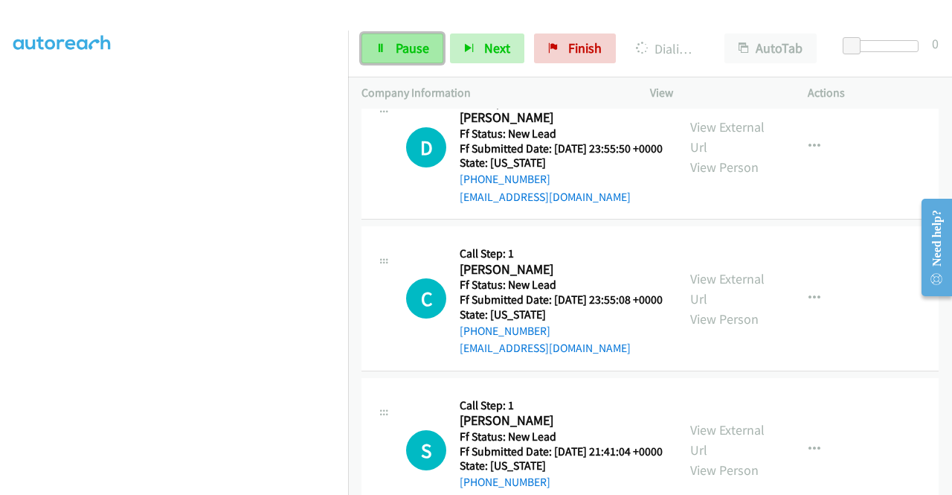
click at [412, 48] on span "Pause" at bounding box center [412, 47] width 33 height 17
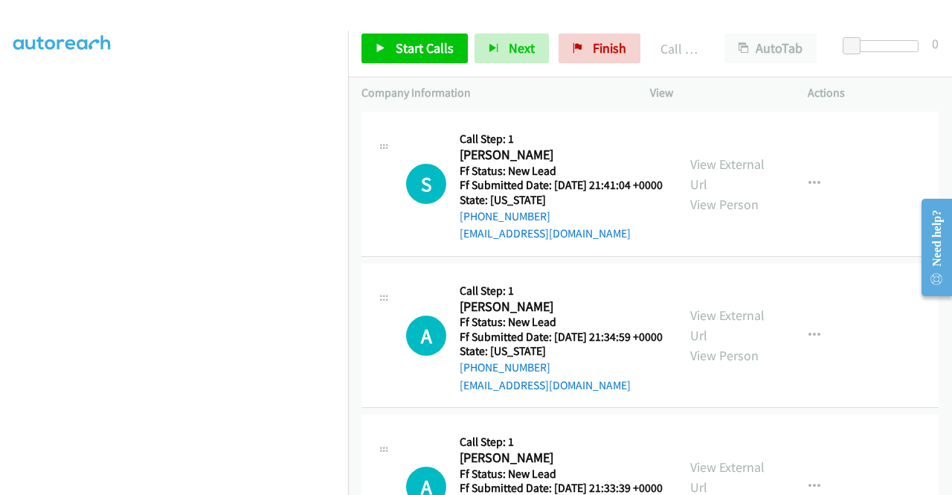
scroll to position [6746, 0]
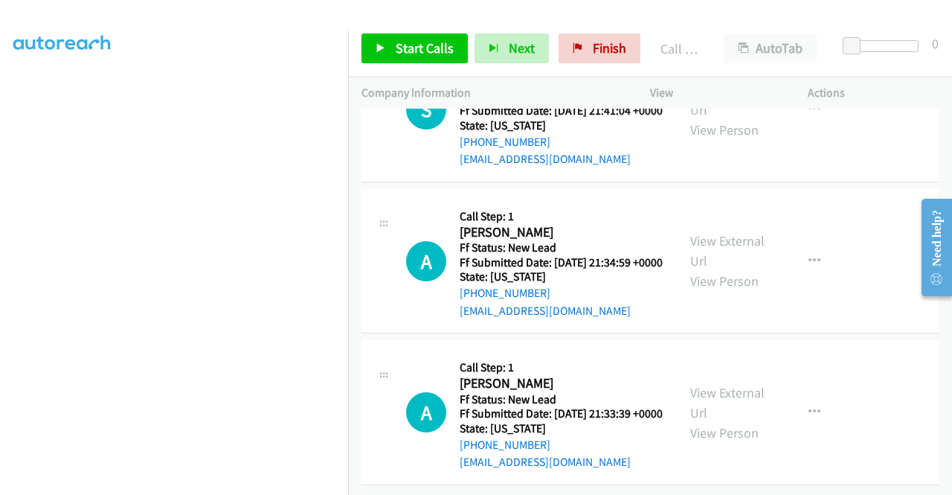
click at [732, 118] on link "View External Url" at bounding box center [727, 99] width 74 height 37
click at [723, 269] on link "View External Url" at bounding box center [727, 249] width 74 height 37
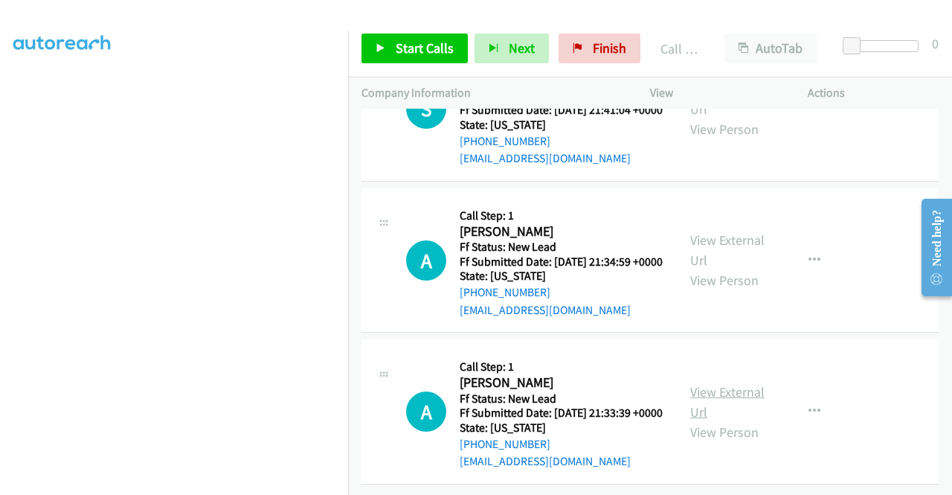
click at [750, 420] on link "View External Url" at bounding box center [727, 401] width 74 height 37
click at [444, 39] on span "Start Calls" at bounding box center [425, 47] width 58 height 17
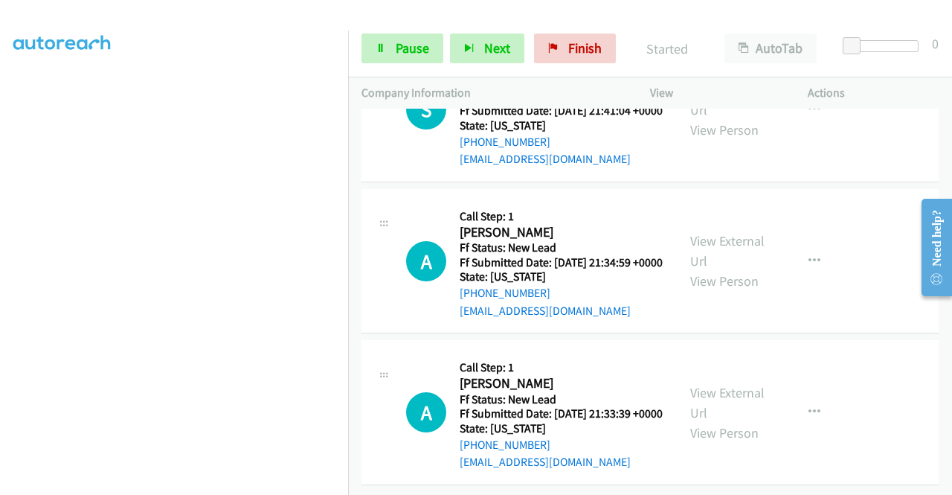
scroll to position [6523, 0]
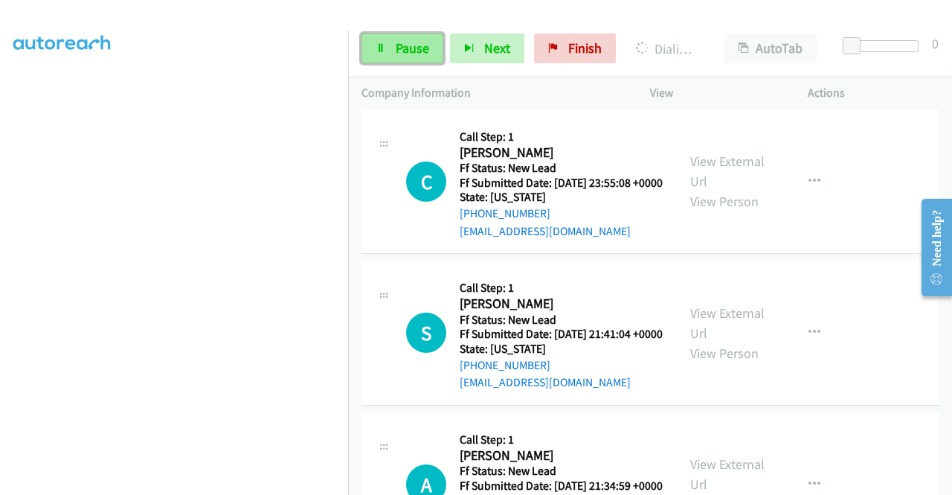
click at [395, 60] on link "Pause" at bounding box center [403, 48] width 82 height 30
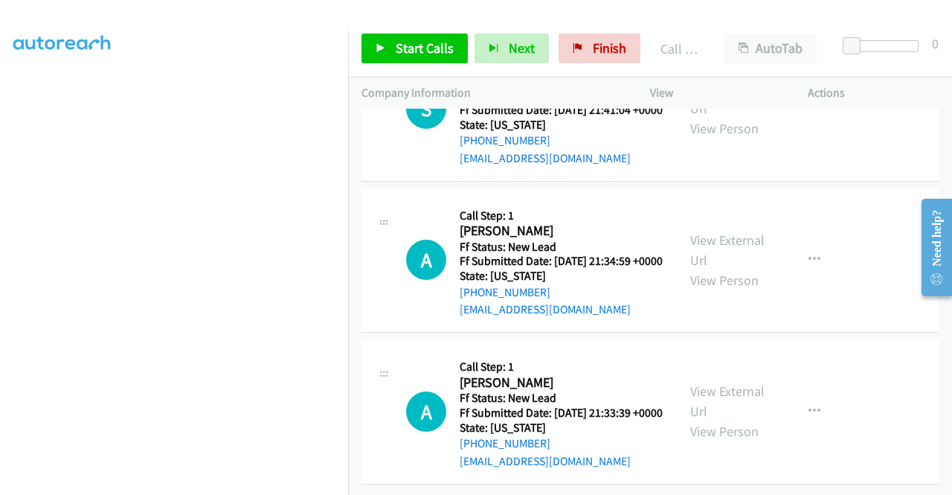
scroll to position [6895, 0]
click at [417, 48] on span "Start Calls" at bounding box center [425, 47] width 58 height 17
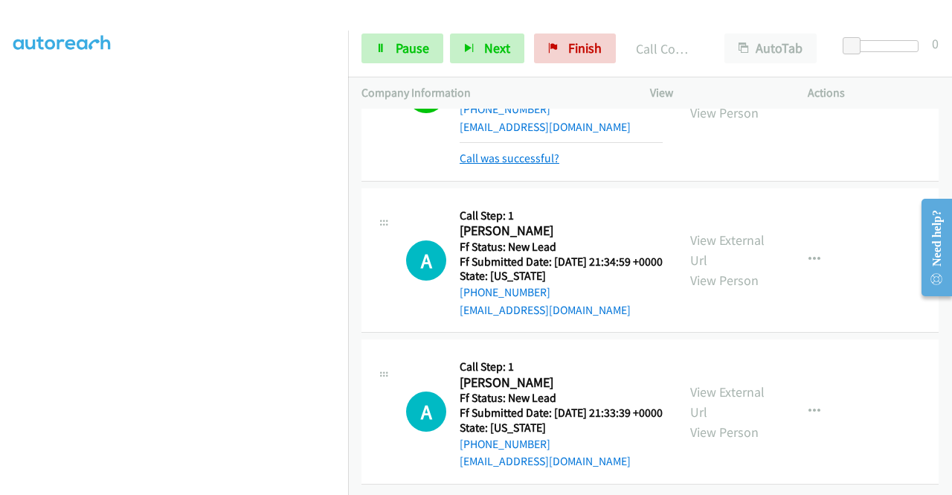
scroll to position [7050, 0]
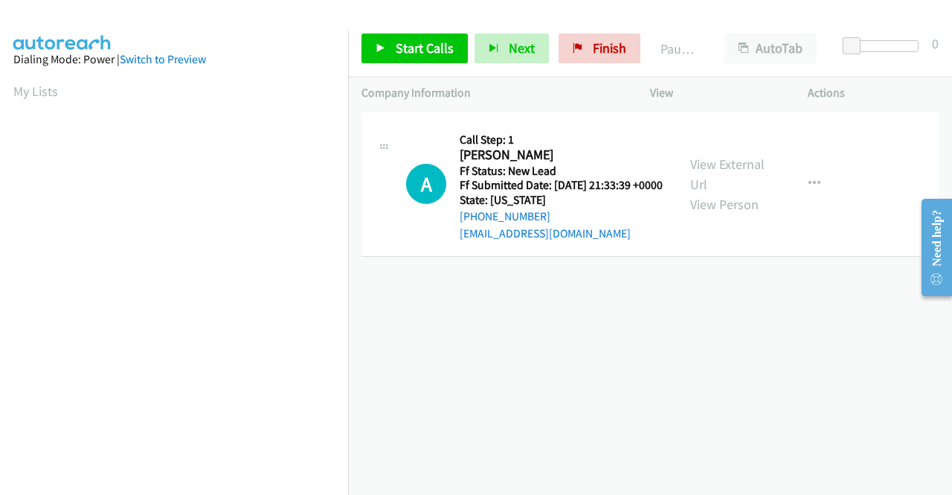
click at [864, 291] on div "+1 415-964-1034 Call failed - Please reload the list and try again The Callbar …" at bounding box center [650, 302] width 604 height 386
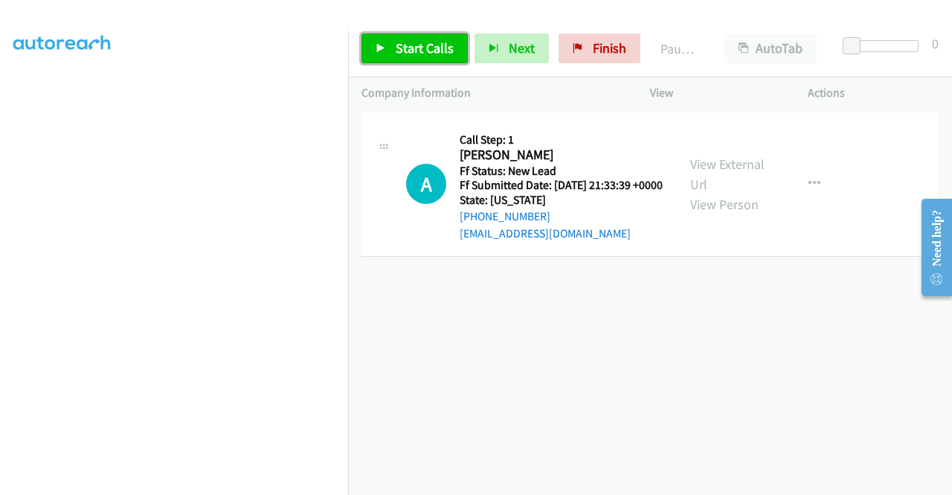
click at [396, 52] on span "Start Calls" at bounding box center [425, 47] width 58 height 17
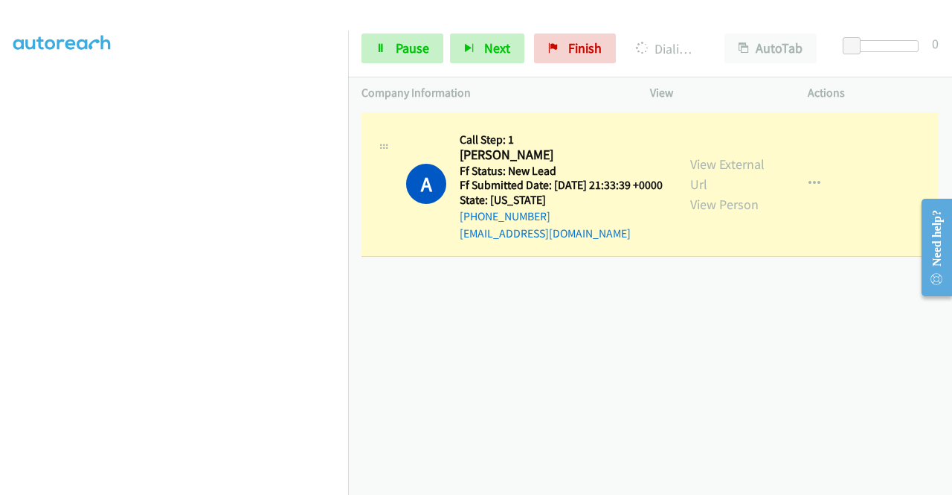
scroll to position [339, 0]
click at [397, 48] on span "Pause" at bounding box center [412, 47] width 33 height 17
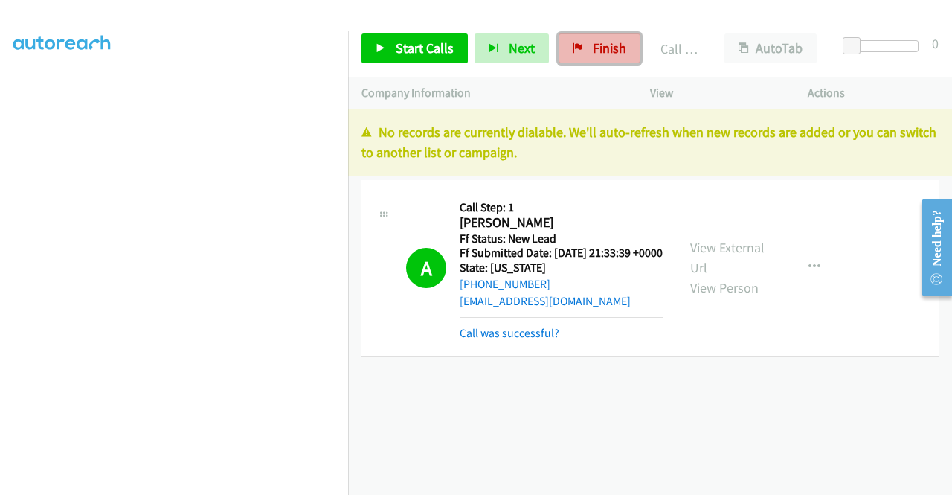
click at [585, 58] on link "Finish" at bounding box center [600, 48] width 82 height 30
click at [586, 51] on link "Finish" at bounding box center [600, 48] width 82 height 30
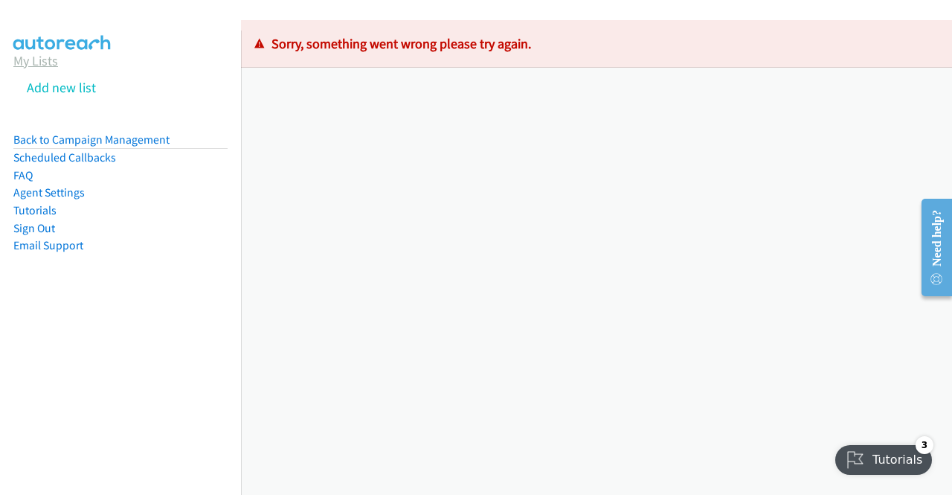
click at [27, 60] on link "My Lists" at bounding box center [35, 60] width 45 height 17
click at [28, 60] on link "My Lists" at bounding box center [35, 60] width 45 height 17
click at [28, 58] on link "My Lists" at bounding box center [35, 60] width 45 height 17
click at [37, 66] on link "My Lists" at bounding box center [35, 60] width 45 height 17
click at [30, 60] on link "My Lists" at bounding box center [35, 60] width 45 height 17
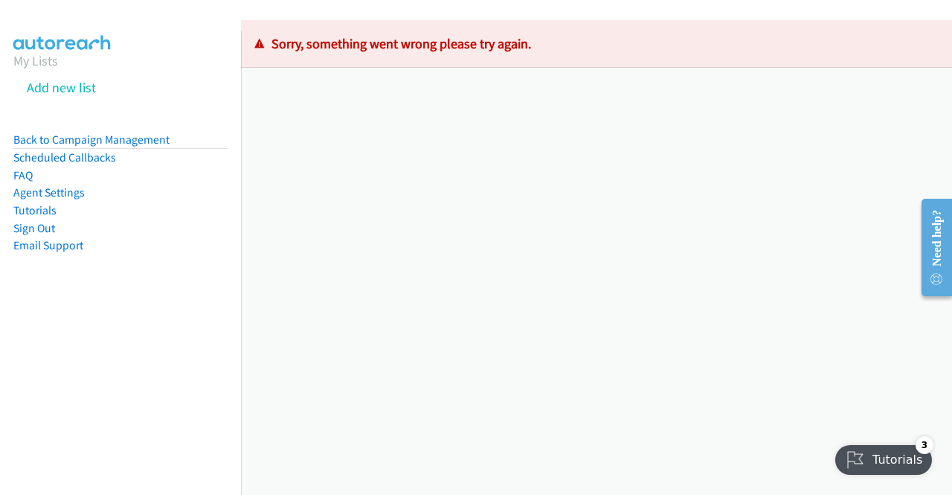
click at [43, 69] on section "My Lists Add new list" at bounding box center [120, 78] width 214 height 54
click at [39, 62] on link "My Lists" at bounding box center [35, 60] width 45 height 17
click at [19, 60] on link "My Lists" at bounding box center [35, 60] width 45 height 17
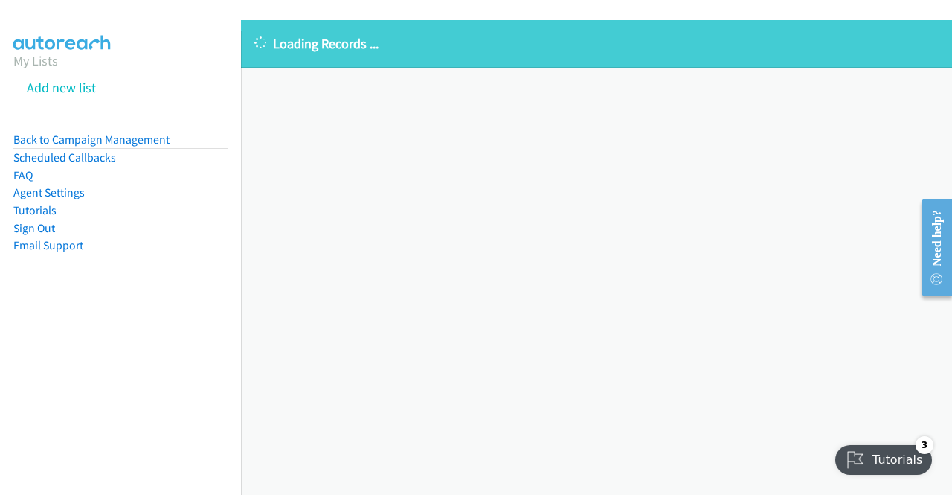
click at [863, 288] on div "Loading Records ... Sorry, something went wrong please try again." at bounding box center [596, 257] width 711 height 475
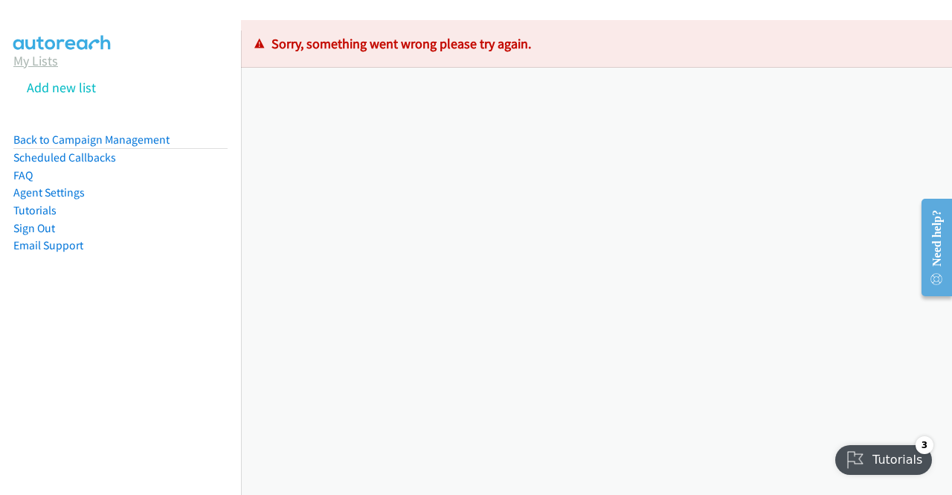
click at [30, 65] on link "My Lists" at bounding box center [35, 60] width 45 height 17
click at [28, 66] on link "My Lists" at bounding box center [35, 60] width 45 height 17
click at [34, 69] on section "My Lists Add new list" at bounding box center [120, 78] width 214 height 54
click at [34, 63] on link "My Lists" at bounding box center [35, 60] width 45 height 17
click at [46, 64] on link "My Lists" at bounding box center [35, 60] width 45 height 17
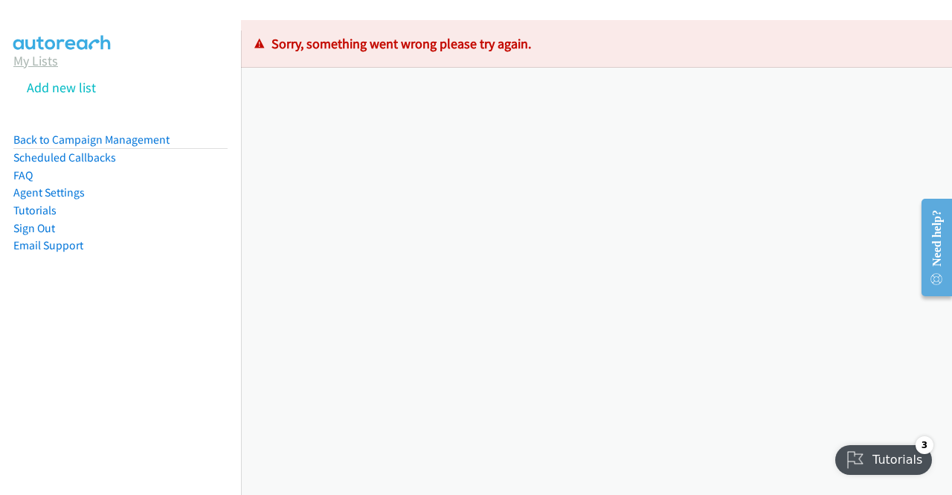
click at [31, 59] on link "My Lists" at bounding box center [35, 60] width 45 height 17
click at [36, 66] on link "My Lists" at bounding box center [35, 60] width 45 height 17
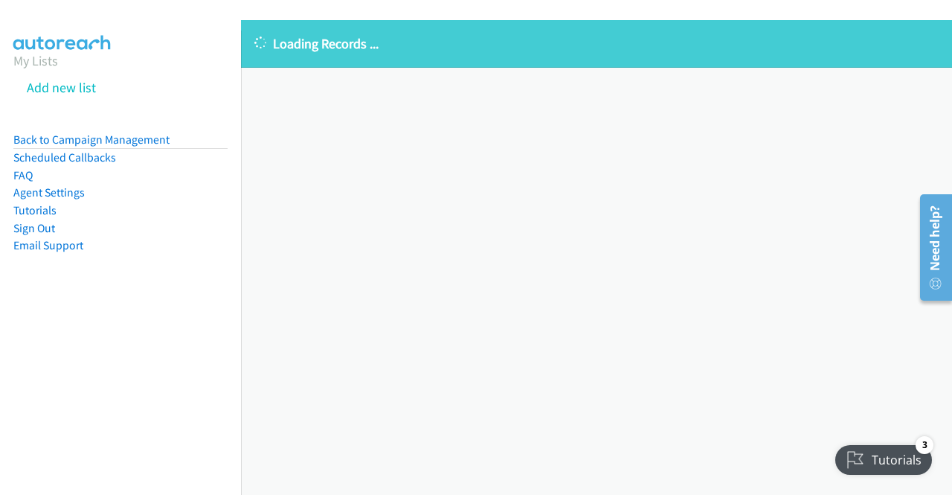
drag, startPoint x: 858, startPoint y: 184, endPoint x: 751, endPoint y: 17, distance: 198.3
click at [858, 184] on div "Loading Records ... Sorry, something went wrong please try again." at bounding box center [596, 257] width 711 height 475
click at [858, 189] on div "Loading Records ... Sorry, something went wrong please try again." at bounding box center [596, 257] width 711 height 475
click at [870, 303] on div "Loading Records ... Sorry, something went wrong please try again." at bounding box center [596, 257] width 711 height 475
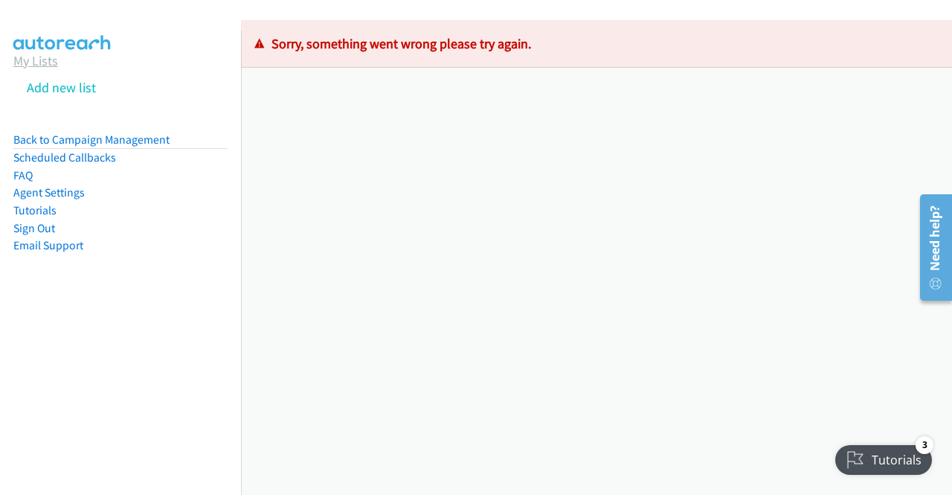
click at [39, 65] on link "My Lists" at bounding box center [35, 60] width 45 height 17
